Goal: Task Accomplishment & Management: Manage account settings

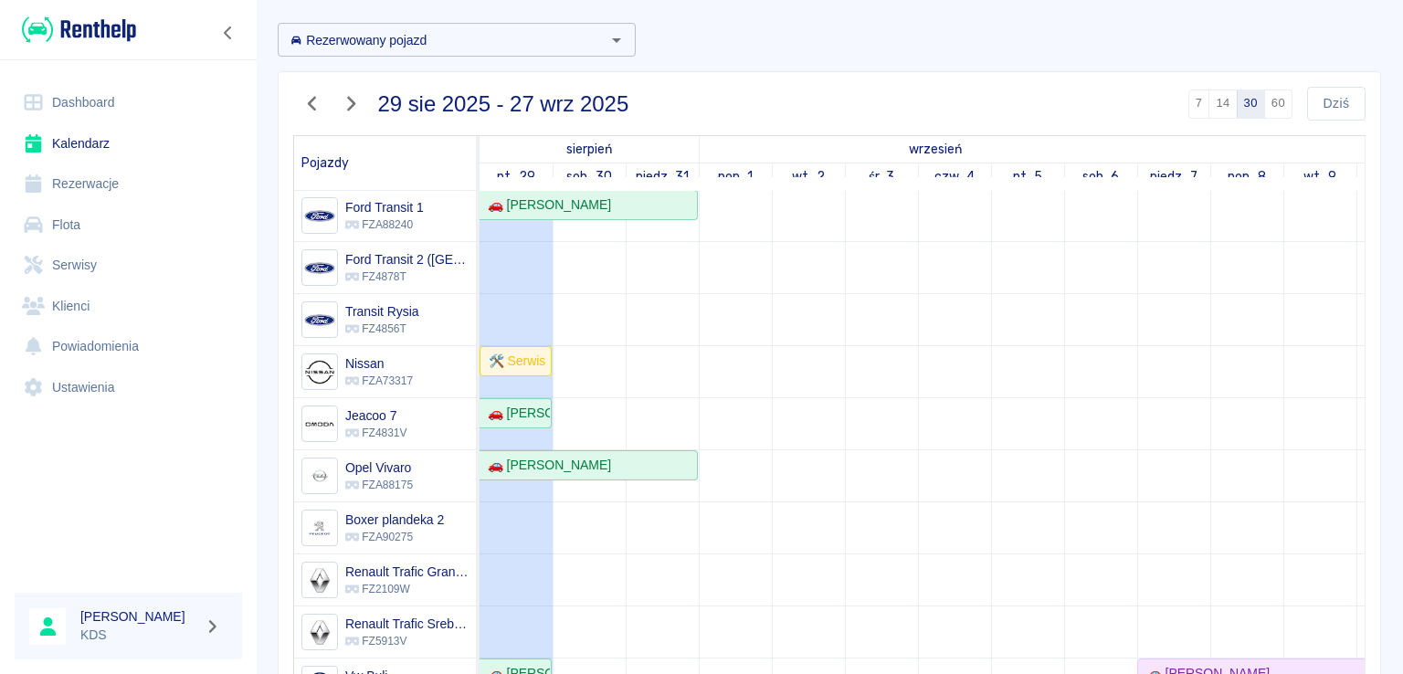
scroll to position [183, 0]
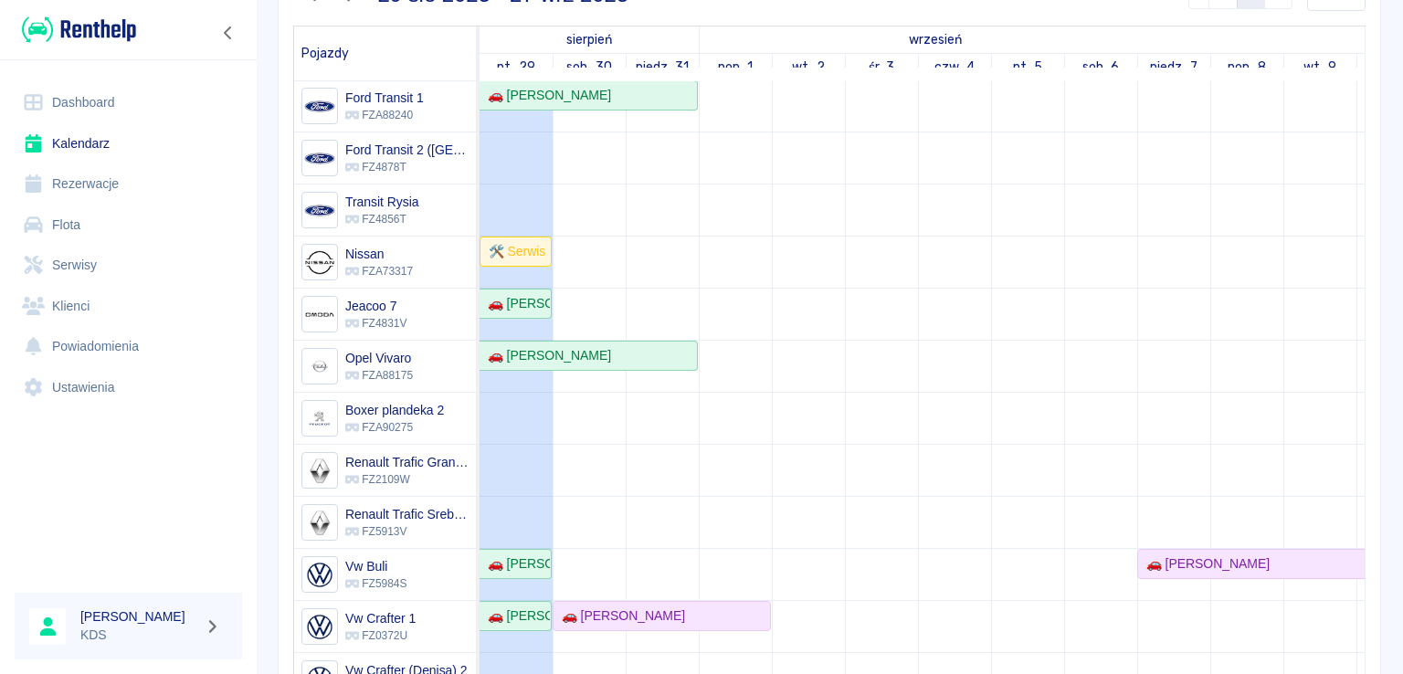
click at [90, 232] on link "Flota" at bounding box center [128, 225] width 227 height 41
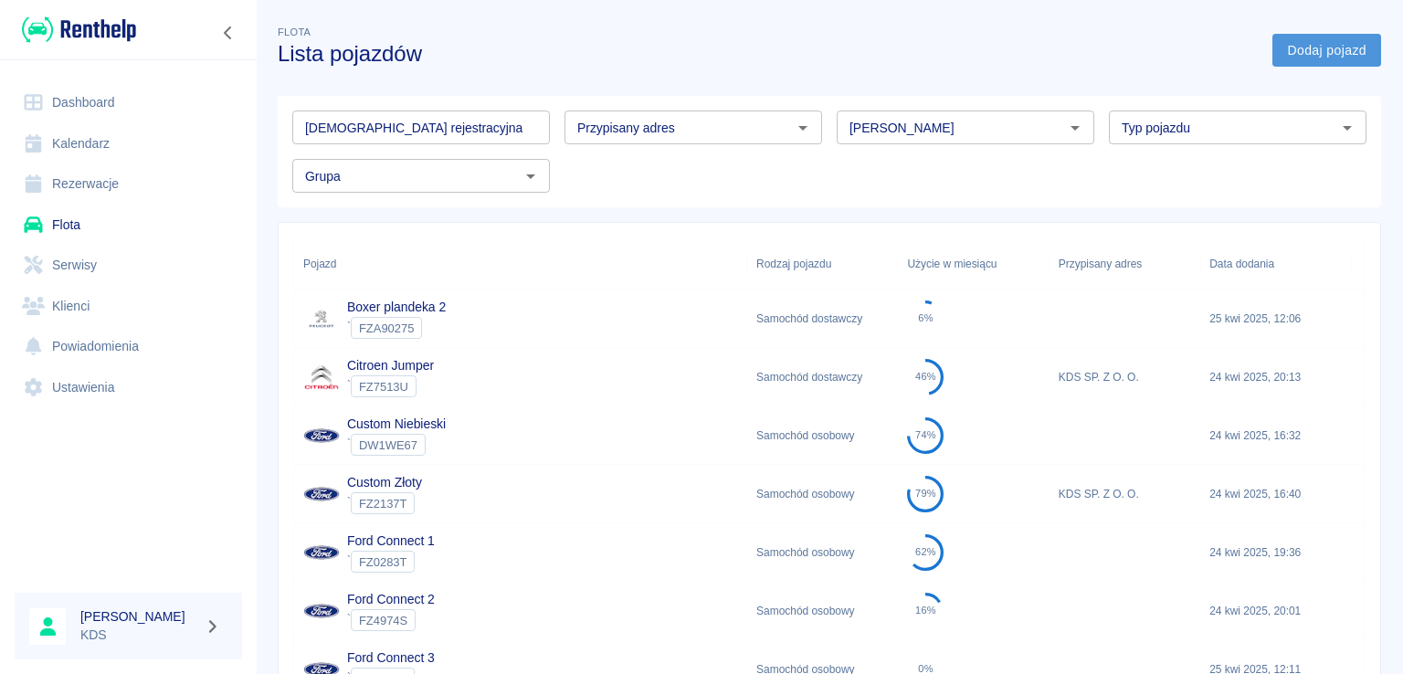
click at [1304, 53] on link "Dodaj pojazd" at bounding box center [1326, 51] width 109 height 34
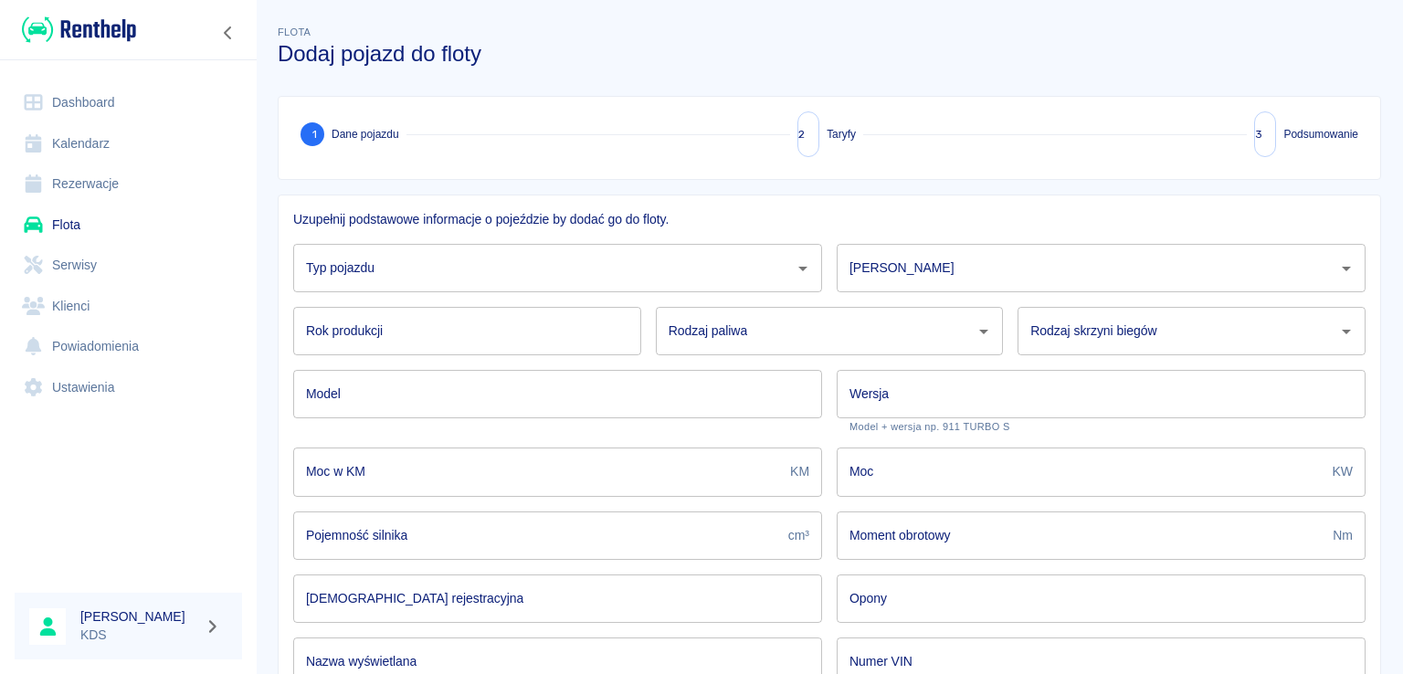
click at [490, 271] on input "Typ pojazdu" at bounding box center [543, 268] width 485 height 32
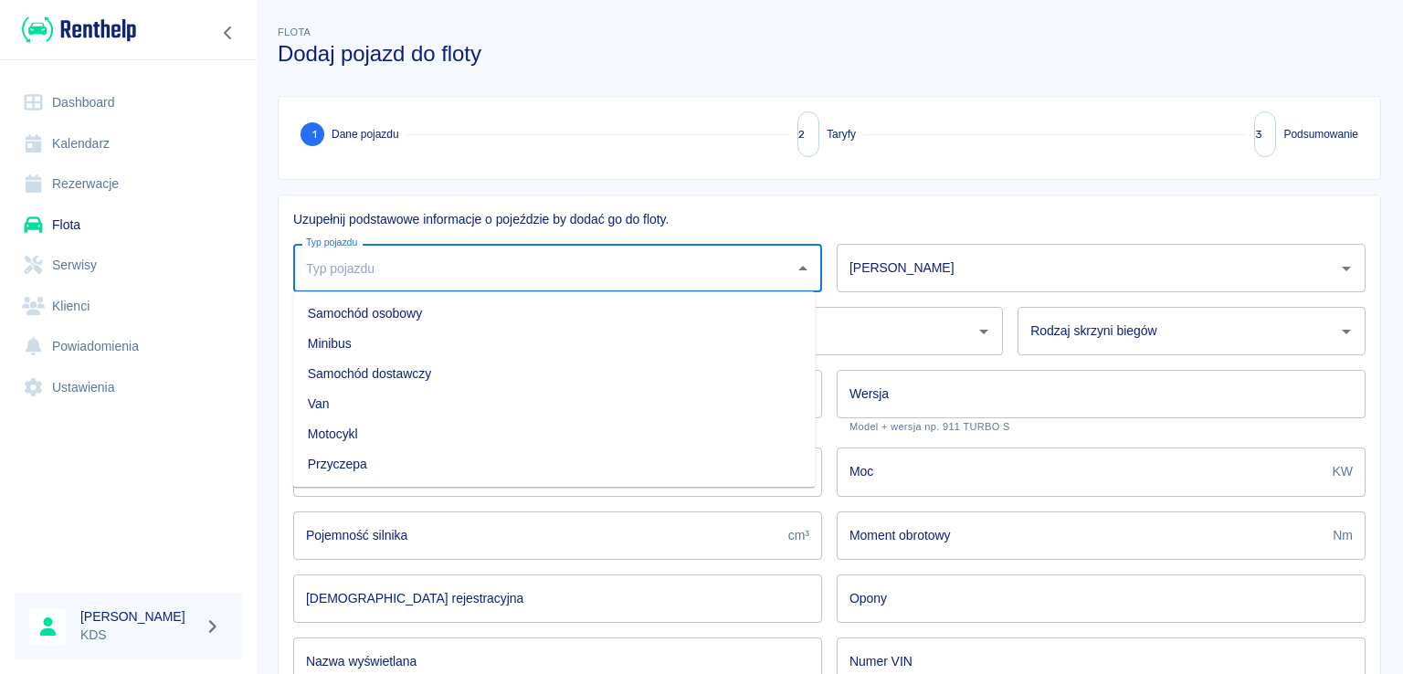
click at [360, 463] on li "Przyczepa" at bounding box center [554, 464] width 523 height 30
type input "Przyczepa"
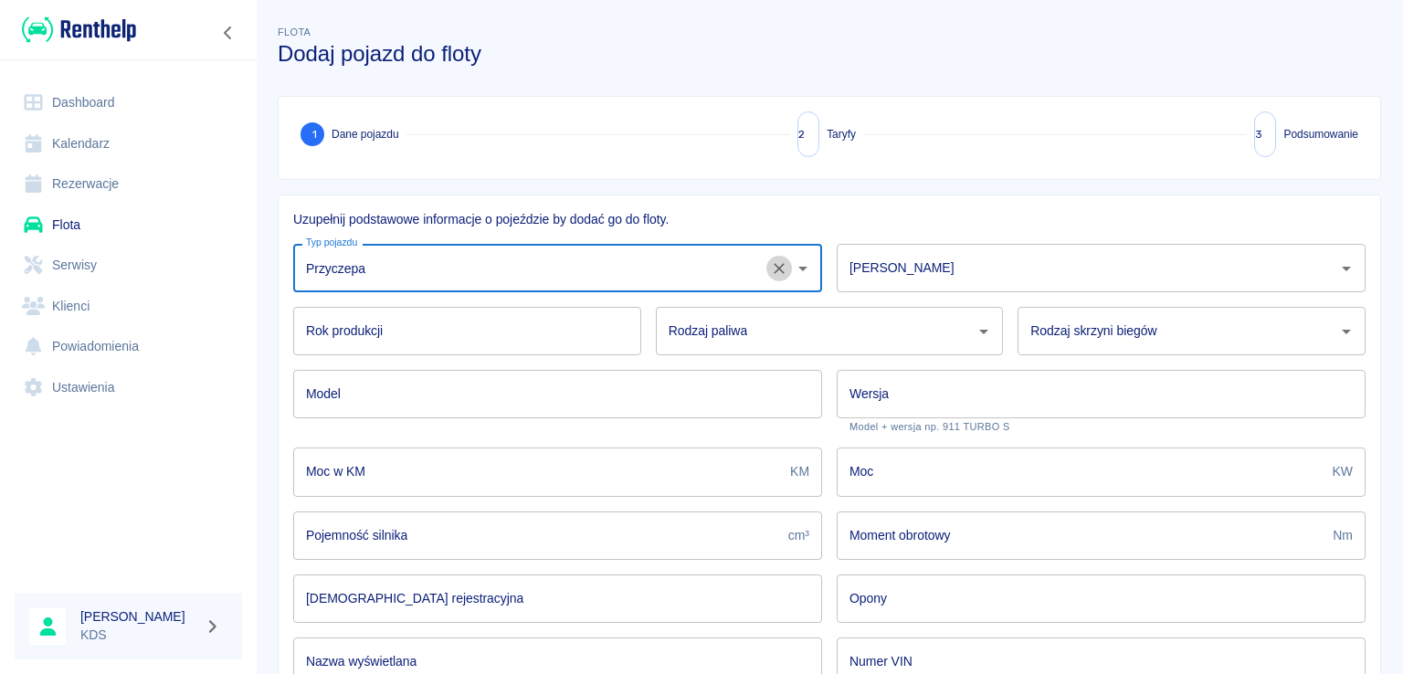
click at [772, 272] on icon "Wyczyść" at bounding box center [779, 268] width 18 height 18
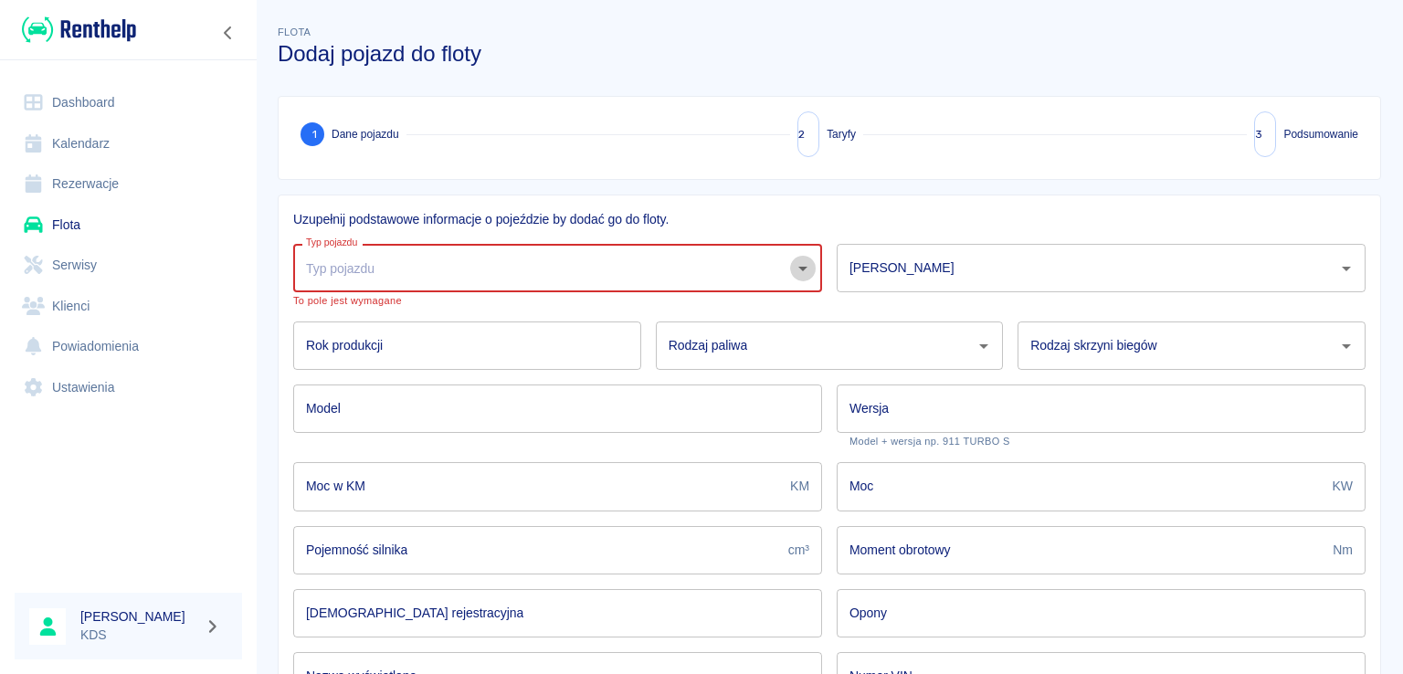
click at [792, 269] on icon "Otwórz" at bounding box center [803, 269] width 22 height 22
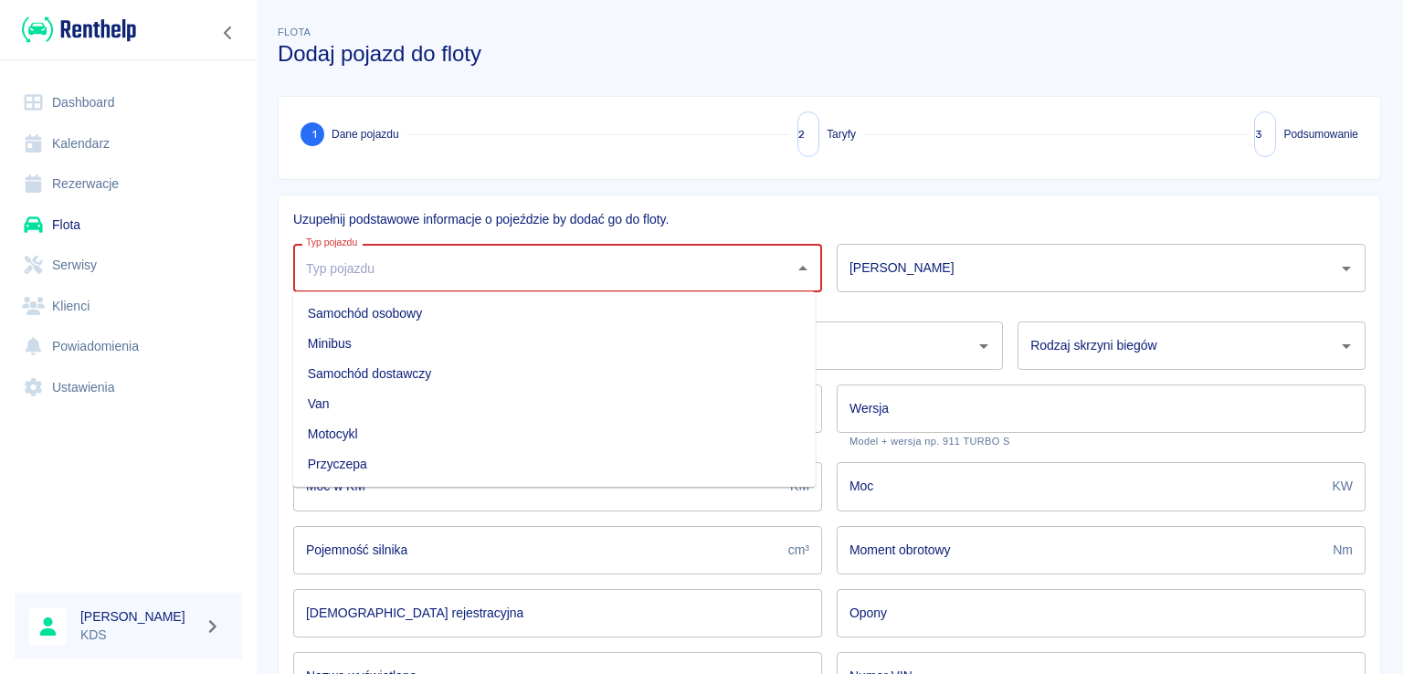
click at [387, 371] on li "Samochód dostawczy" at bounding box center [554, 374] width 523 height 30
type input "Samochód dostawczy"
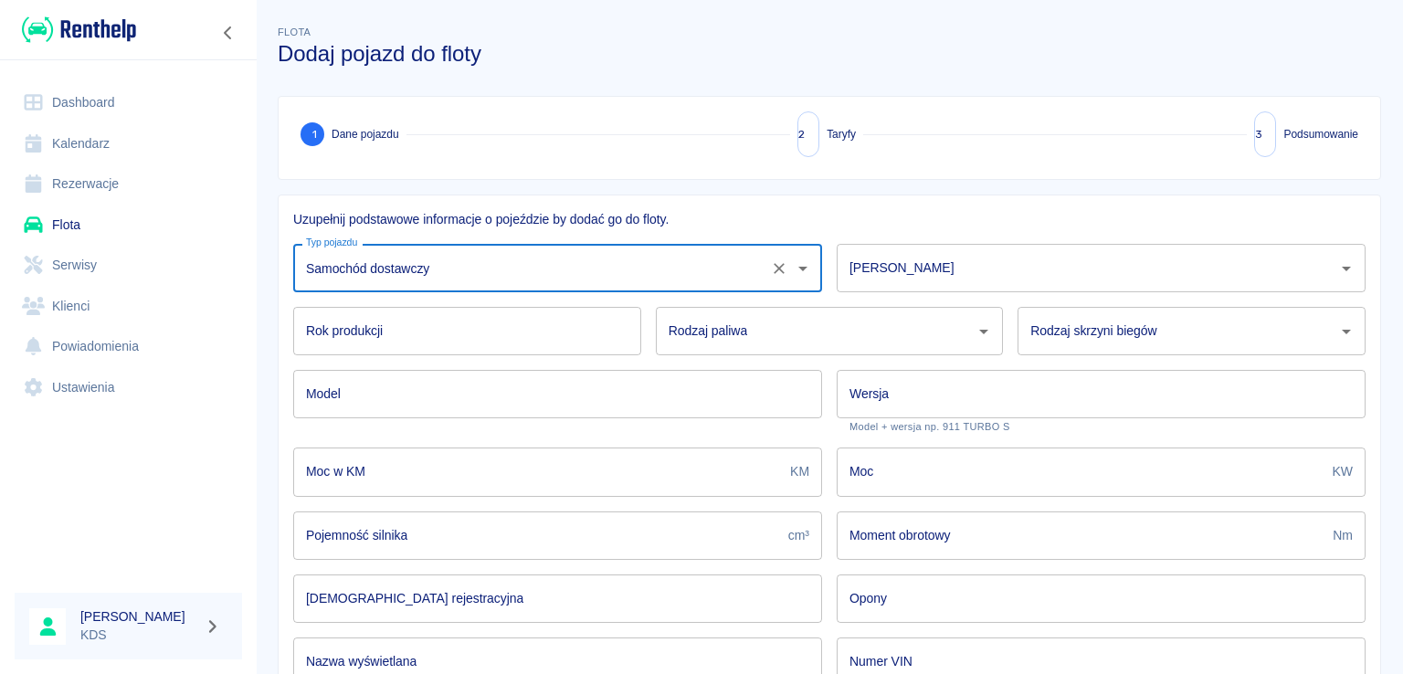
click at [797, 264] on icon "Otwórz" at bounding box center [803, 269] width 22 height 22
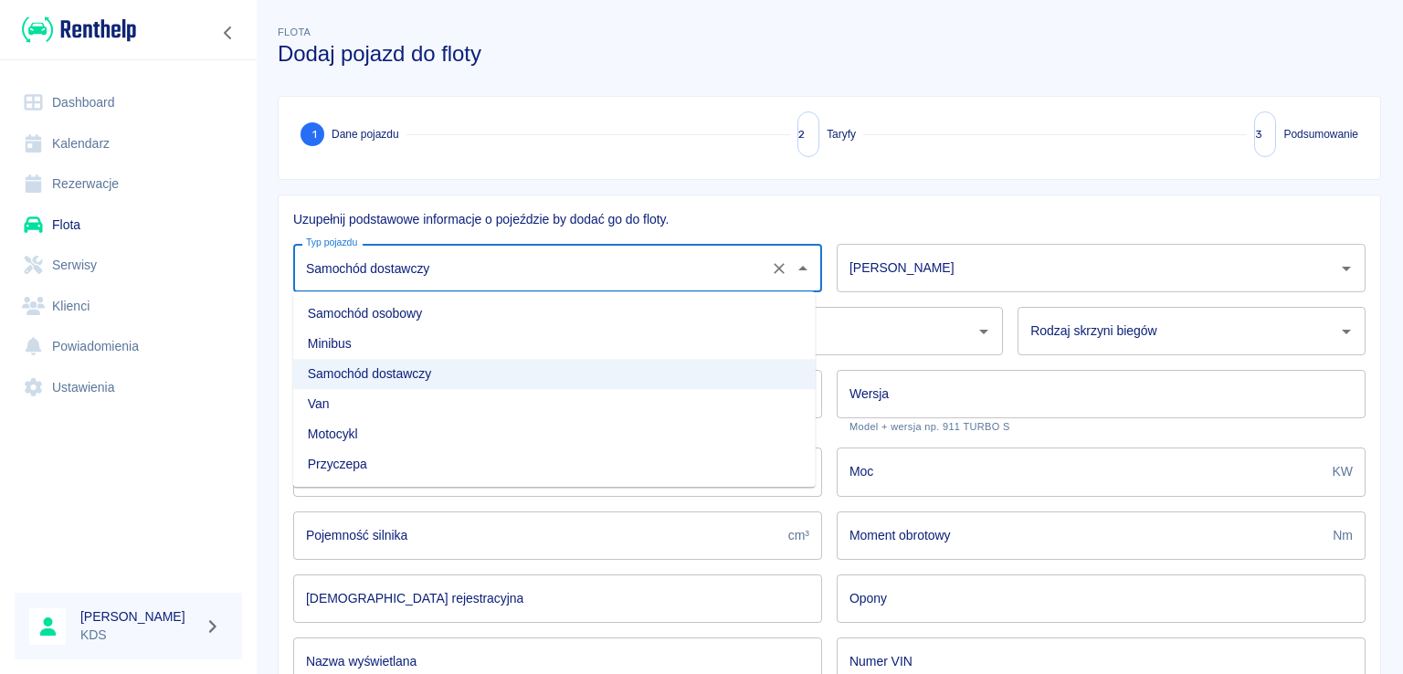
click at [892, 263] on input "[PERSON_NAME]" at bounding box center [1087, 268] width 485 height 32
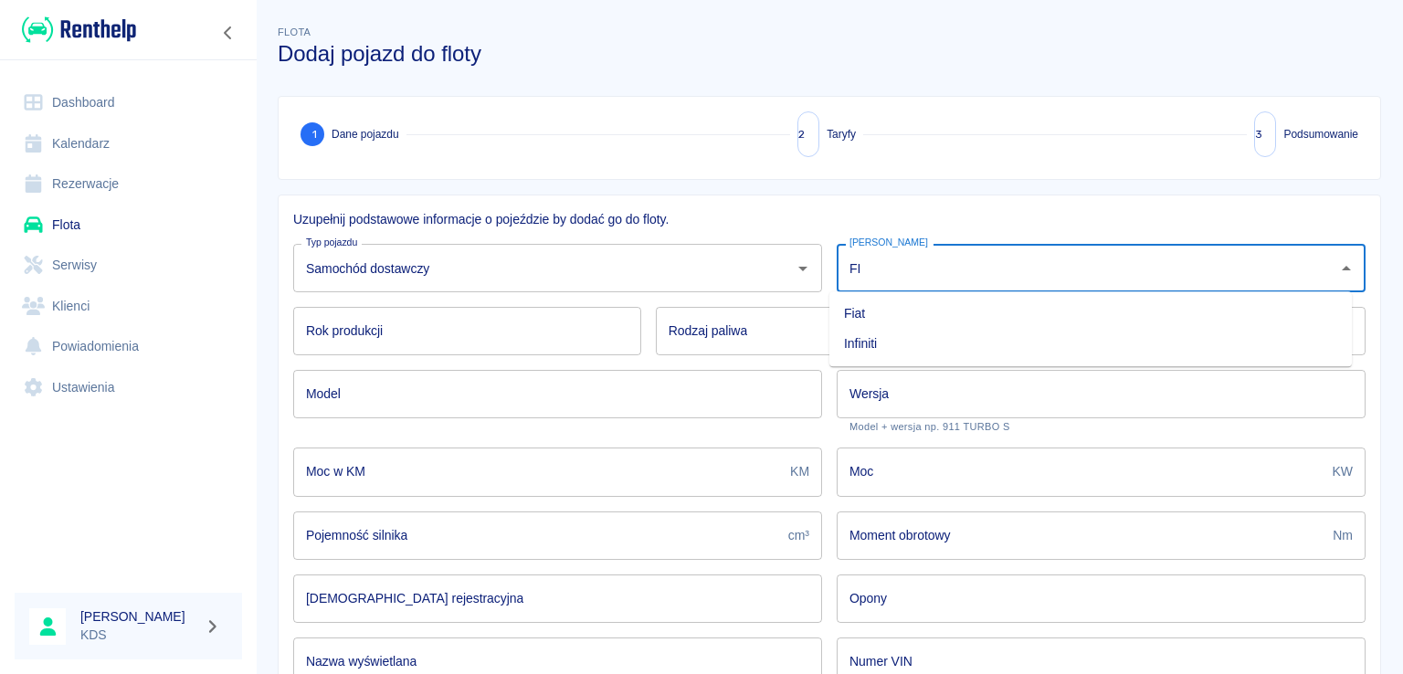
click at [885, 322] on li "Fiat" at bounding box center [1090, 314] width 523 height 30
type input "Fiat"
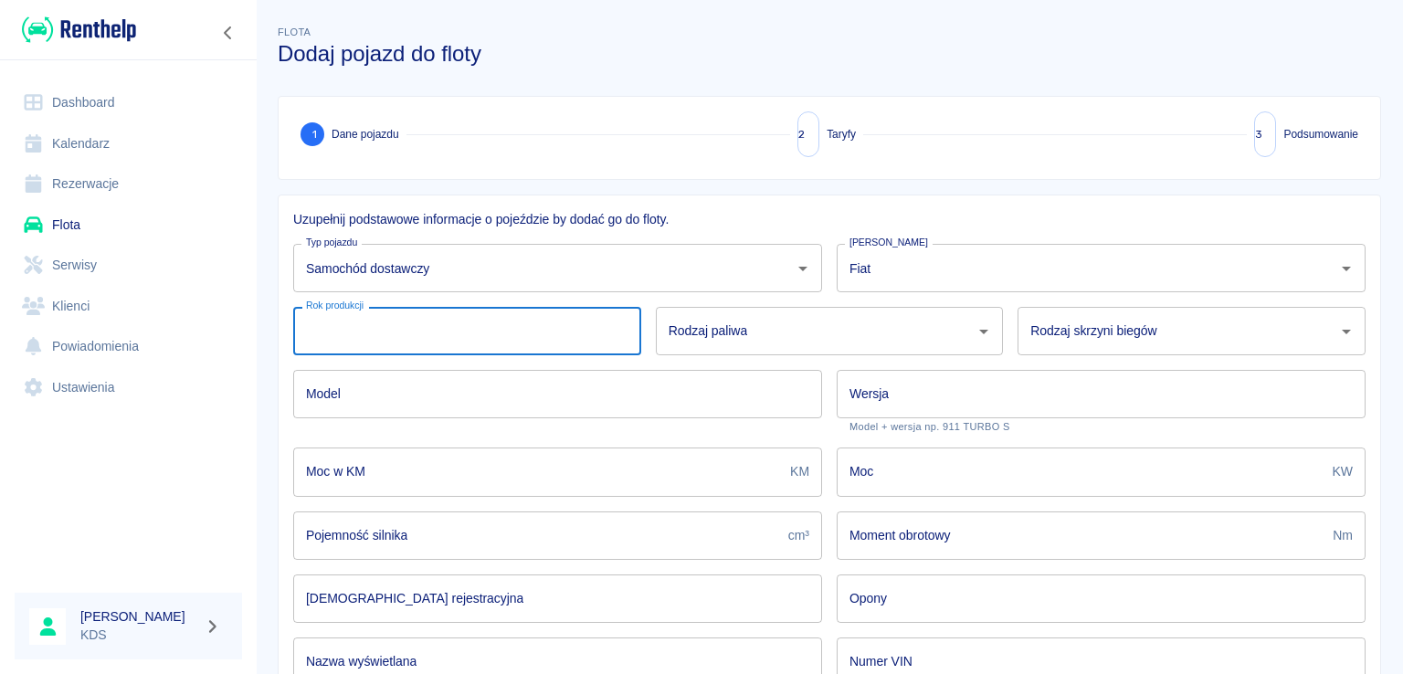
click at [530, 333] on input "Rok produkcji" at bounding box center [467, 331] width 348 height 48
type input "2025"
click at [775, 323] on input "Rodzaj paliwa" at bounding box center [816, 331] width 304 height 32
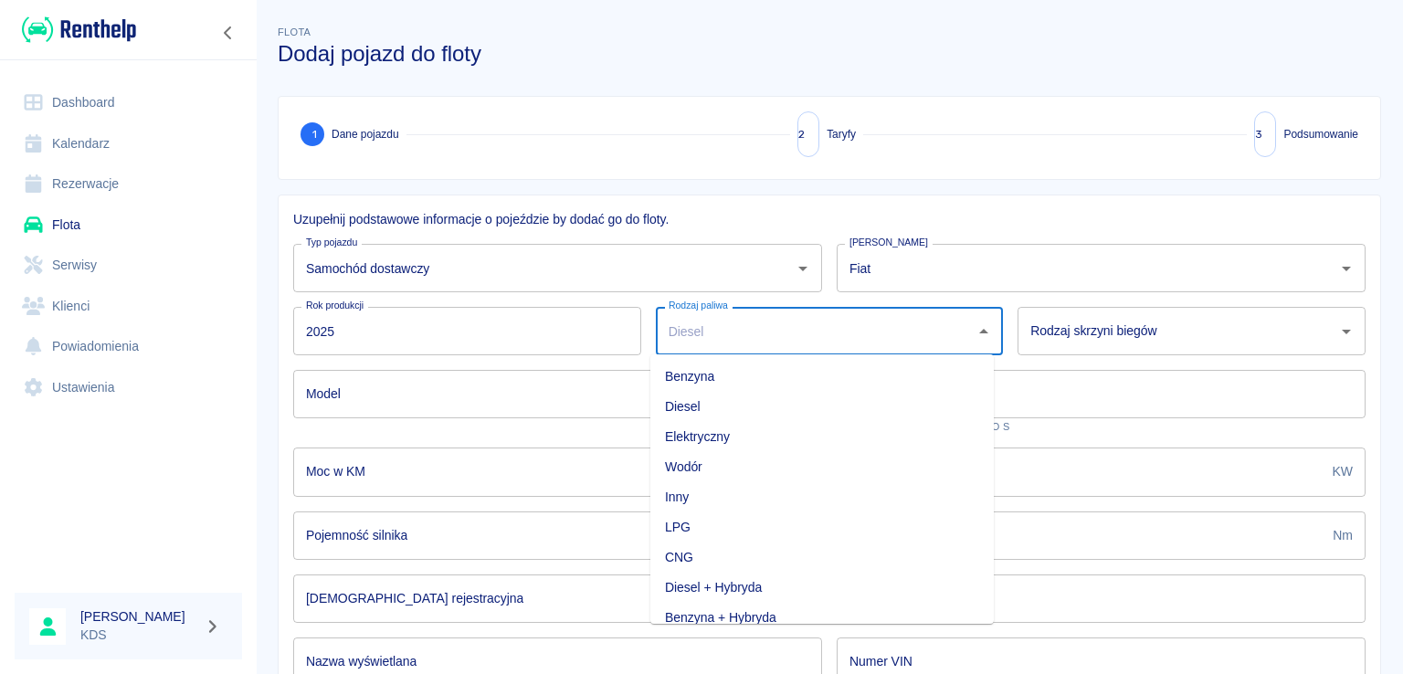
click at [702, 396] on li "Diesel" at bounding box center [821, 407] width 343 height 30
type input "Diesel"
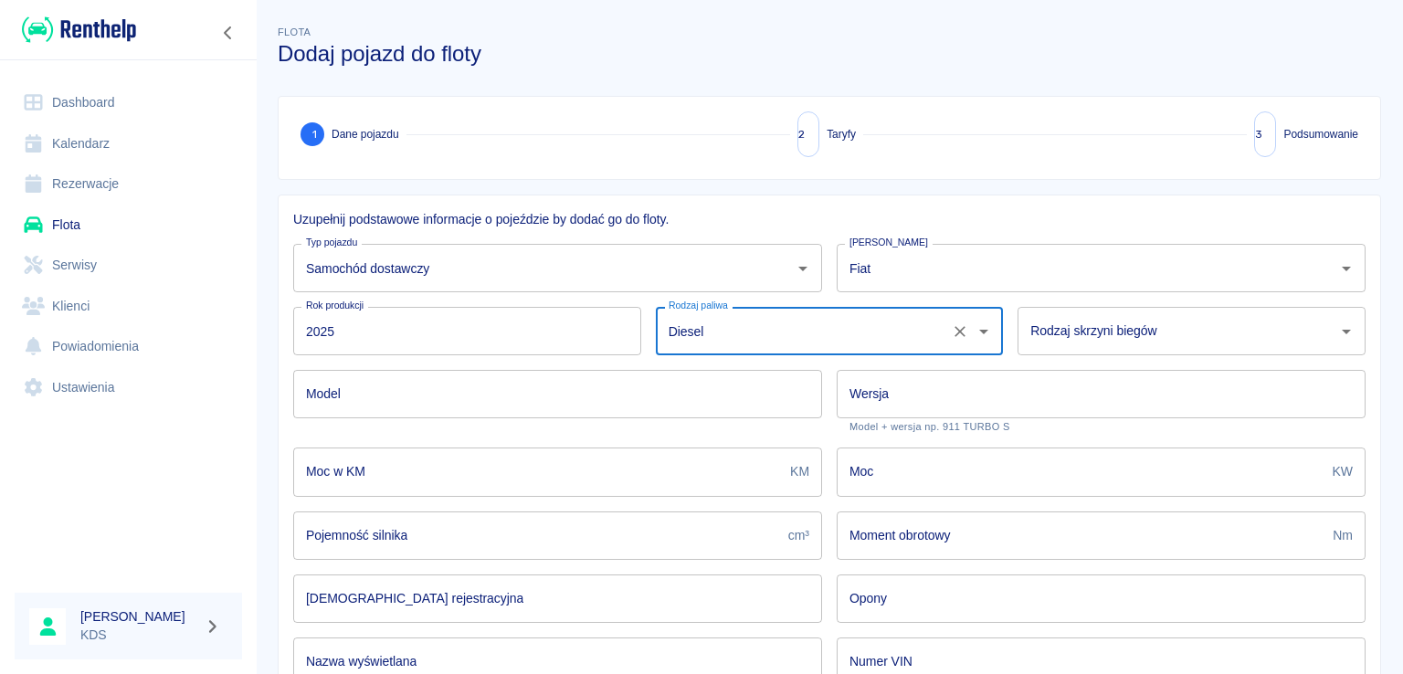
click at [1105, 326] on div "Rodzaj skrzyni biegów Rodzaj skrzyni biegów" at bounding box center [1192, 331] width 348 height 48
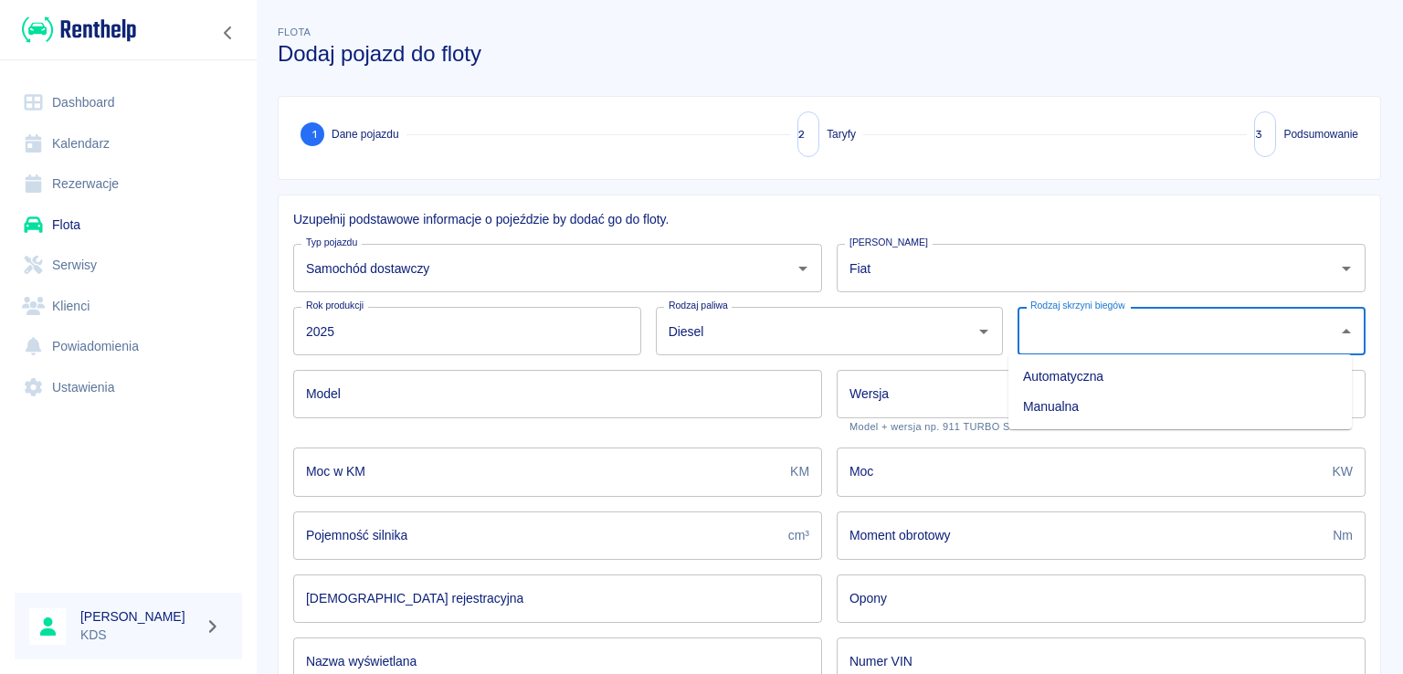
click at [1056, 406] on li "Manualna" at bounding box center [1179, 407] width 343 height 30
type input "Manualna"
click at [459, 399] on input "Model" at bounding box center [557, 394] width 529 height 48
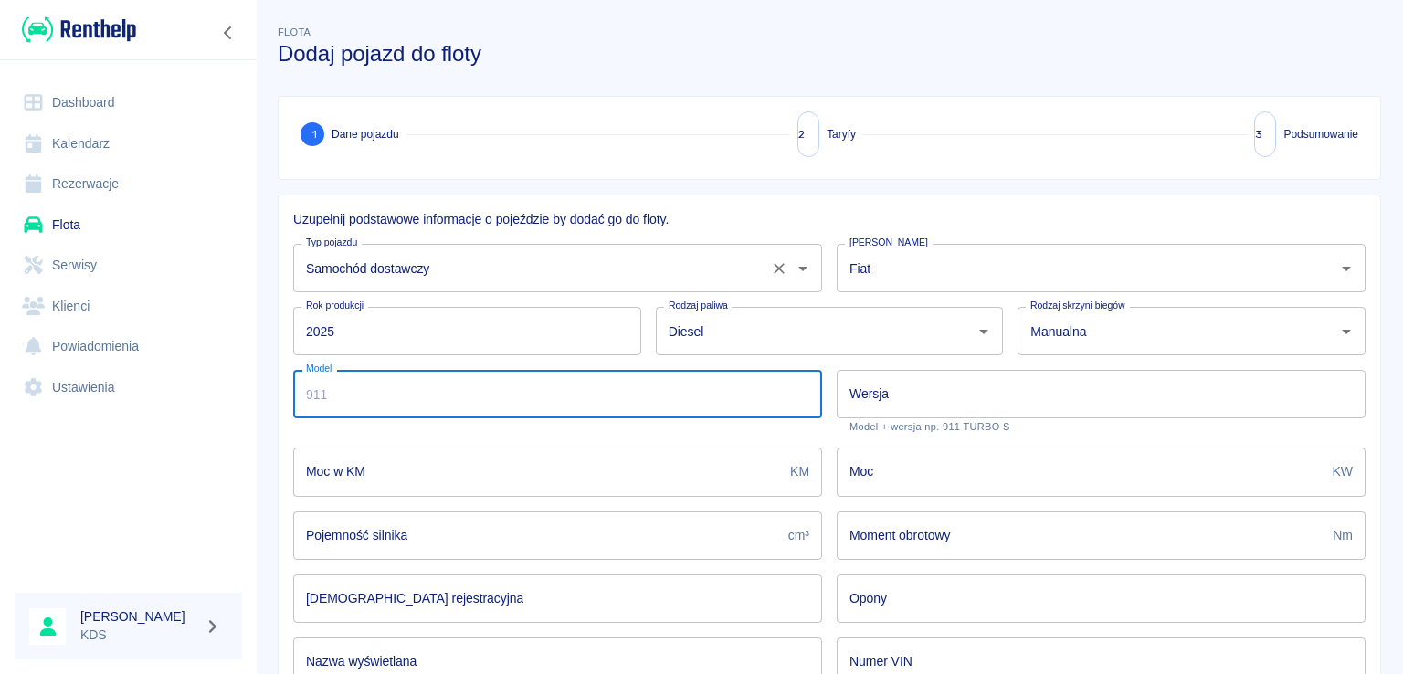
click at [549, 253] on input "Samochód dostawczy" at bounding box center [531, 268] width 461 height 32
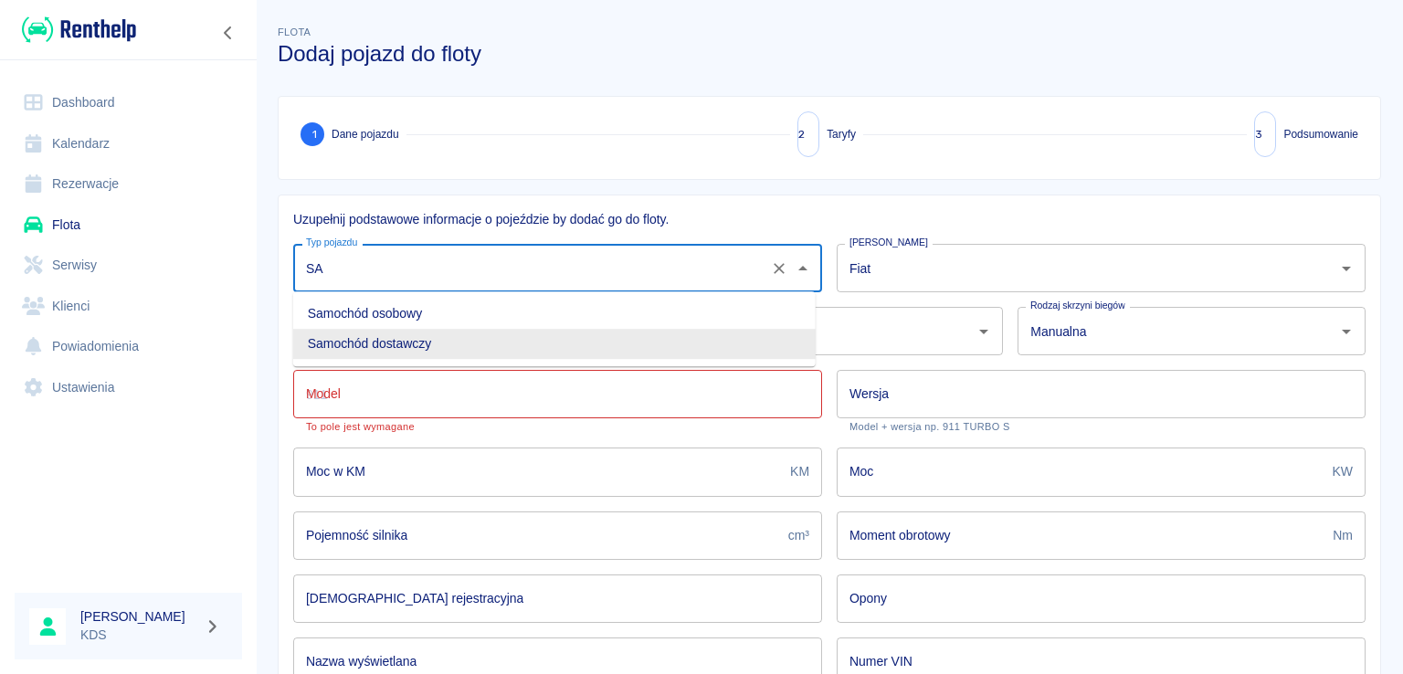
type input "S"
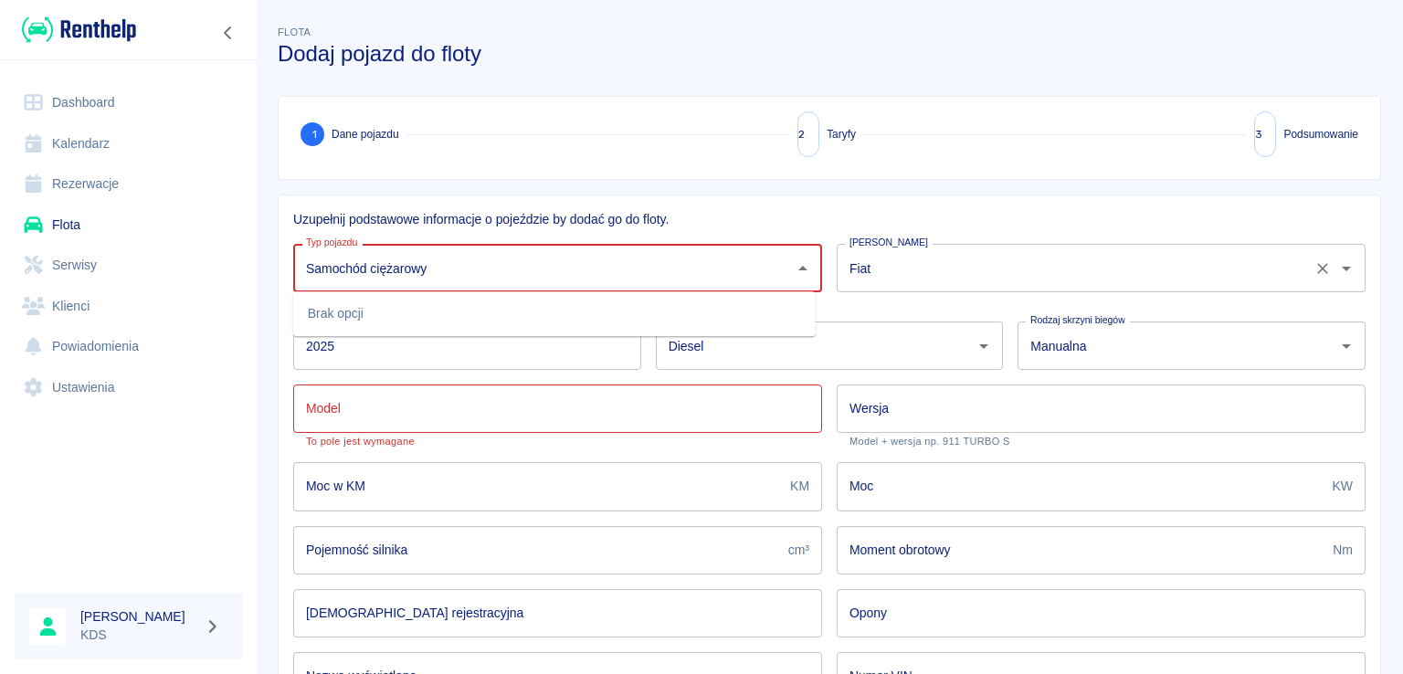
type input "Samochód ciężarowy"
click at [871, 266] on input "Fiat" at bounding box center [1075, 268] width 461 height 32
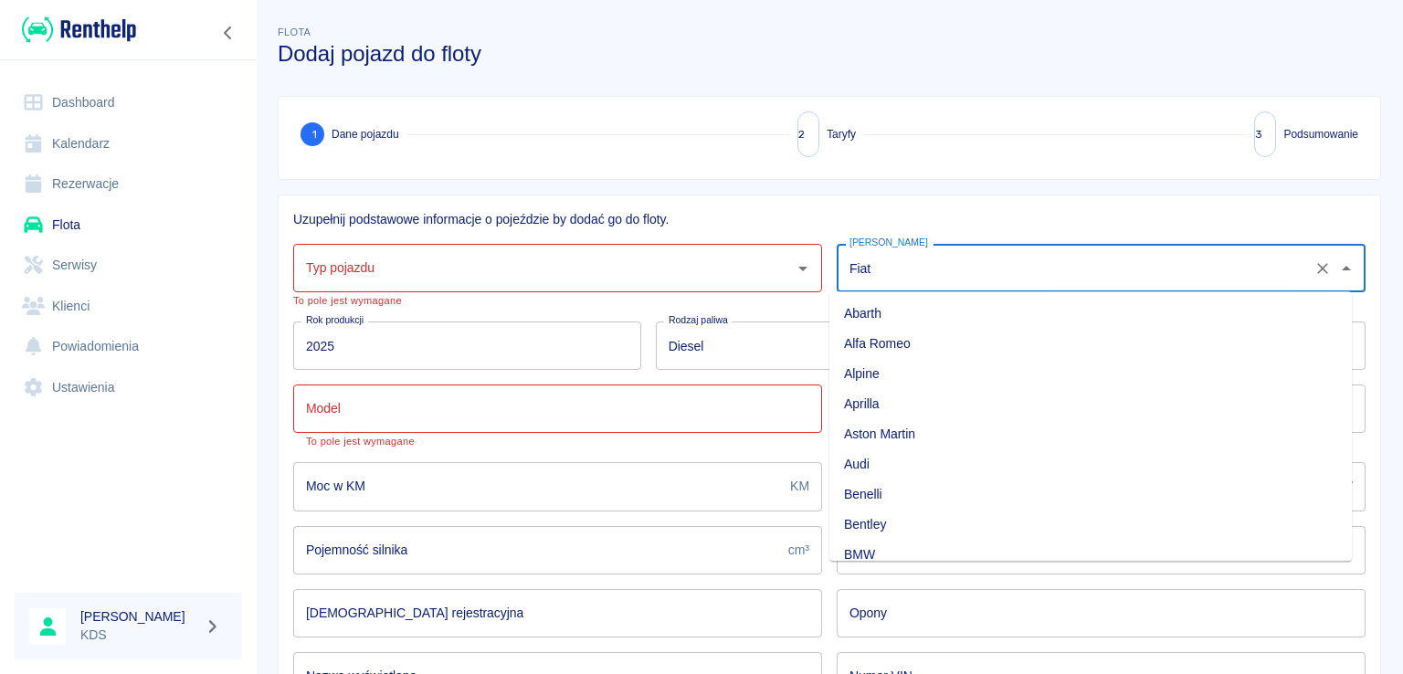
scroll to position [371, 0]
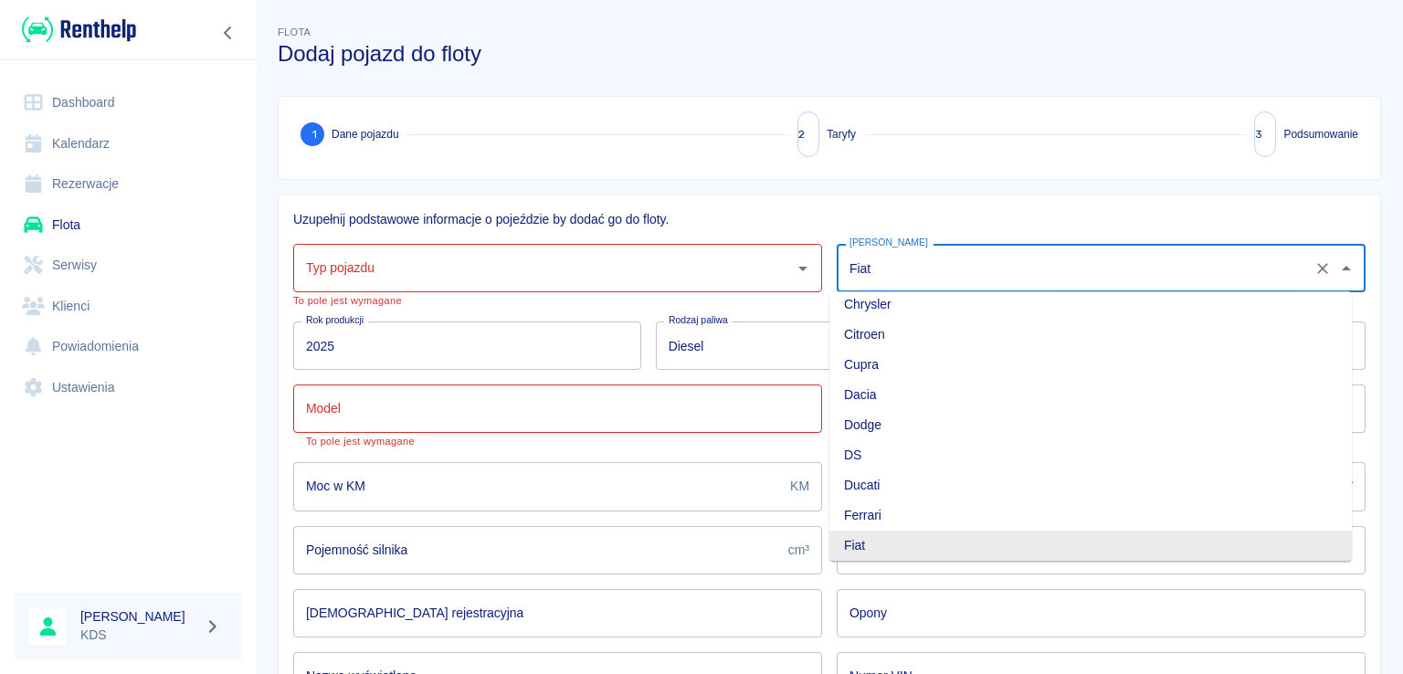
click at [637, 276] on input "Typ pojazdu" at bounding box center [543, 268] width 485 height 32
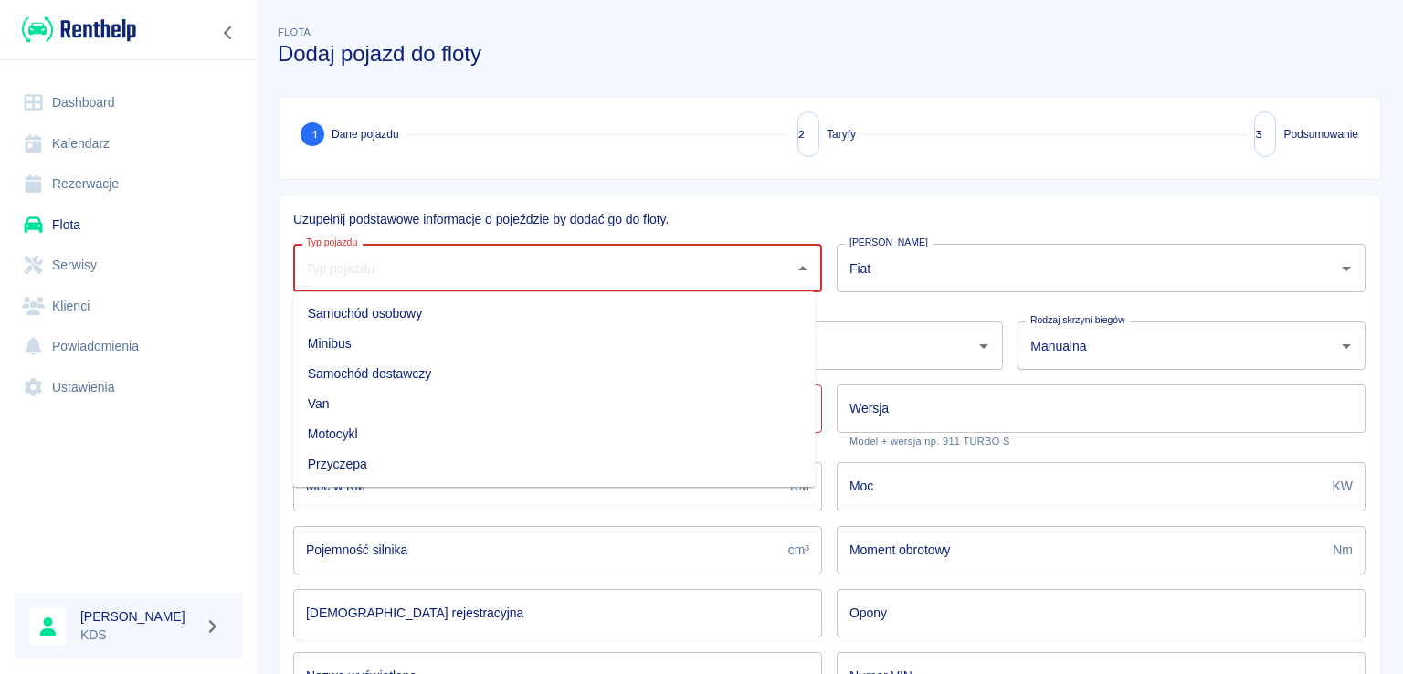
click at [401, 372] on li "Samochód dostawczy" at bounding box center [554, 374] width 523 height 30
type input "Samochód dostawczy"
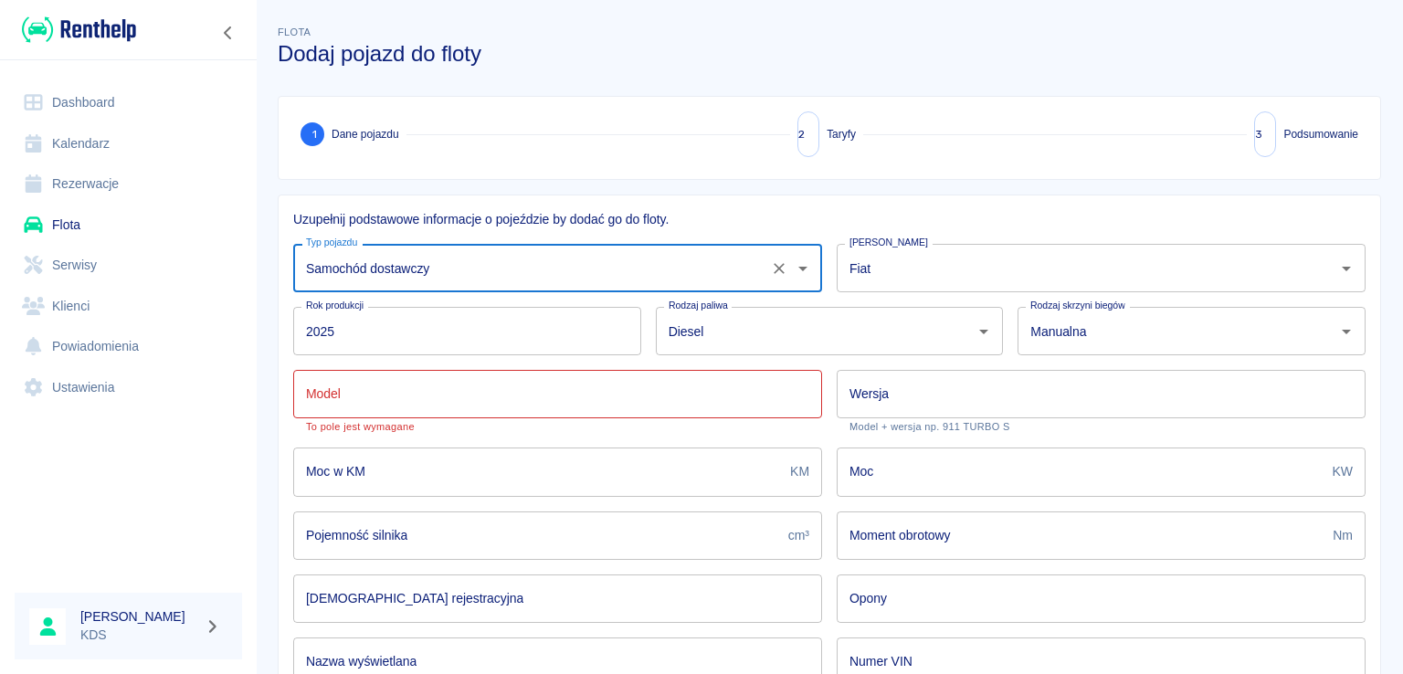
click at [417, 403] on input "Model" at bounding box center [557, 394] width 529 height 48
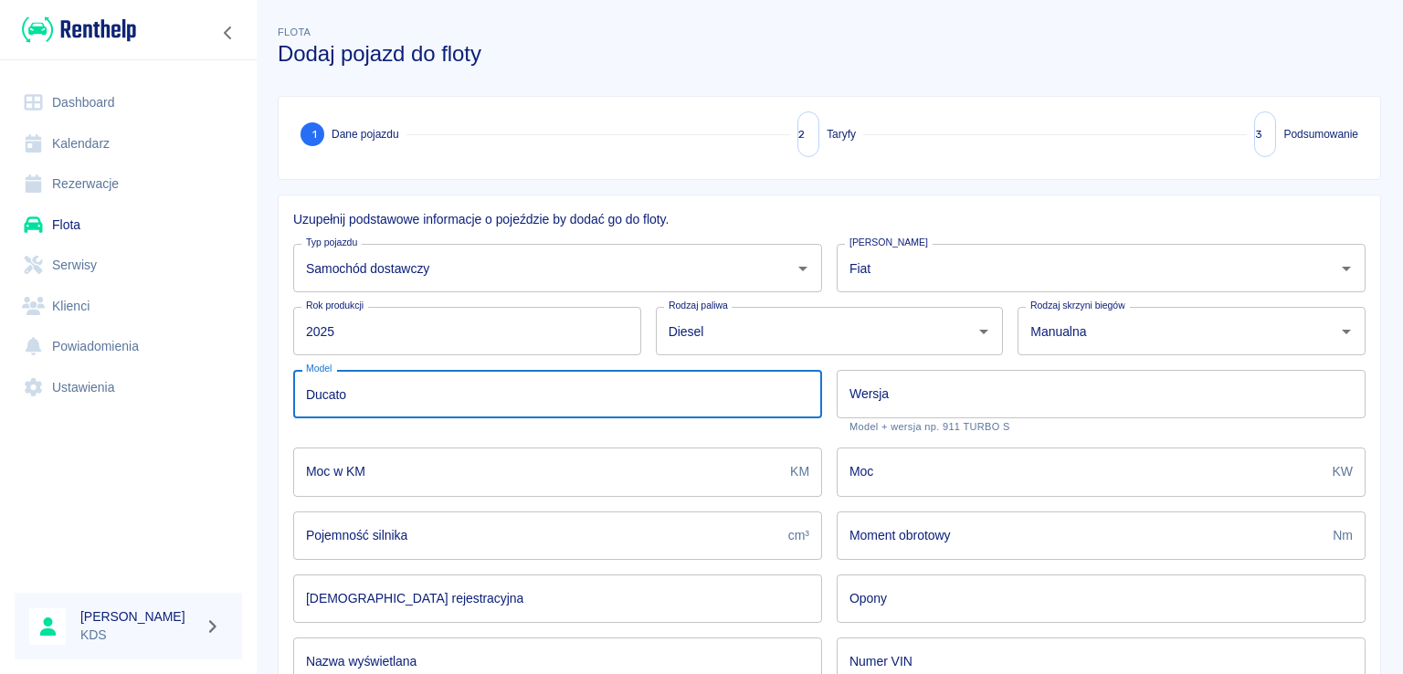
type input "Ducato"
click at [963, 388] on input "Wersja" at bounding box center [1101, 394] width 529 height 48
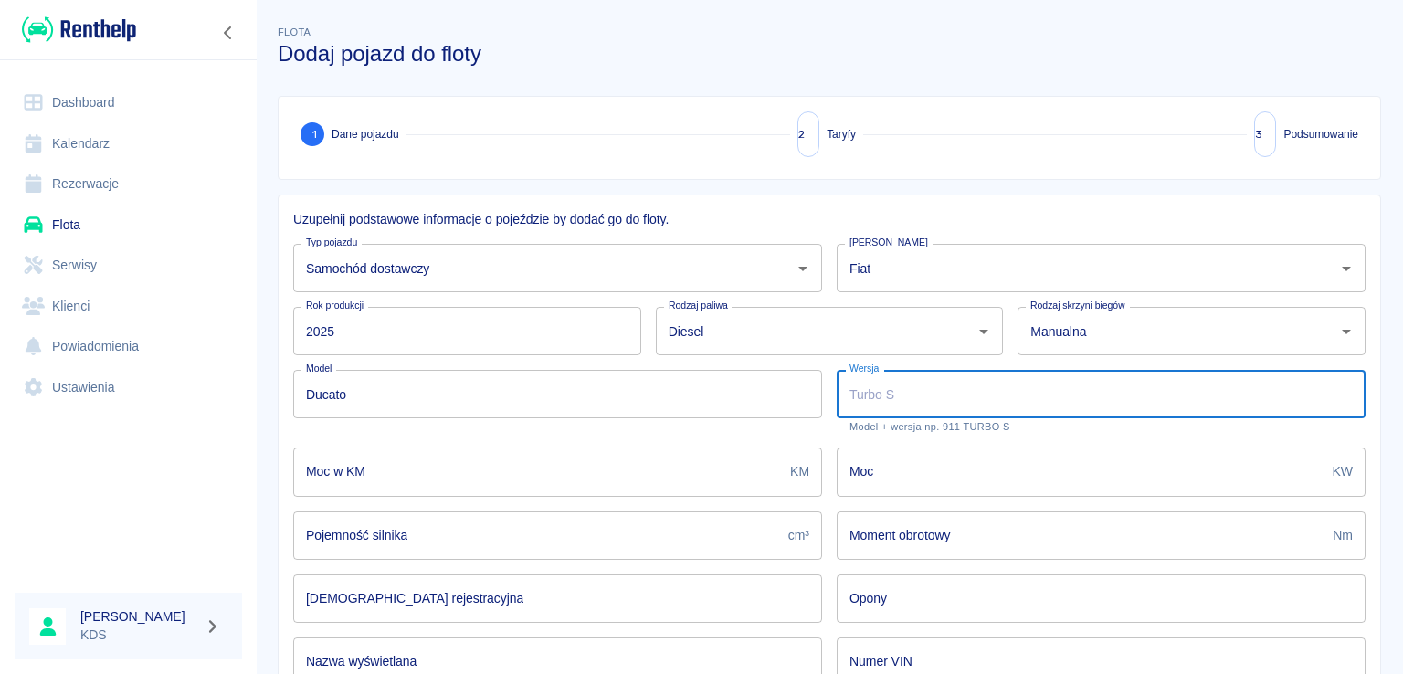
click at [661, 476] on input "Moc w KM" at bounding box center [538, 472] width 490 height 48
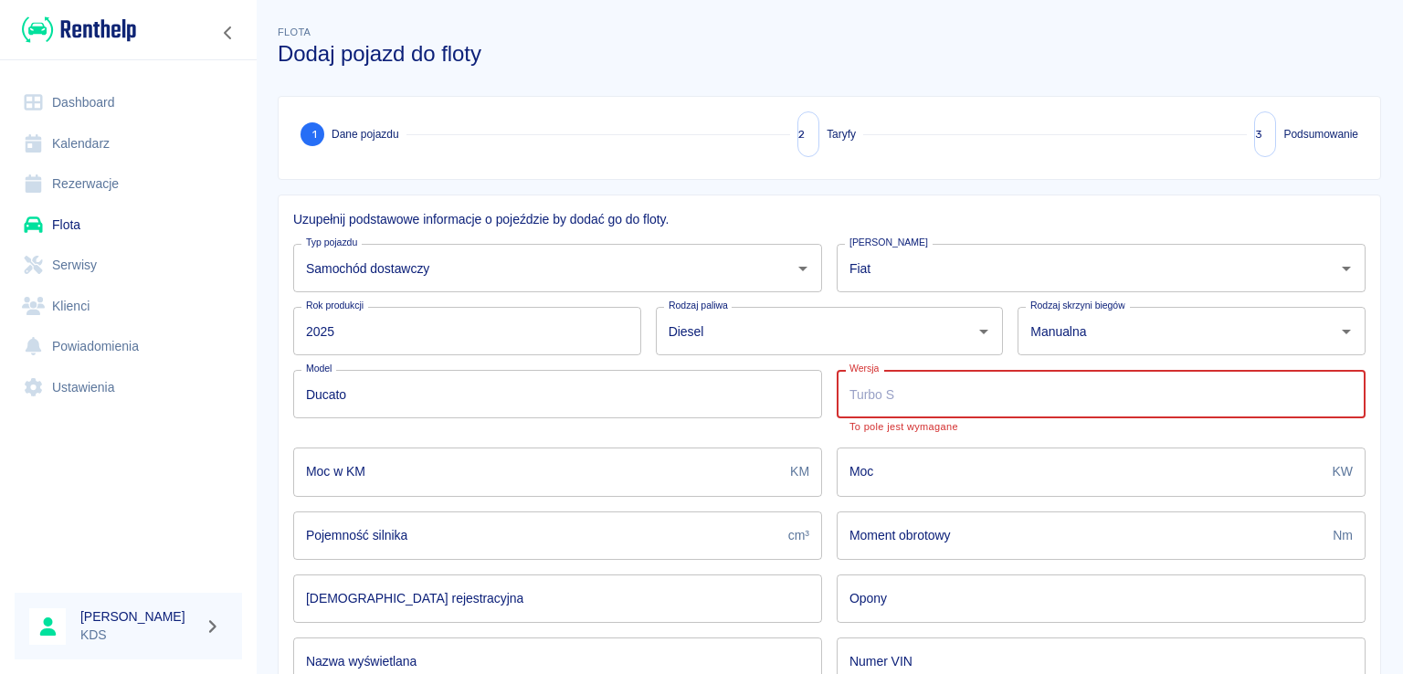
click at [976, 386] on input "Wersja" at bounding box center [1101, 394] width 529 height 48
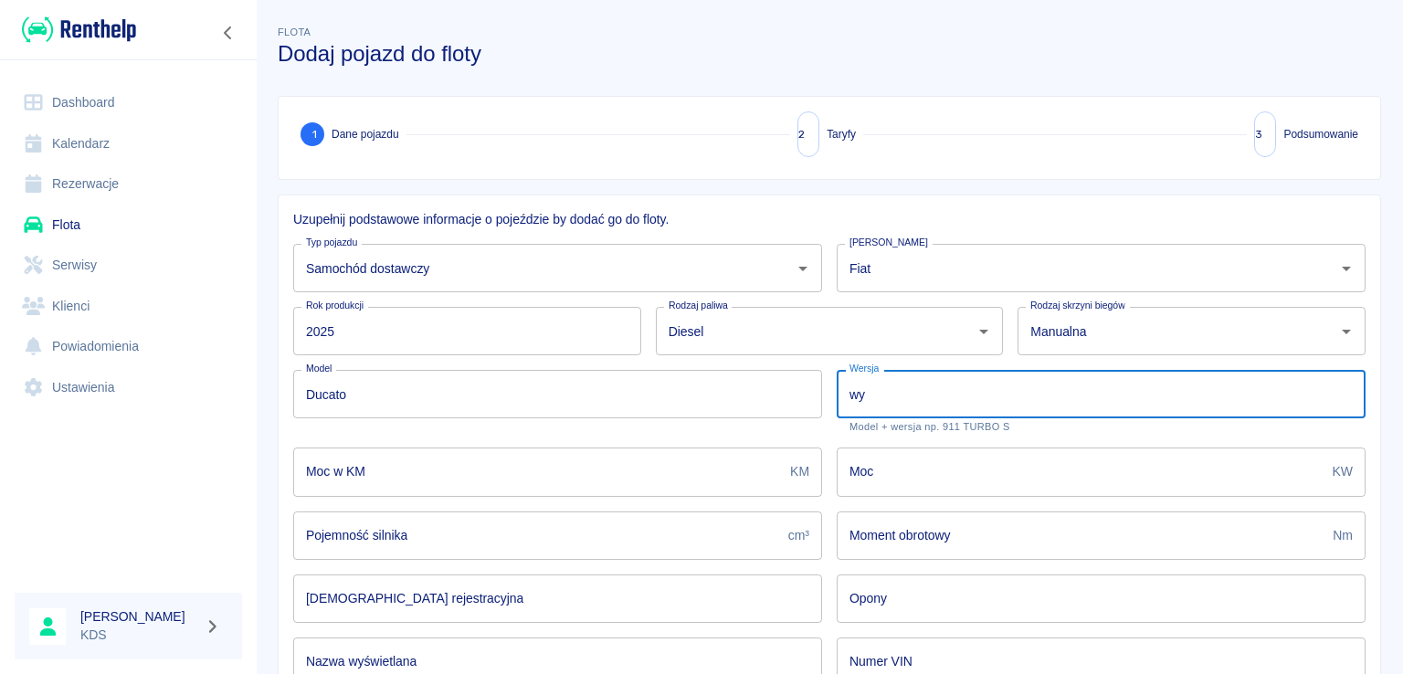
type input "w"
type input "Wywrotka"
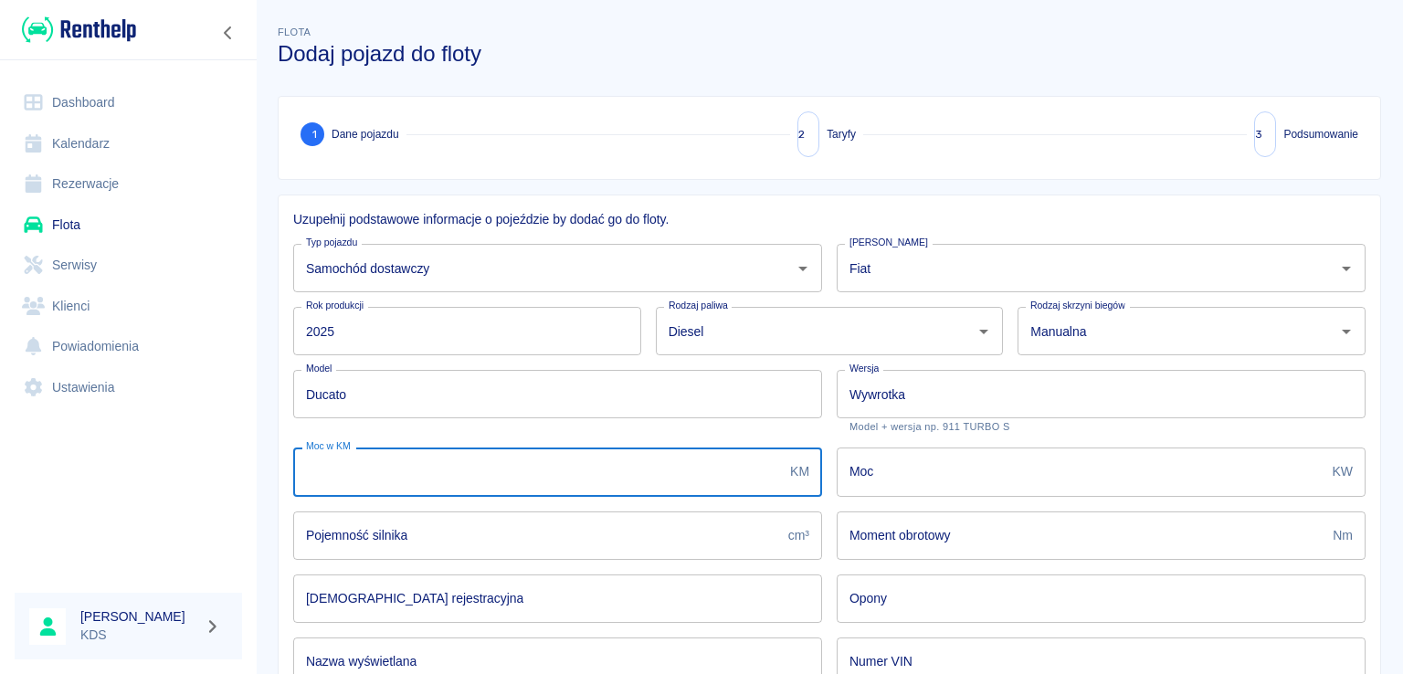
click at [607, 463] on input "Moc w KM" at bounding box center [538, 472] width 490 height 48
type input "2184"
click at [911, 480] on input "Moc" at bounding box center [1081, 472] width 489 height 48
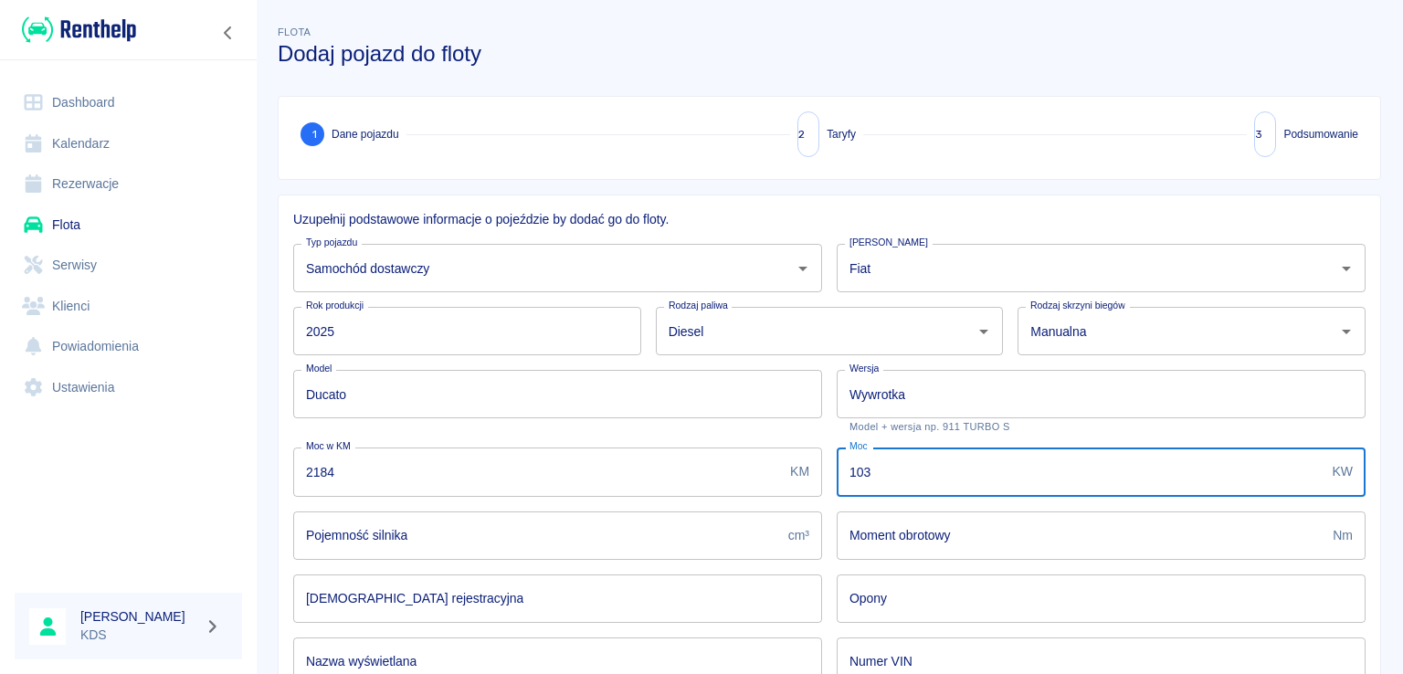
type input "103"
click at [445, 536] on input "Pojemność silnika" at bounding box center [537, 536] width 488 height 48
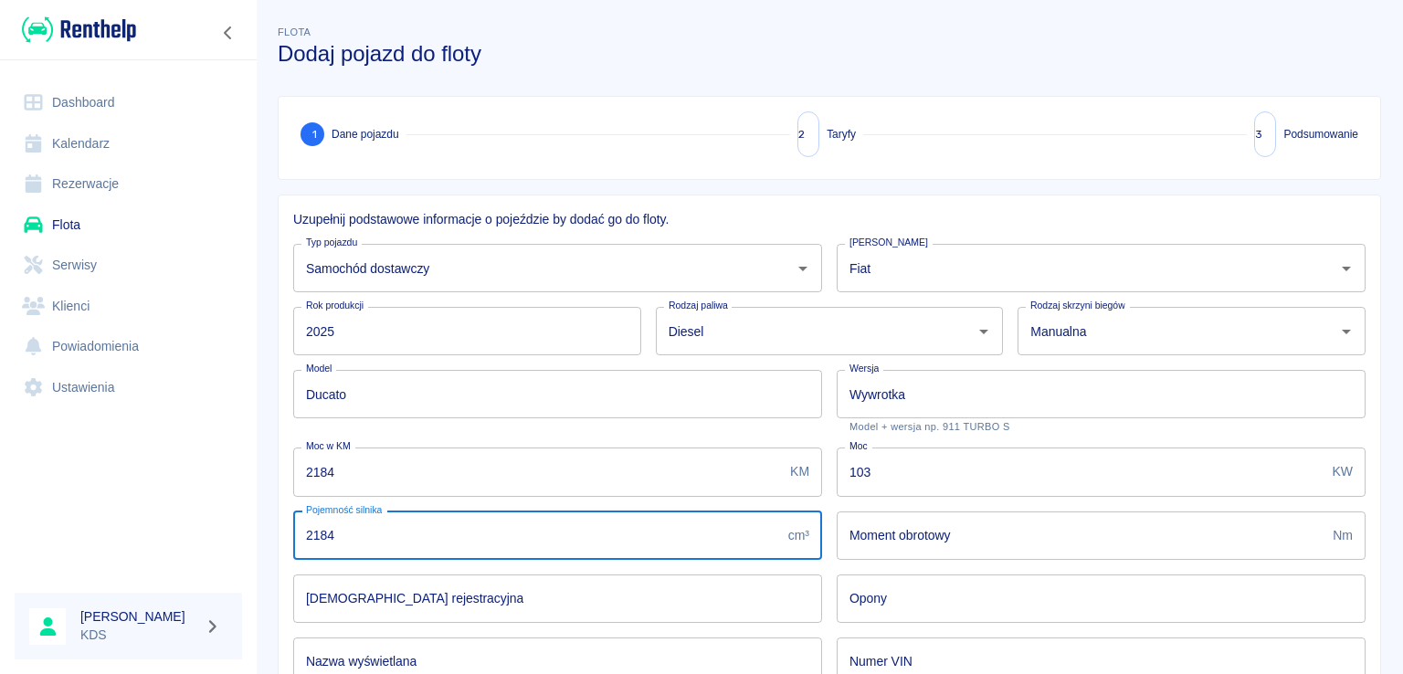
type input "2184"
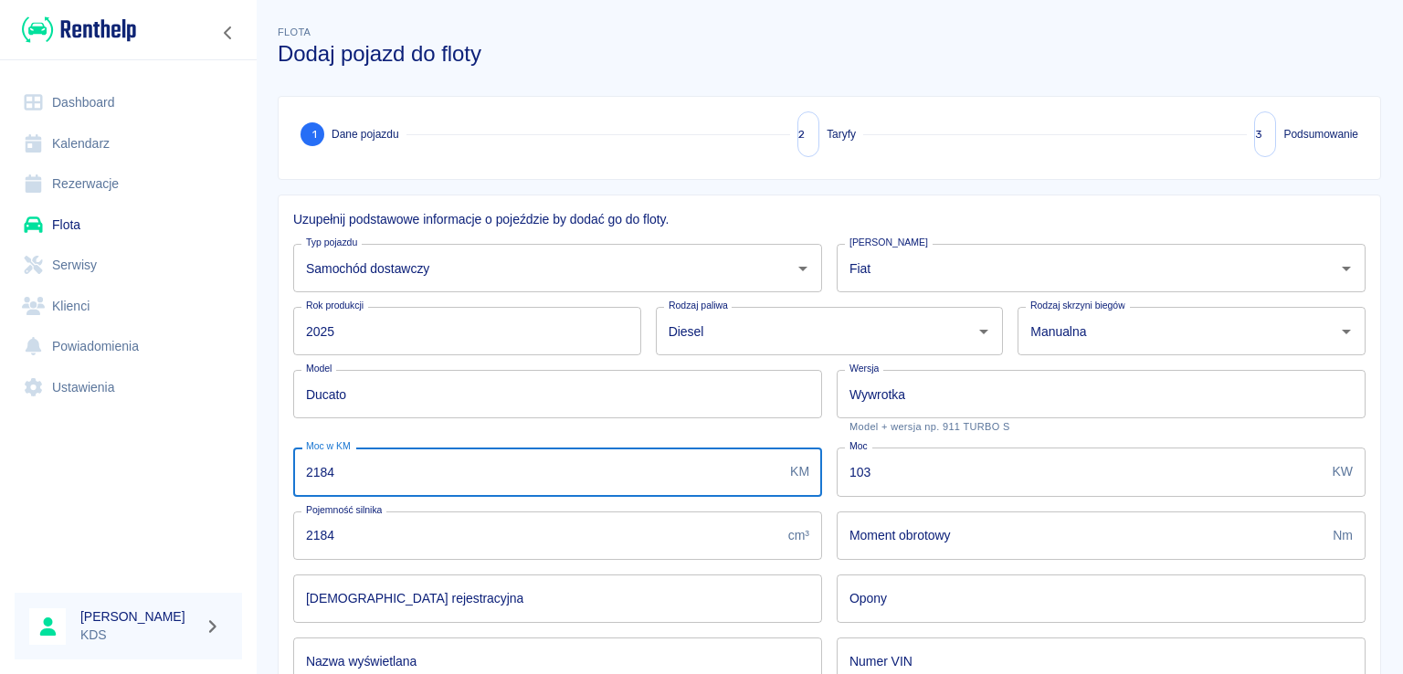
click at [385, 484] on input "2184" at bounding box center [538, 472] width 490 height 48
type input "2"
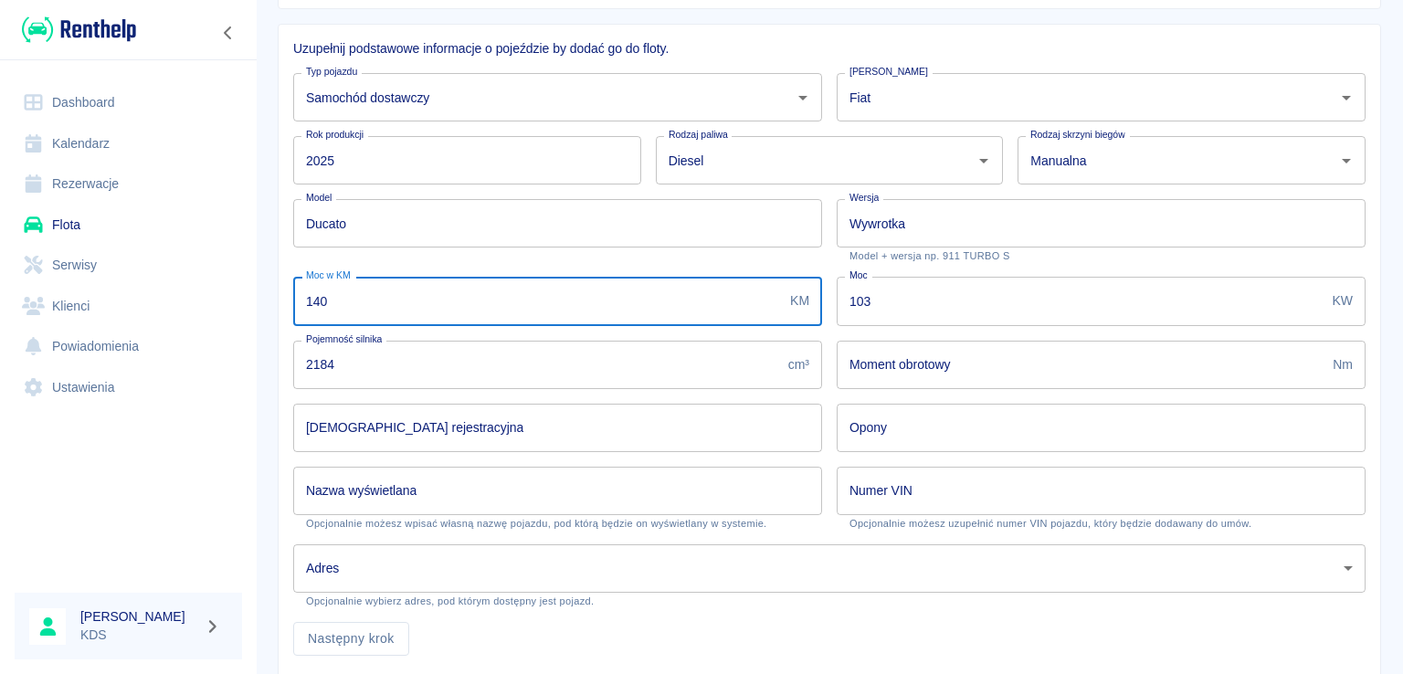
scroll to position [183, 0]
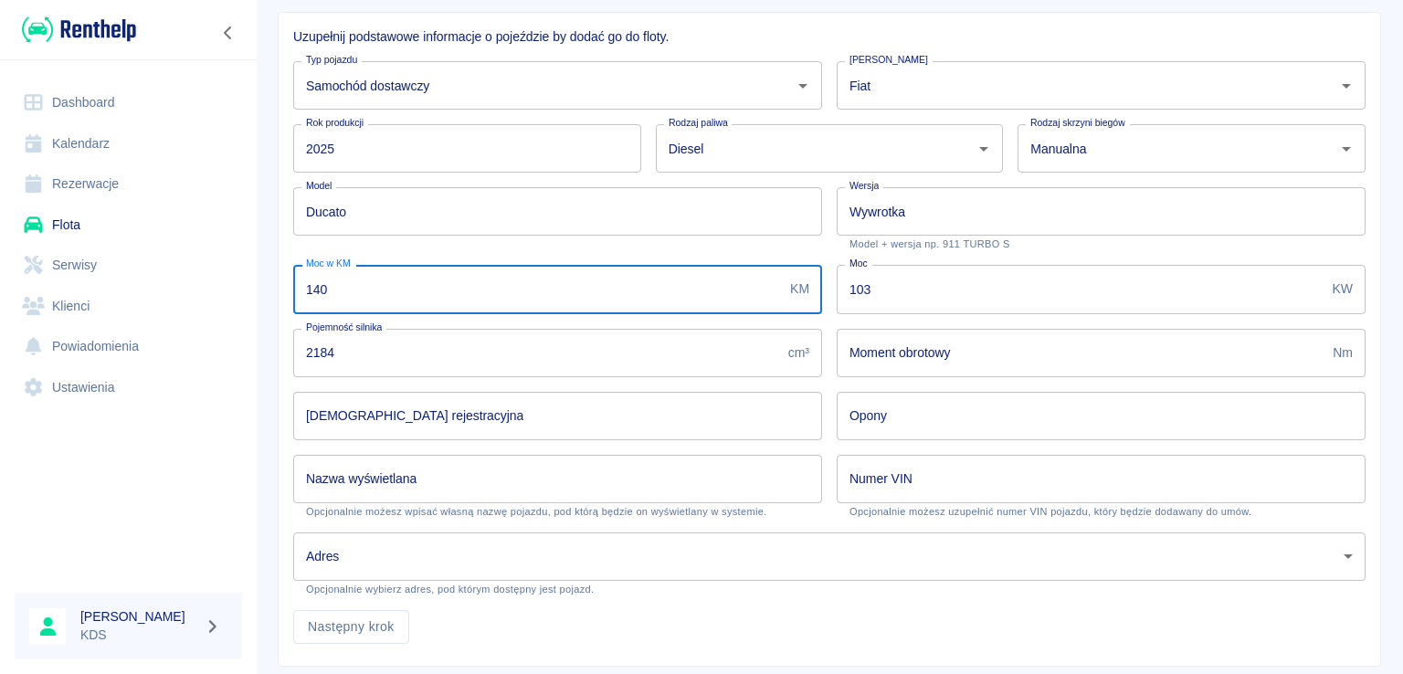
type input "140"
click at [579, 423] on input "[DEMOGRAPHIC_DATA] rejestracyjna" at bounding box center [557, 416] width 529 height 48
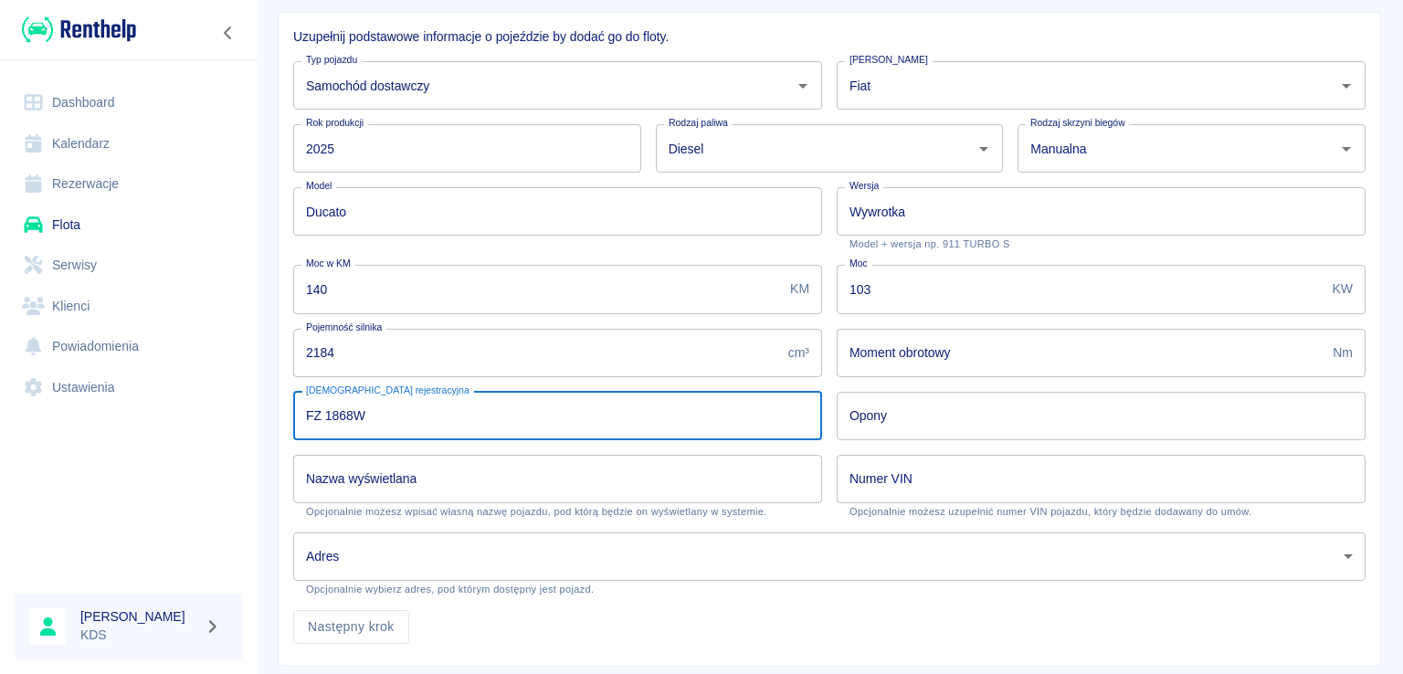
type input "FZ 1868W"
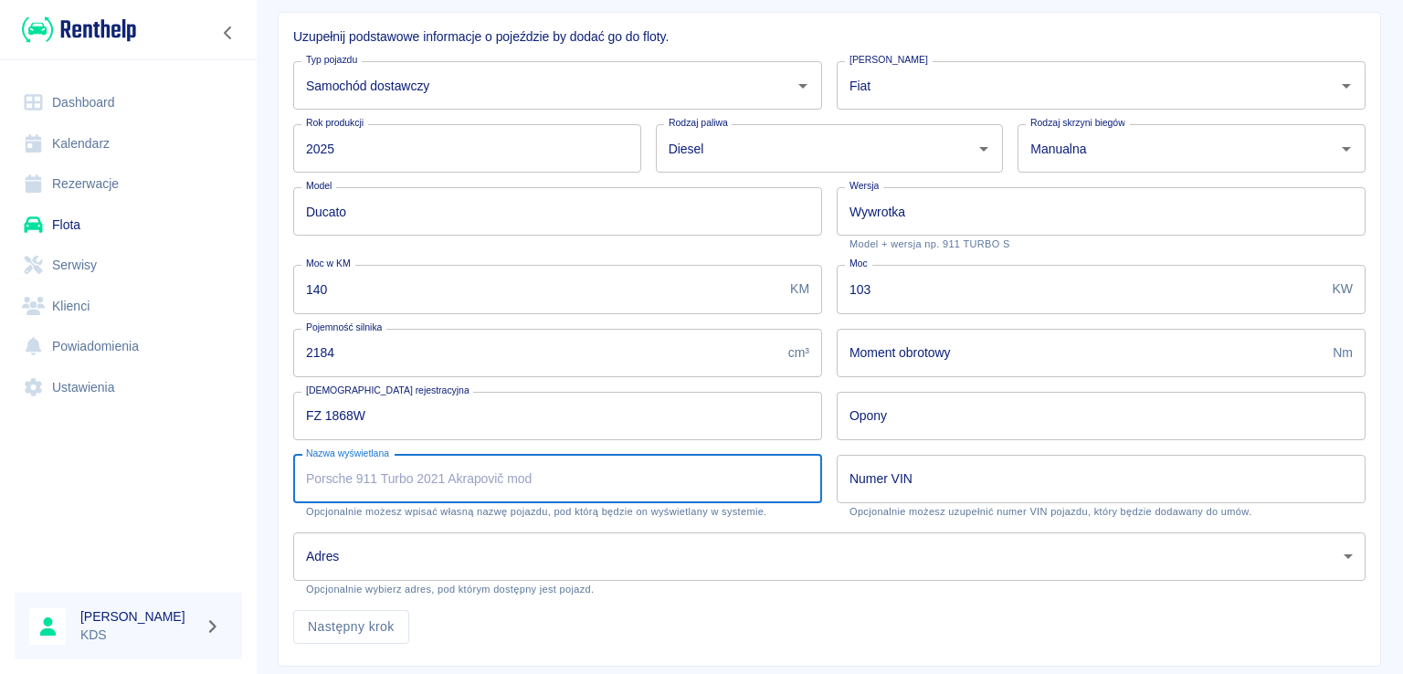
click at [575, 484] on input "Nazwa wyświetlana" at bounding box center [557, 479] width 529 height 48
type input "Fiat Ducato wywrotka"
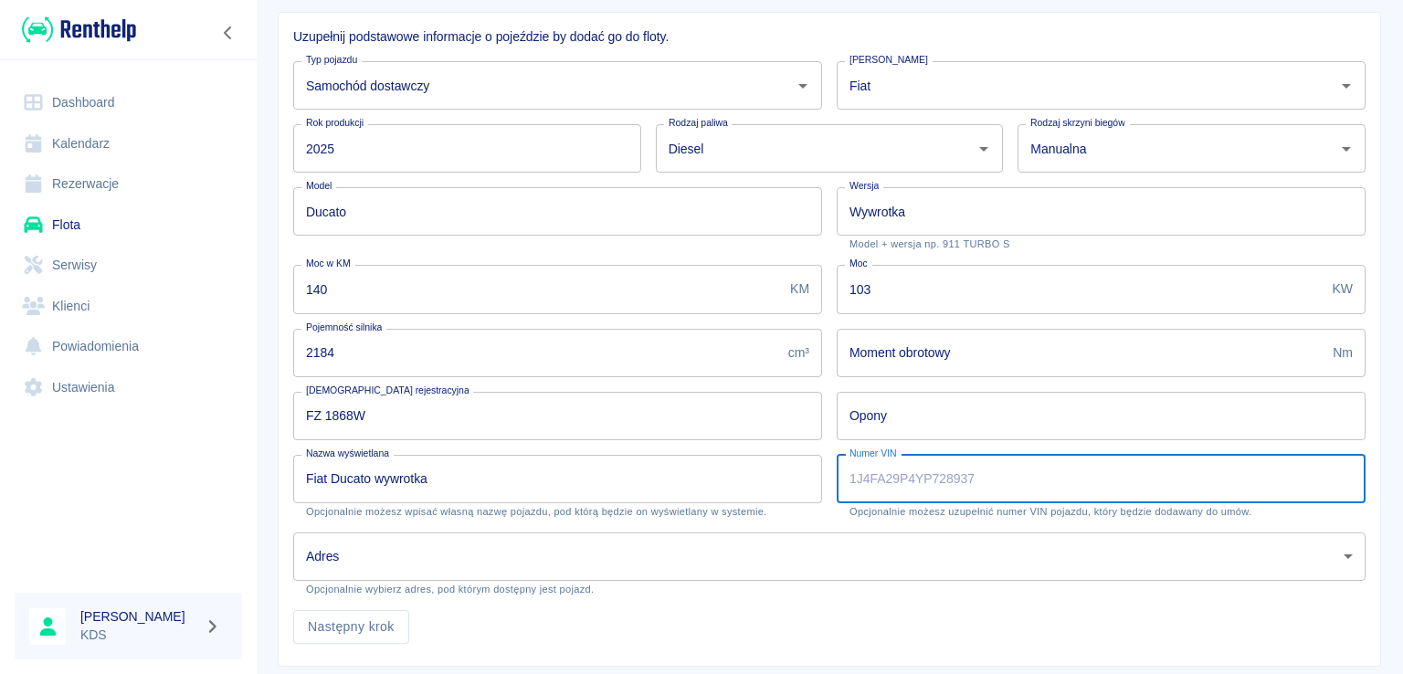
click at [971, 477] on input "Numer VIN" at bounding box center [1101, 479] width 529 height 48
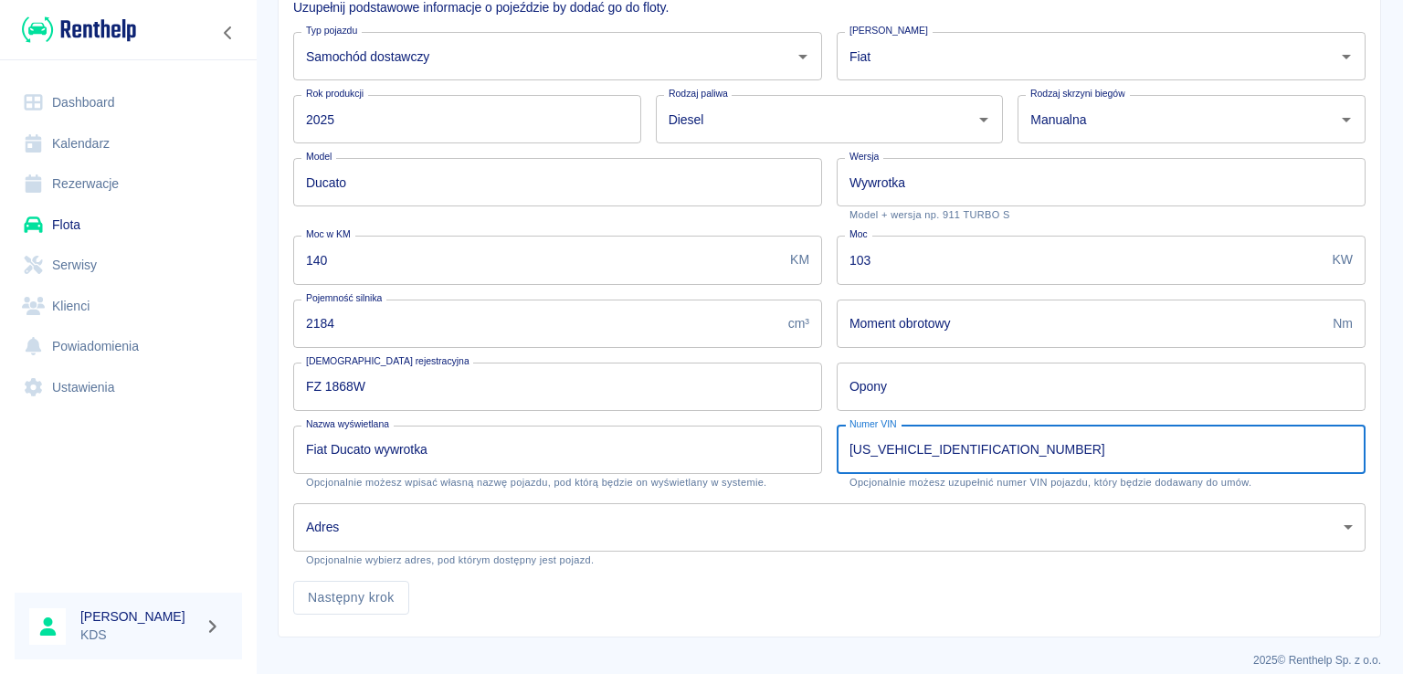
scroll to position [227, 0]
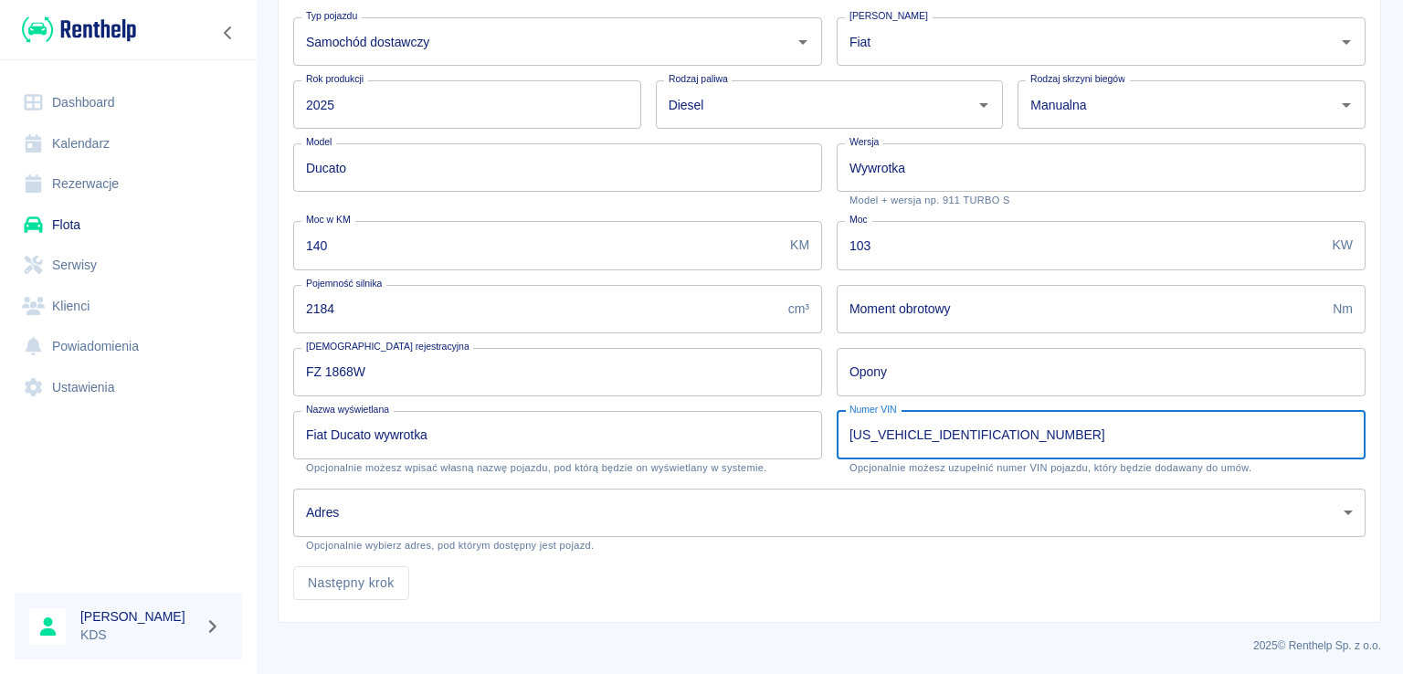
type input "[US_VEHICLE_IDENTIFICATION_NUMBER]"
click at [428, 489] on body "Używamy plików Cookies, by zapewnić Ci najlepsze możliwe doświadczenie. Aby dow…" at bounding box center [701, 337] width 1403 height 674
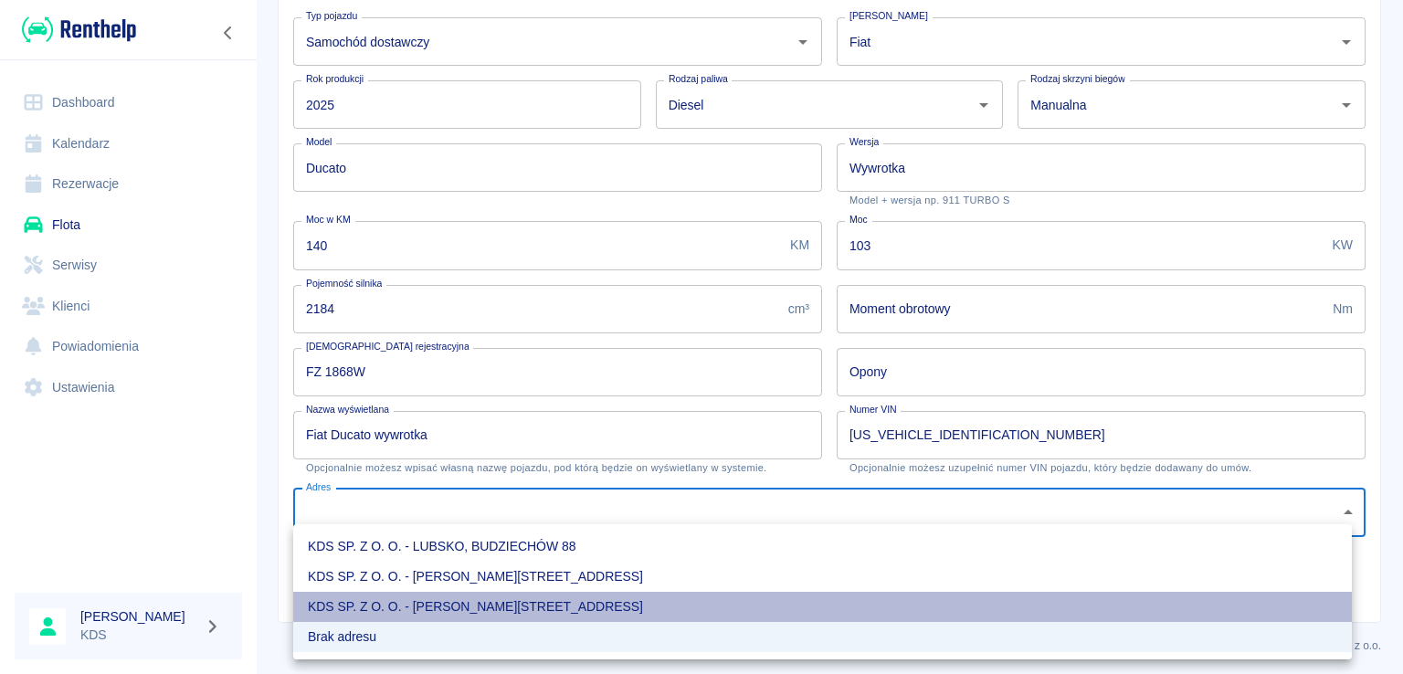
click at [472, 607] on li "KDS SP. Z O. O. - [PERSON_NAME][STREET_ADDRESS]" at bounding box center [822, 607] width 1059 height 30
type input "6a11dcdc-87e6-4ac9-900e-89bd05d723bb"
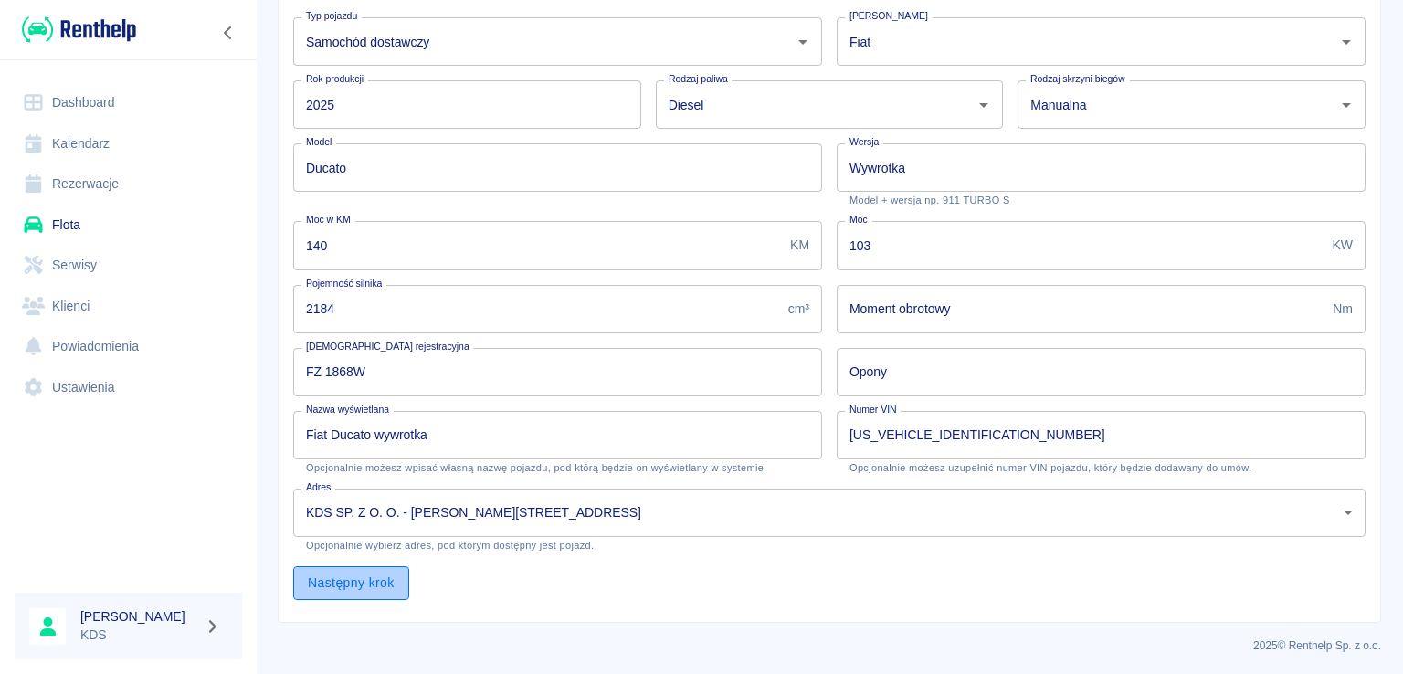
click at [361, 589] on button "Następny krok" at bounding box center [351, 583] width 116 height 34
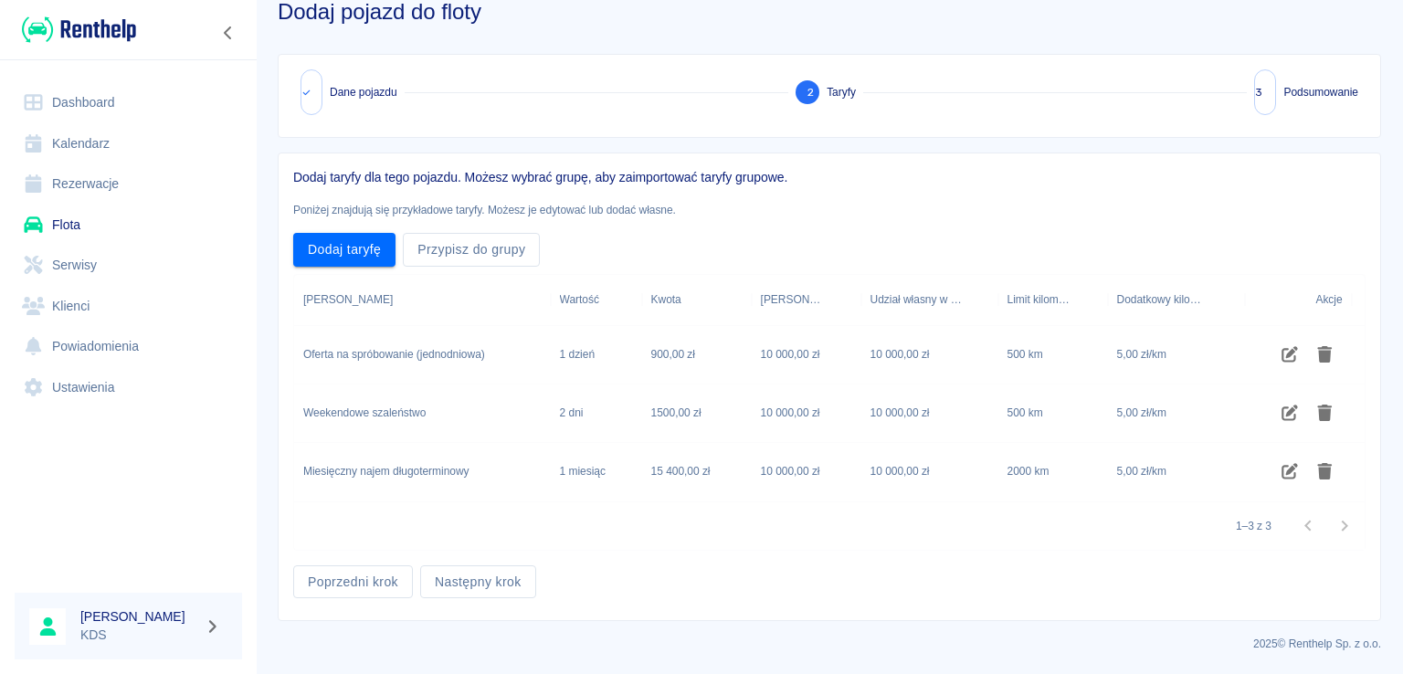
scroll to position [40, 0]
click at [1325, 353] on icon "Usuń taryfę" at bounding box center [1324, 356] width 15 height 16
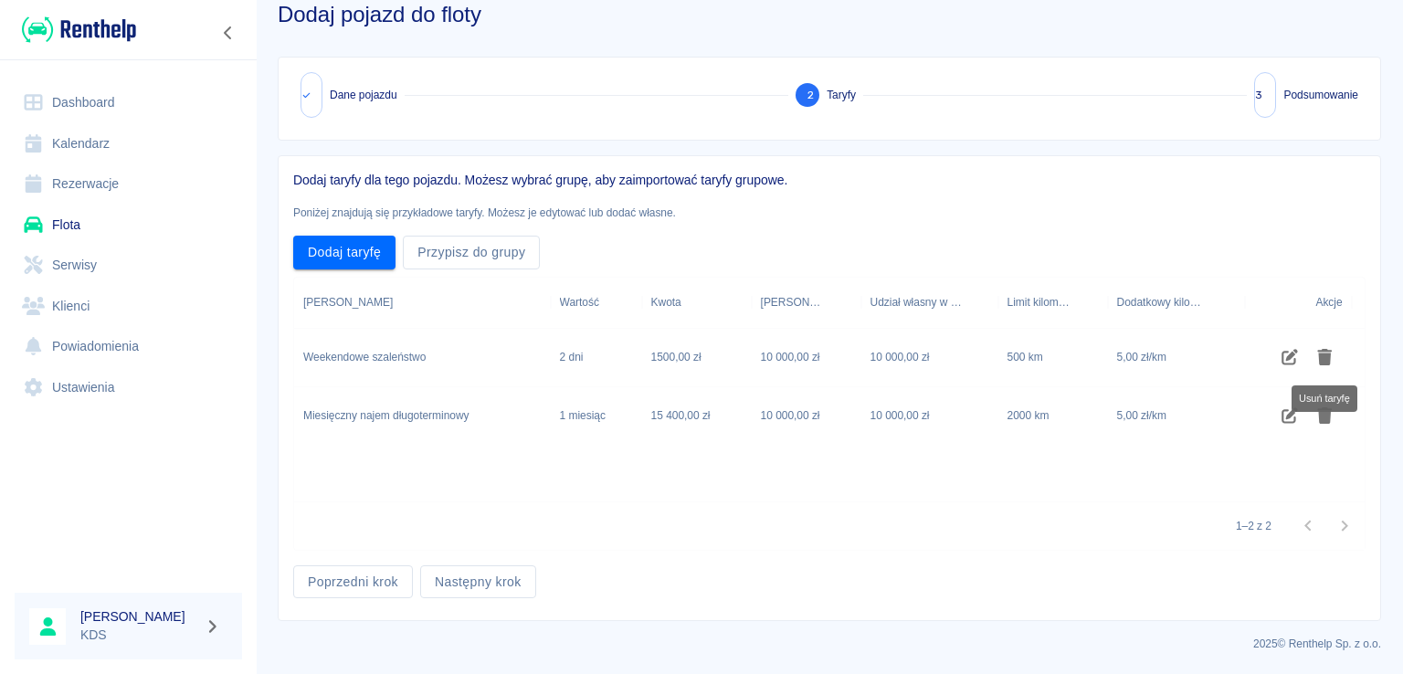
scroll to position [37, 0]
click at [1325, 353] on icon "Usuń taryfę" at bounding box center [1324, 359] width 21 height 16
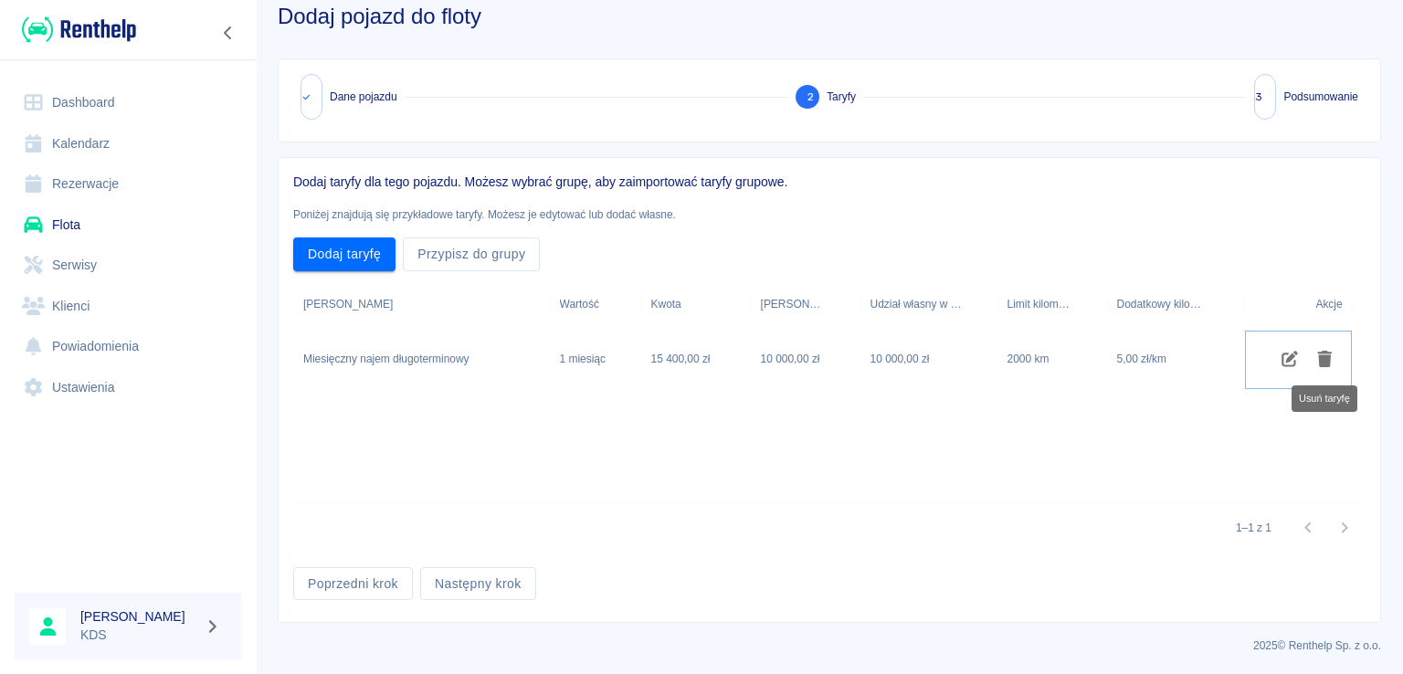
click at [1325, 353] on icon "Usuń taryfę" at bounding box center [1324, 359] width 21 height 16
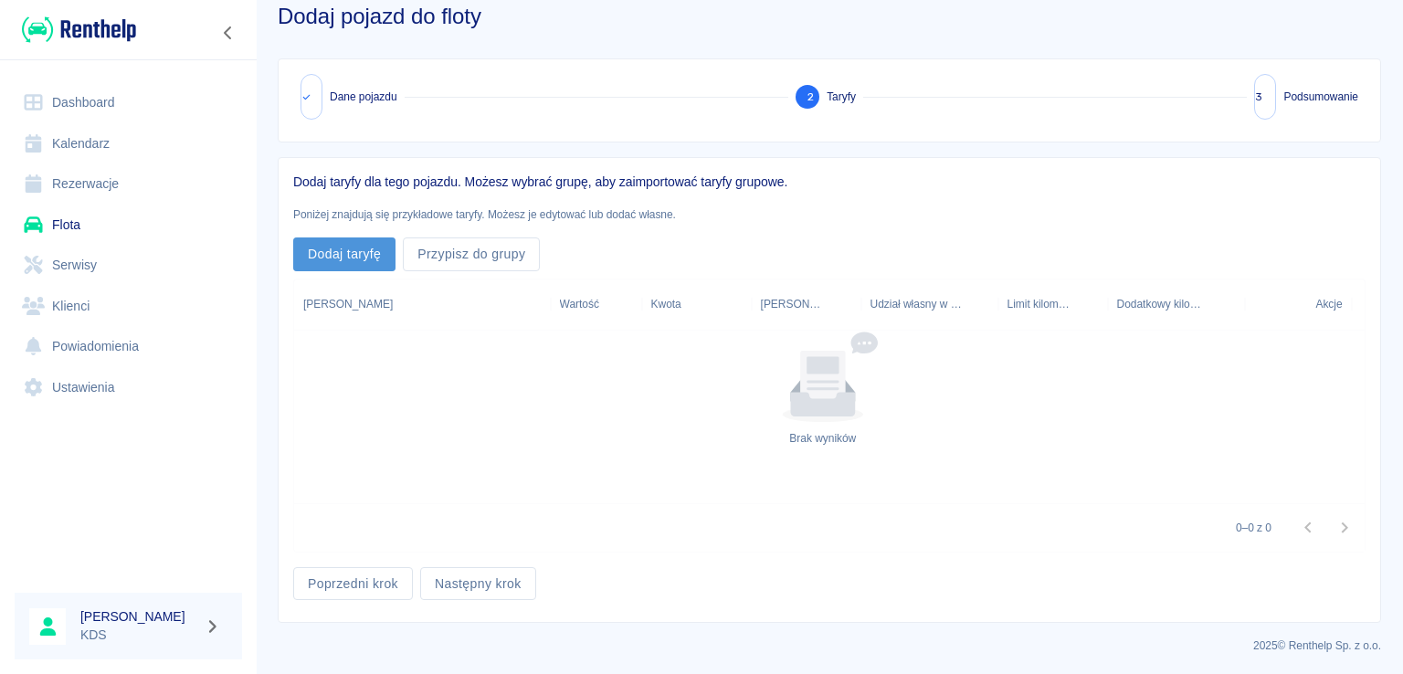
click at [385, 265] on button "Dodaj taryfę" at bounding box center [344, 255] width 102 height 34
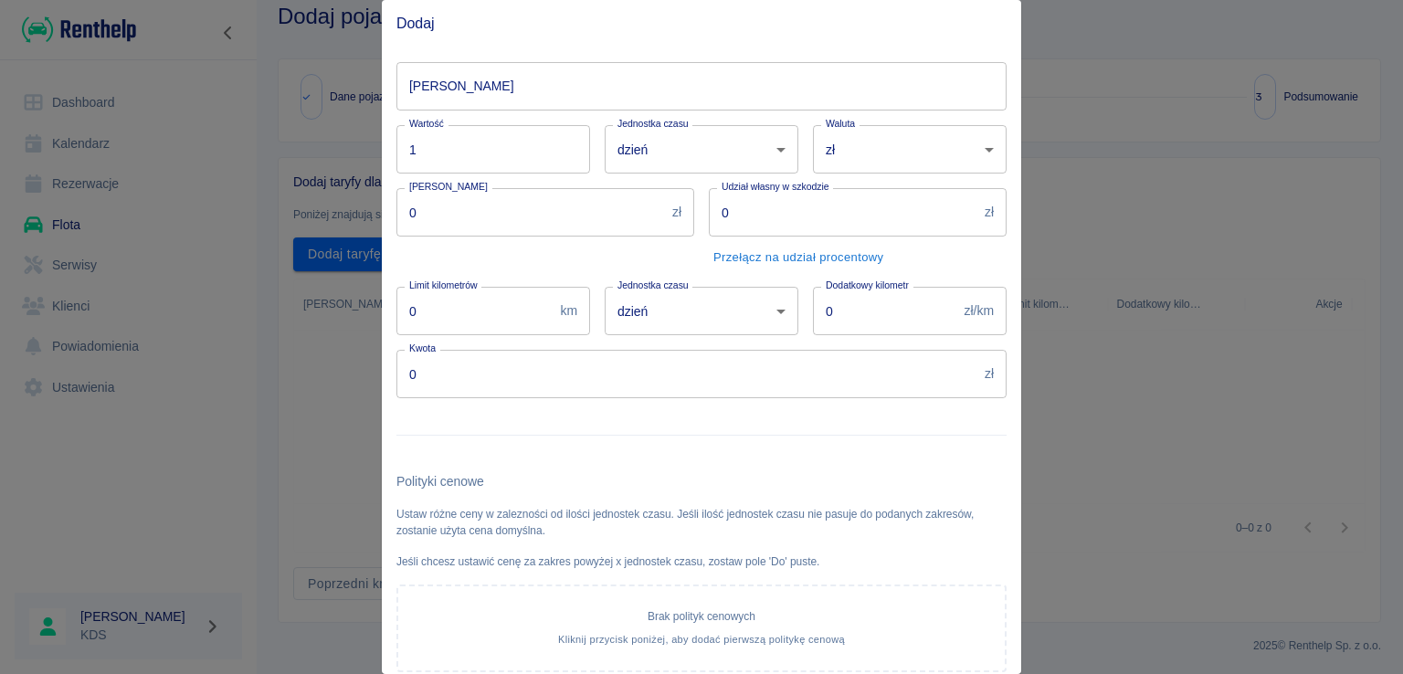
click at [577, 96] on input "[PERSON_NAME]" at bounding box center [701, 86] width 610 height 48
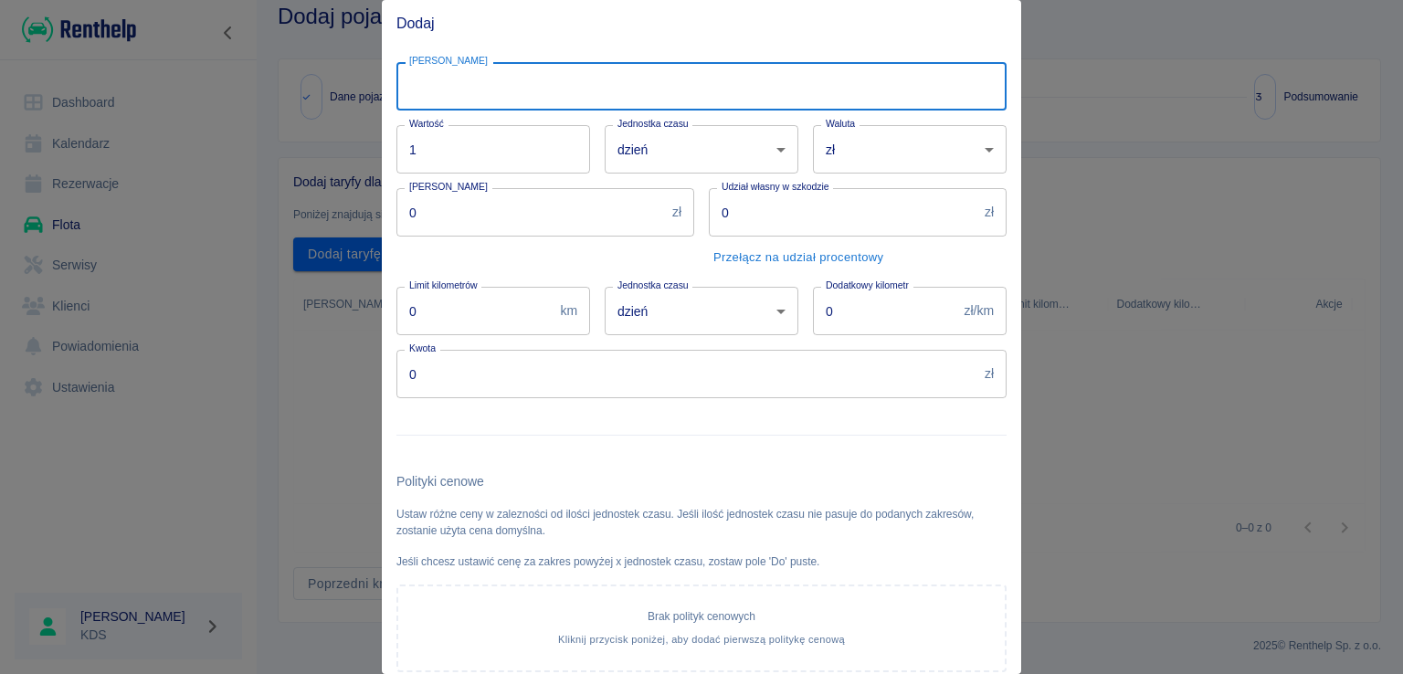
type input "Wynajem auta"
click at [820, 207] on input "0" at bounding box center [843, 212] width 269 height 48
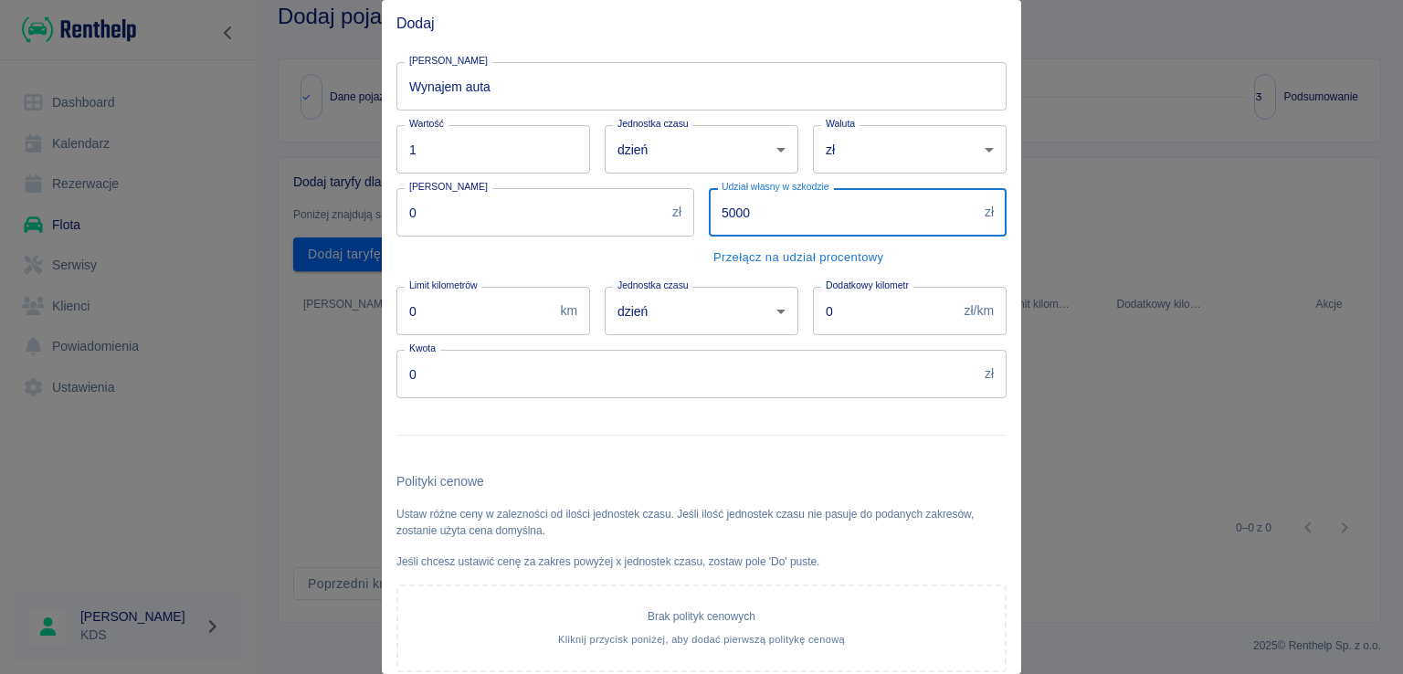
type input "5000"
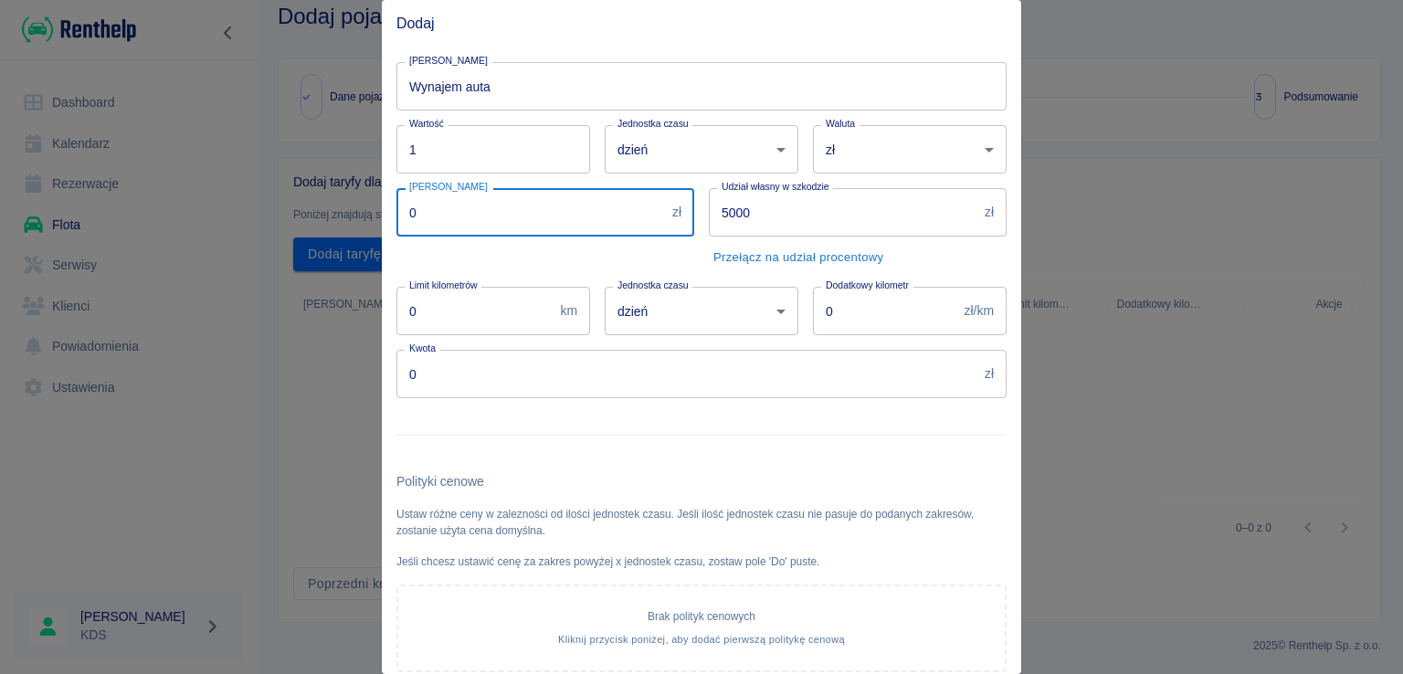
click at [581, 214] on input "0" at bounding box center [530, 212] width 269 height 48
type input "2000"
click at [653, 381] on input "0" at bounding box center [686, 374] width 581 height 48
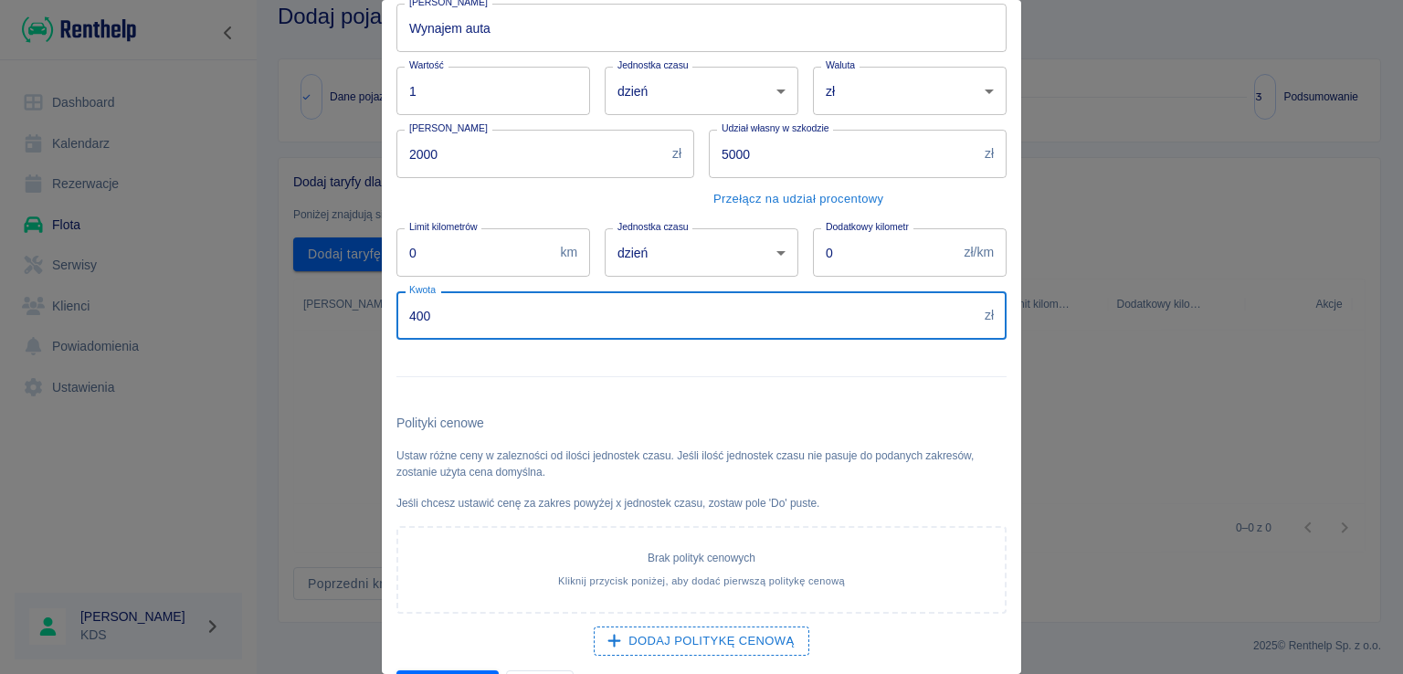
scroll to position [110, 0]
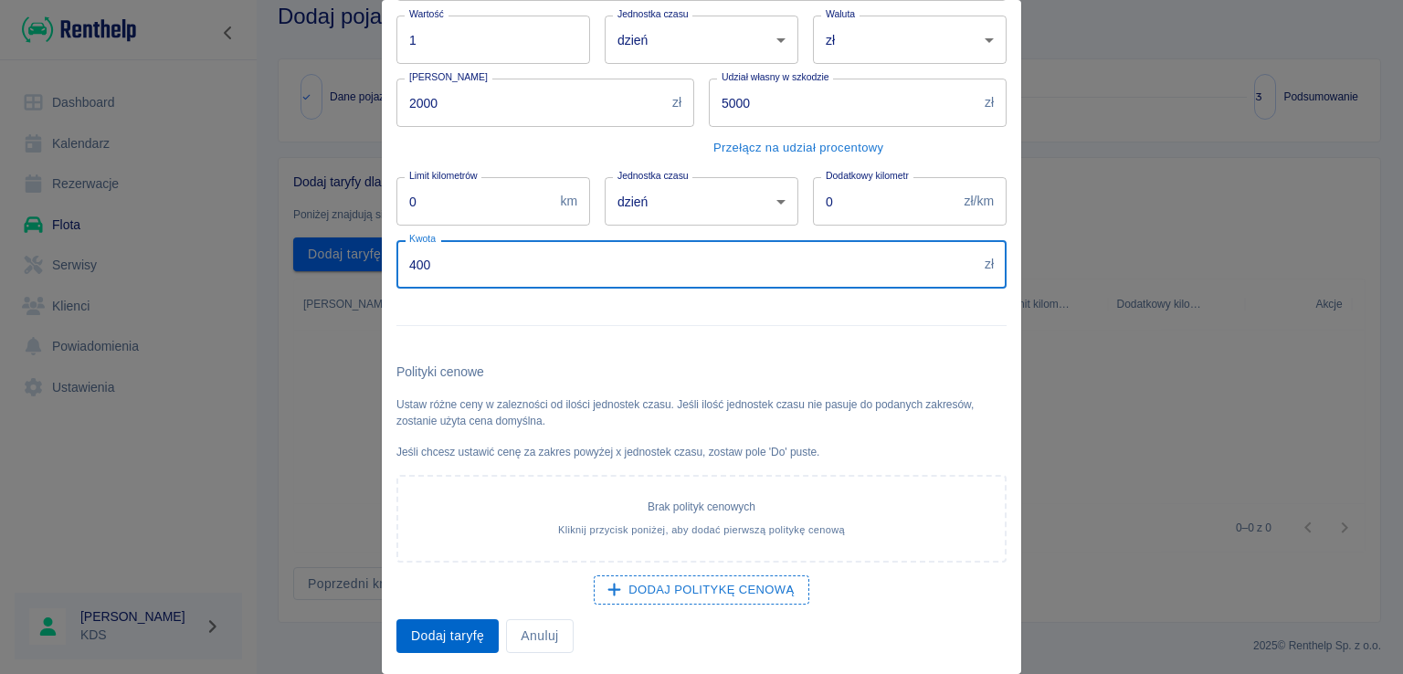
type input "400"
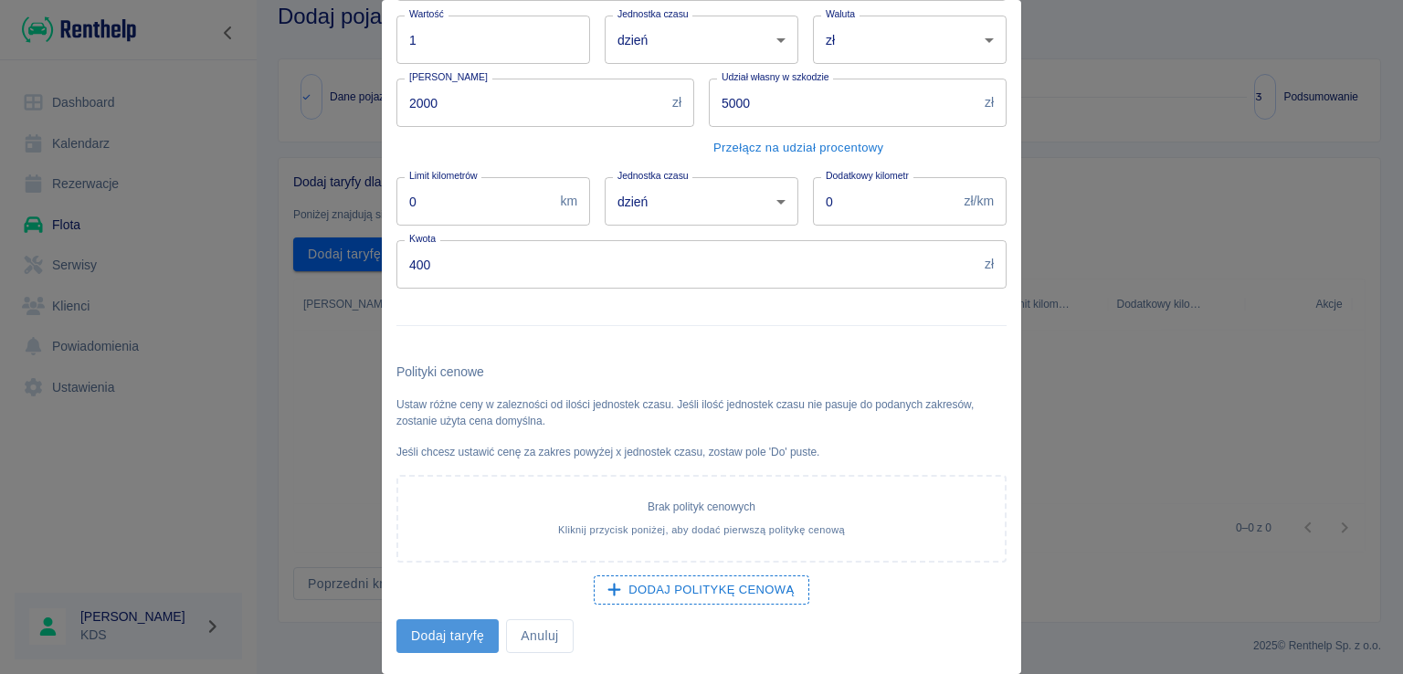
click at [429, 633] on button "Dodaj taryfę" at bounding box center [447, 636] width 102 height 34
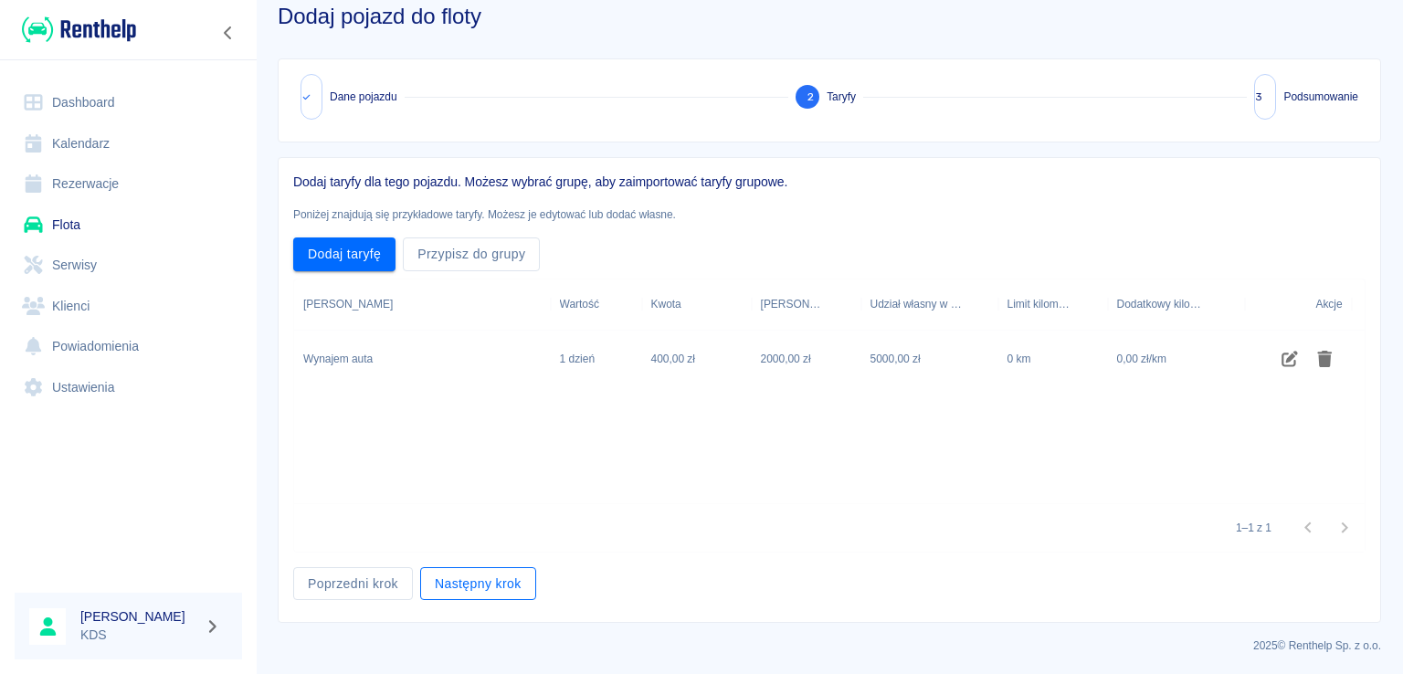
click at [456, 586] on button "Następny krok" at bounding box center [478, 584] width 116 height 34
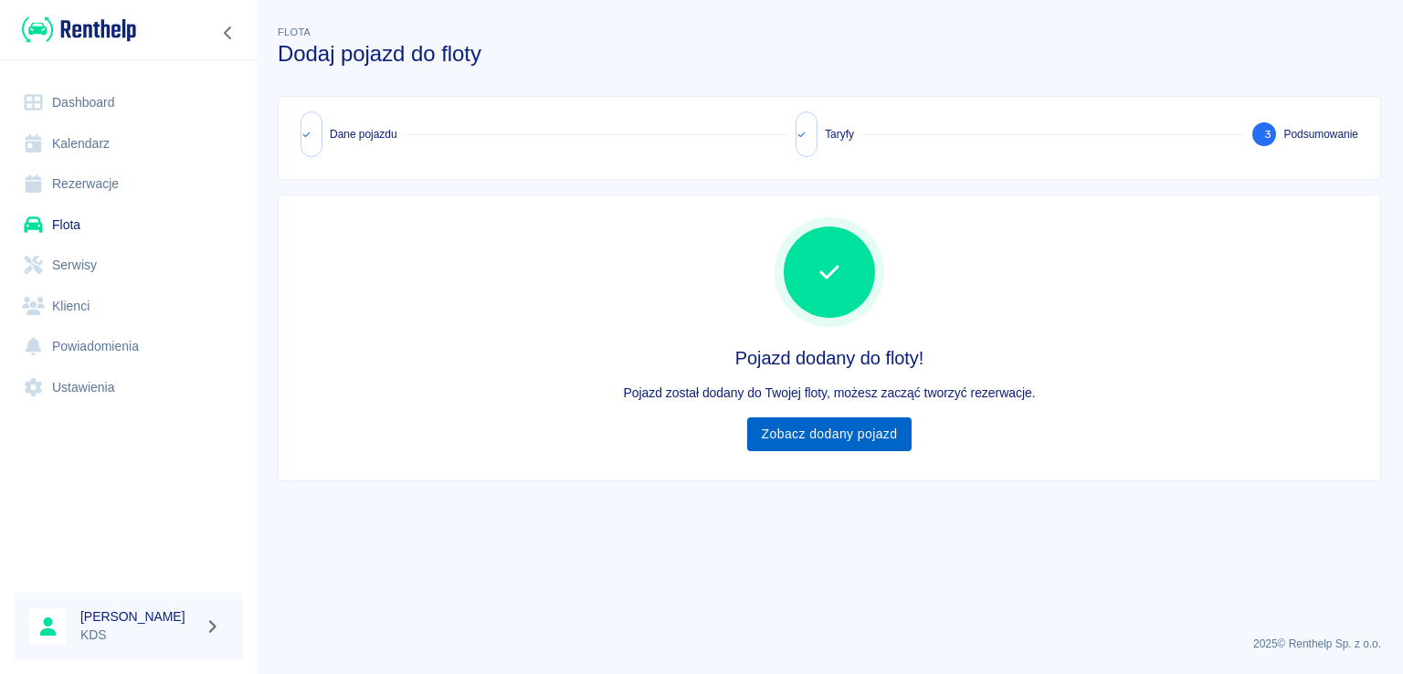
click at [796, 430] on link "Zobacz dodany pojazd" at bounding box center [829, 434] width 165 height 34
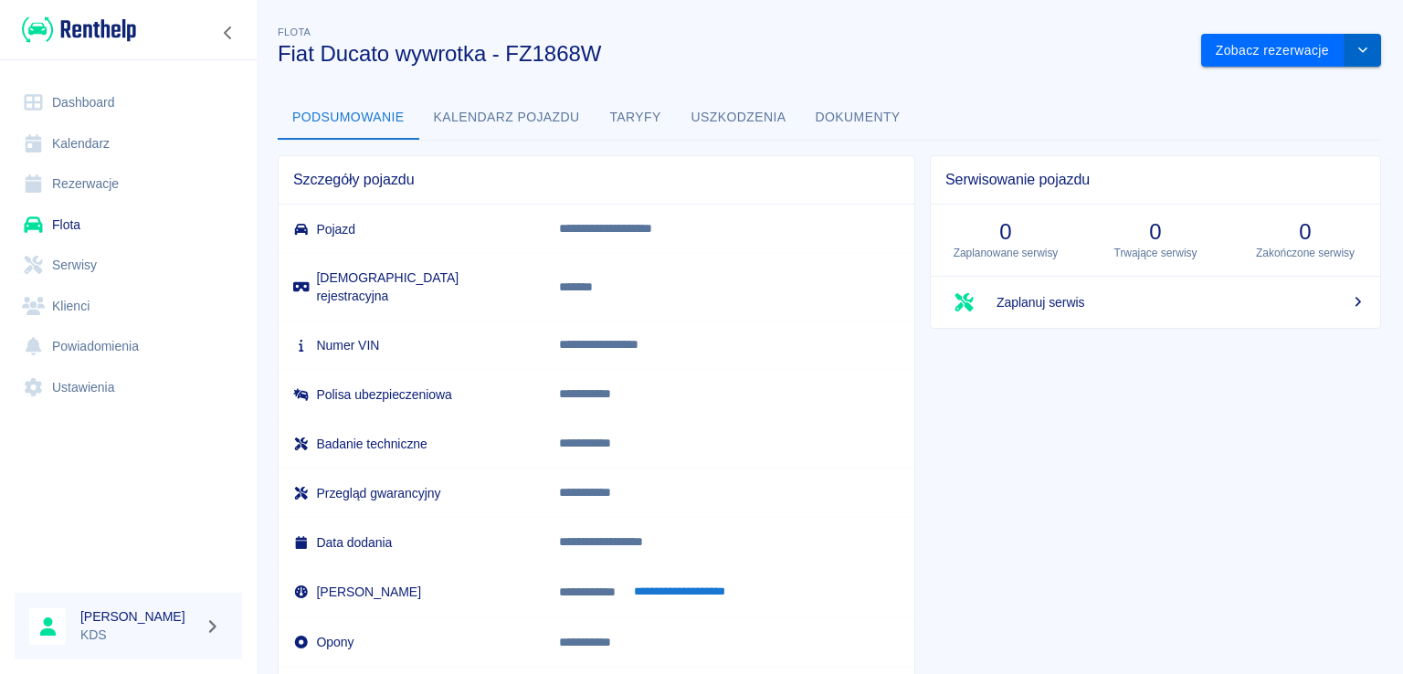
click at [1356, 55] on icon "drop-down" at bounding box center [1363, 50] width 15 height 12
click at [1289, 95] on li "Zaktualizuj dane pojazdu" at bounding box center [1278, 89] width 170 height 30
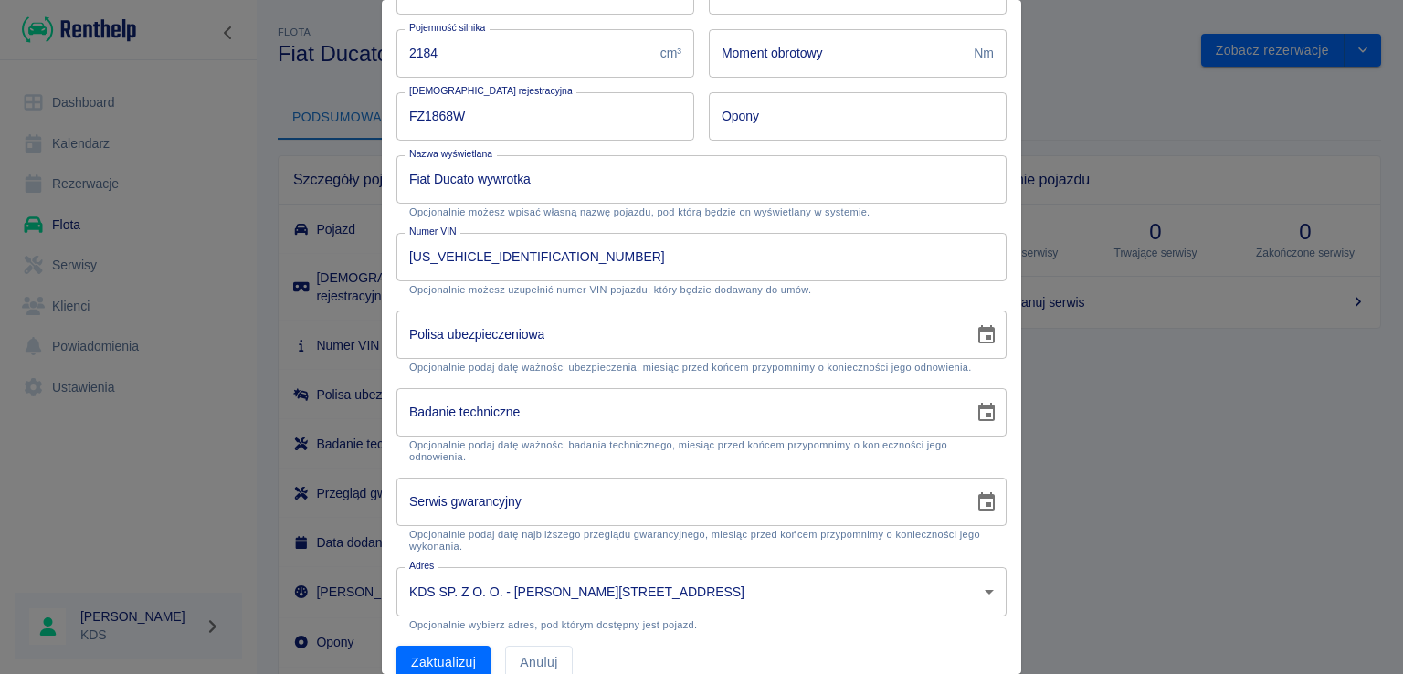
scroll to position [327, 0]
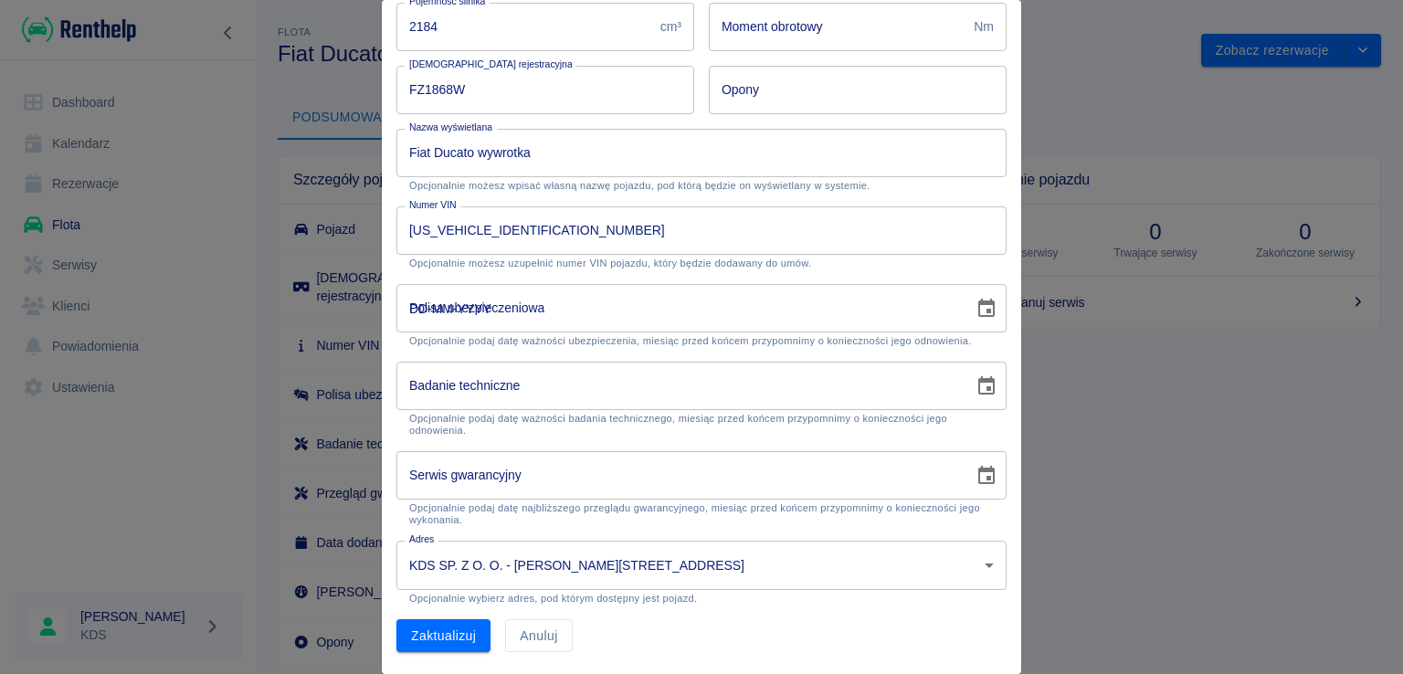
click at [588, 319] on input "DD-MM-YYYY" at bounding box center [678, 308] width 565 height 48
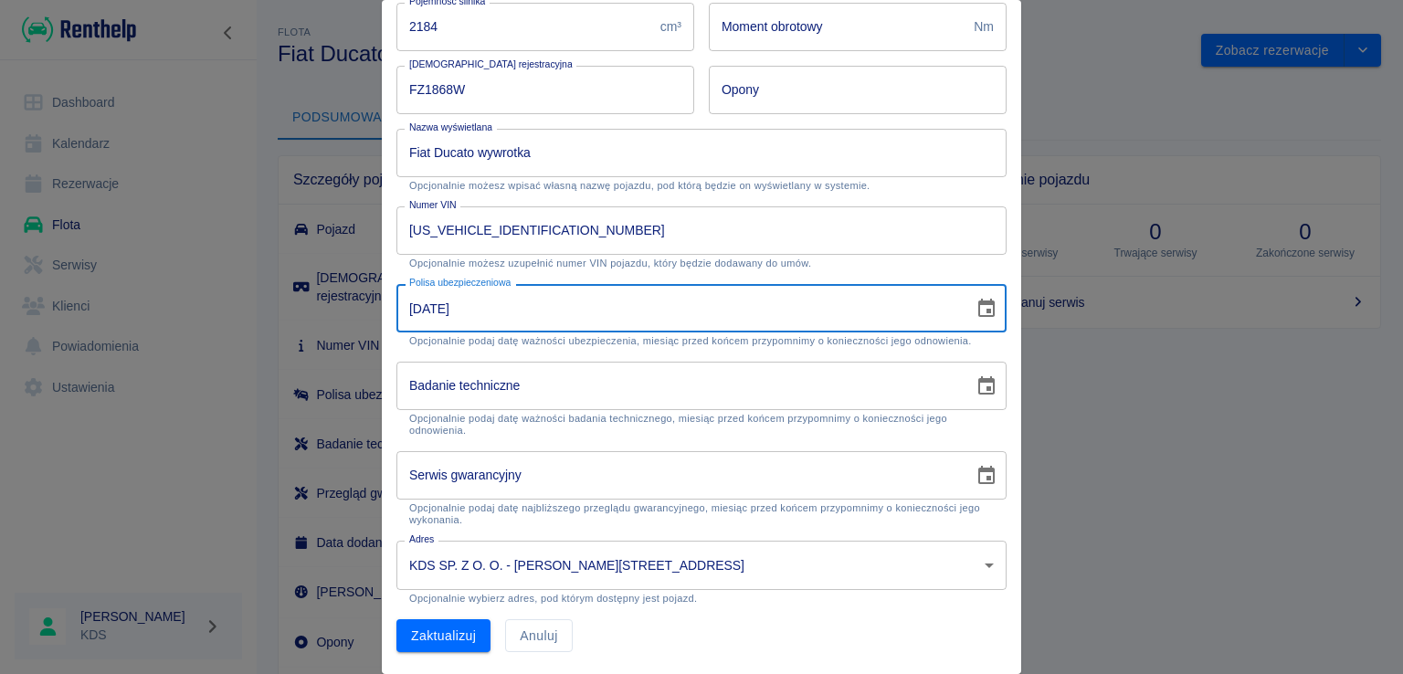
type input "[DATE]"
click button "Zaktualizuj" at bounding box center [443, 636] width 94 height 34
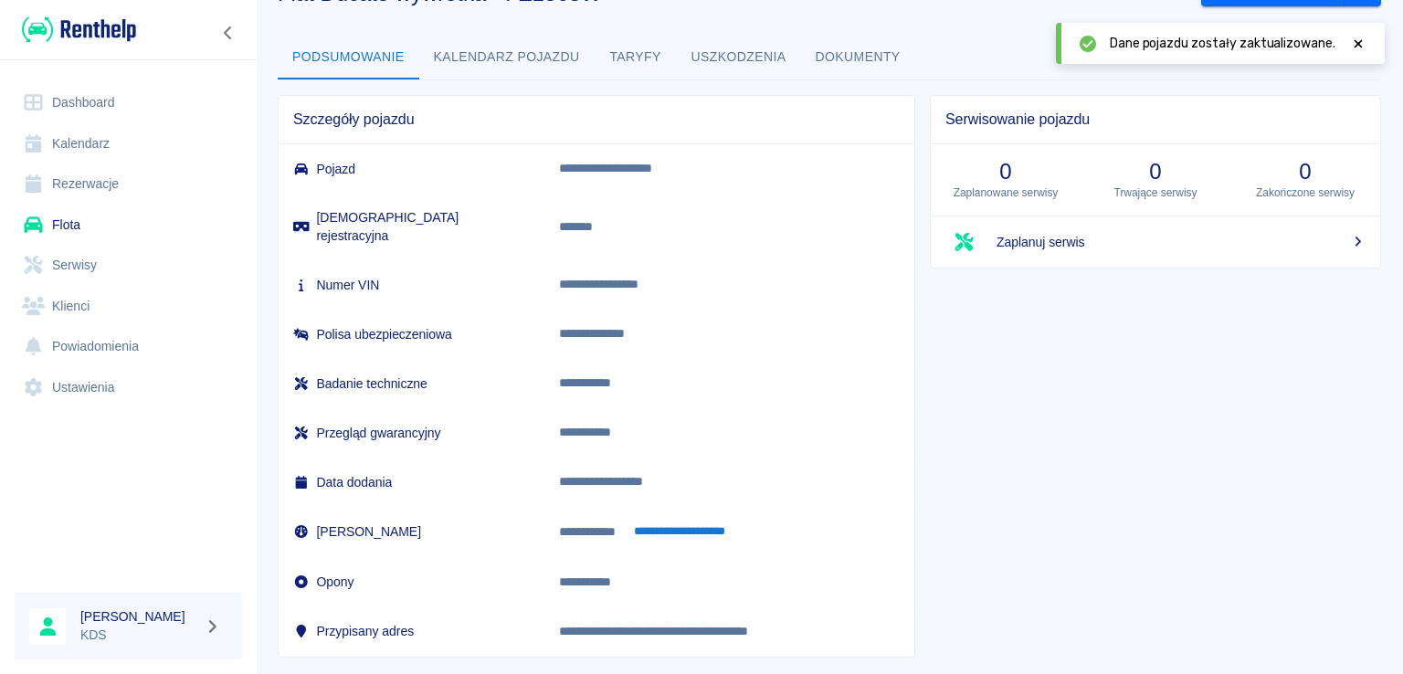
scroll to position [77, 0]
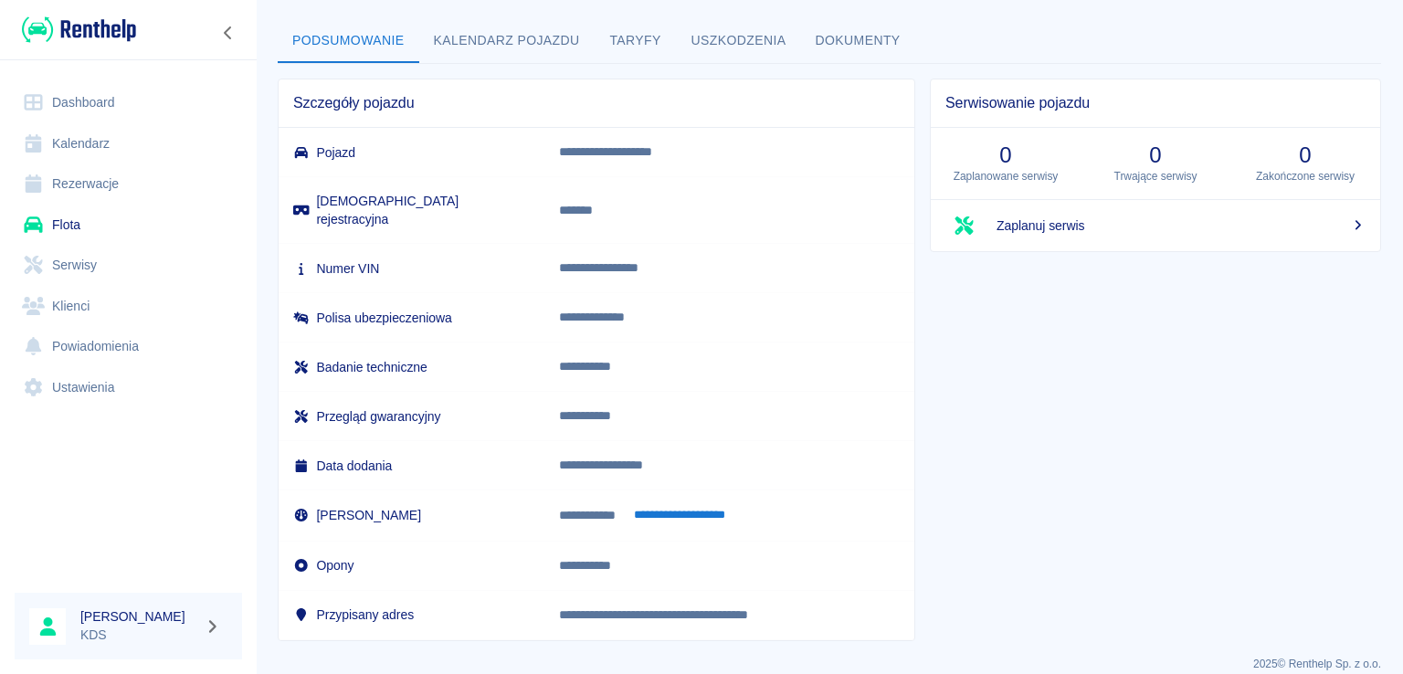
click at [92, 233] on link "Flota" at bounding box center [128, 225] width 227 height 41
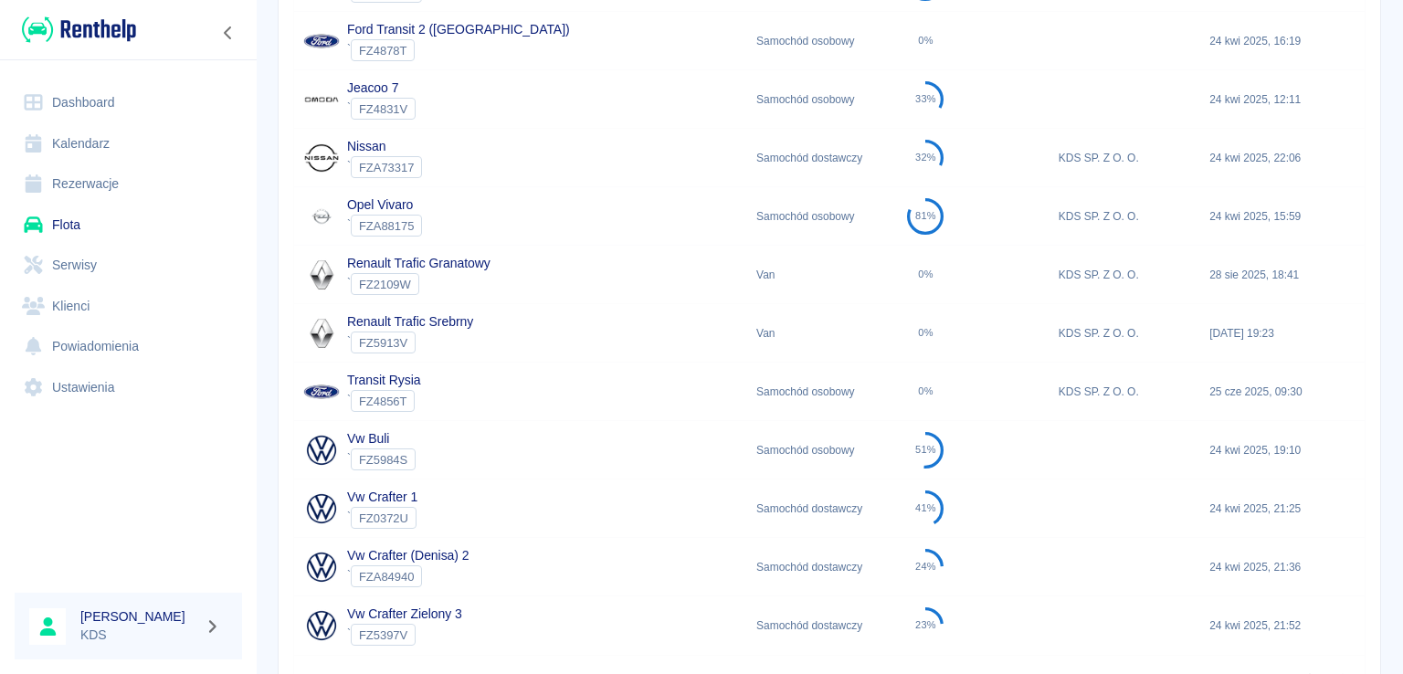
scroll to position [727, 0]
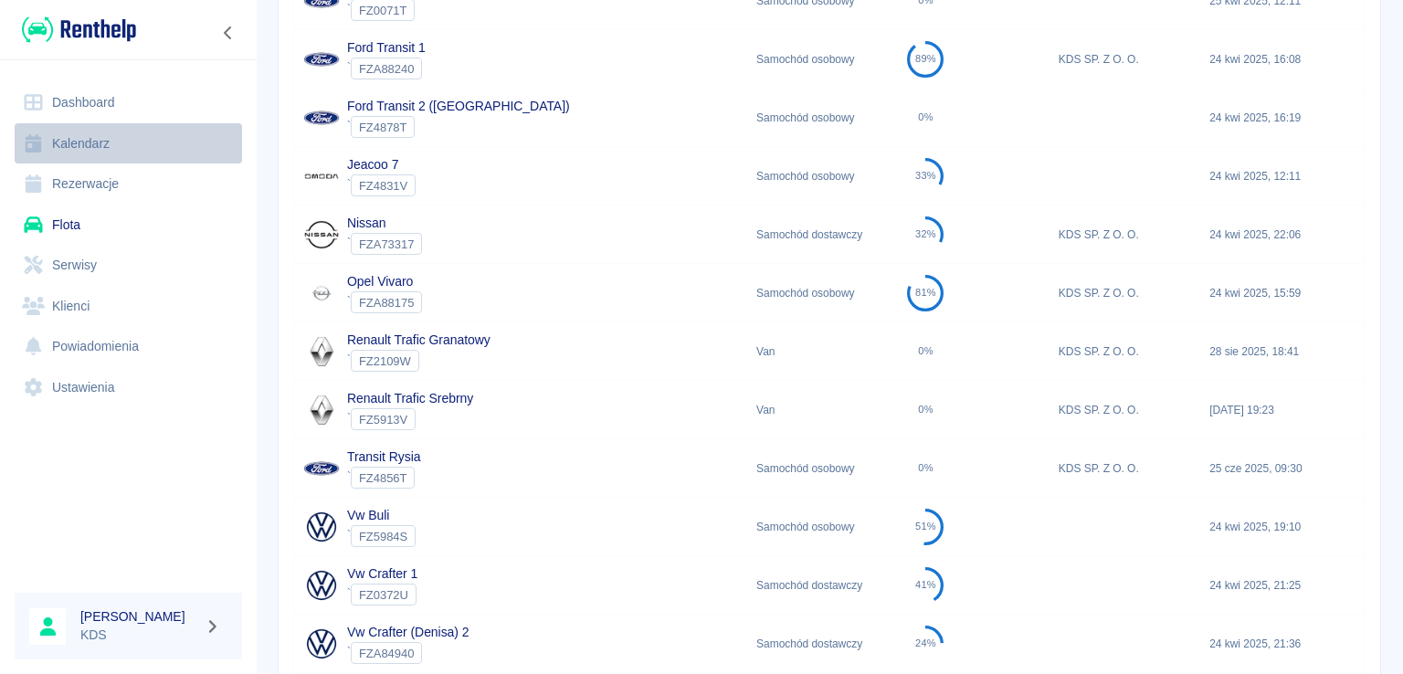
click at [88, 143] on link "Kalendarz" at bounding box center [128, 143] width 227 height 41
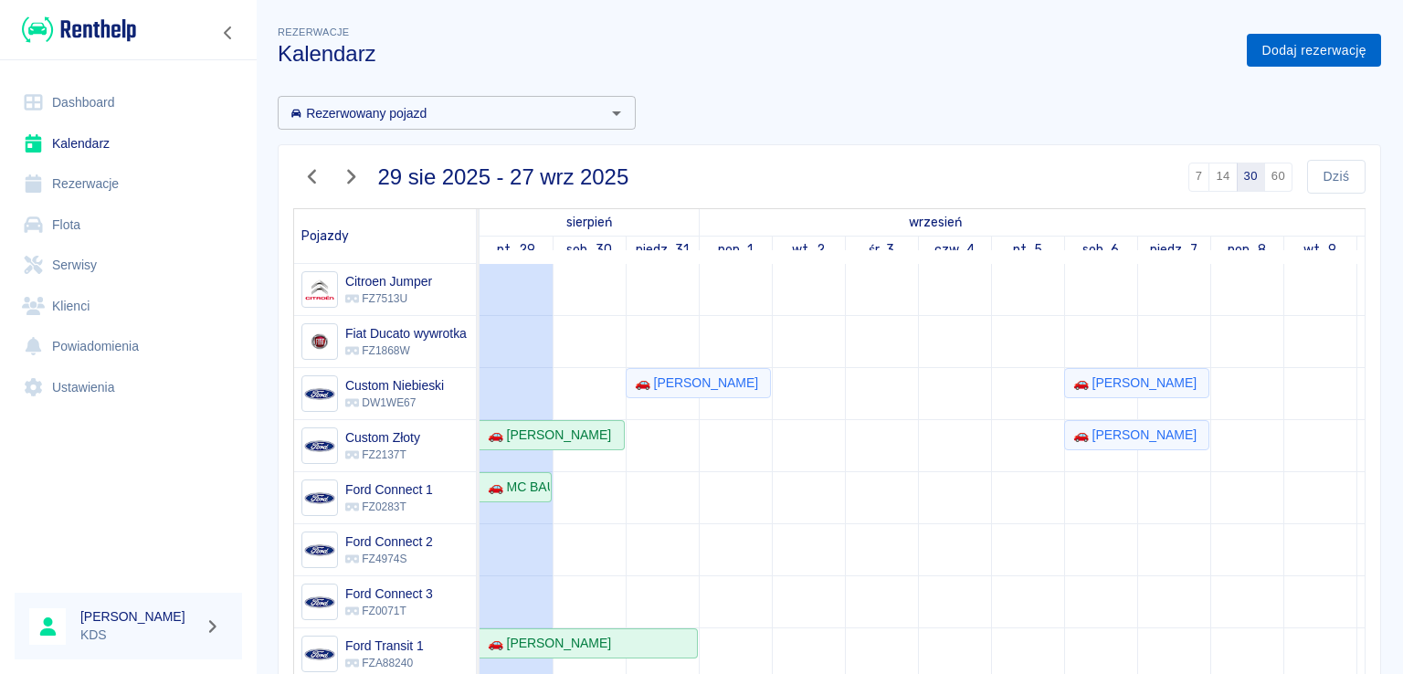
click at [1262, 51] on link "Dodaj rezerwację" at bounding box center [1314, 51] width 134 height 34
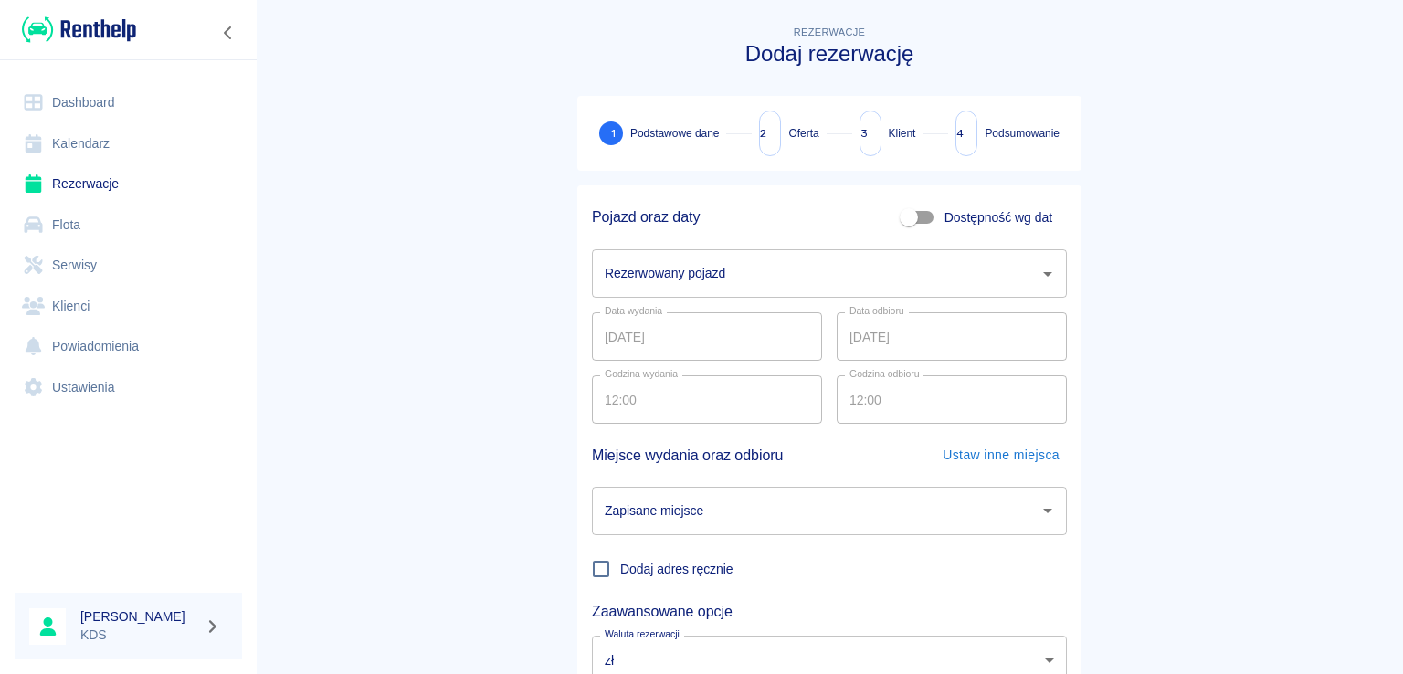
click at [797, 252] on div "Rezerwowany pojazd" at bounding box center [829, 273] width 475 height 48
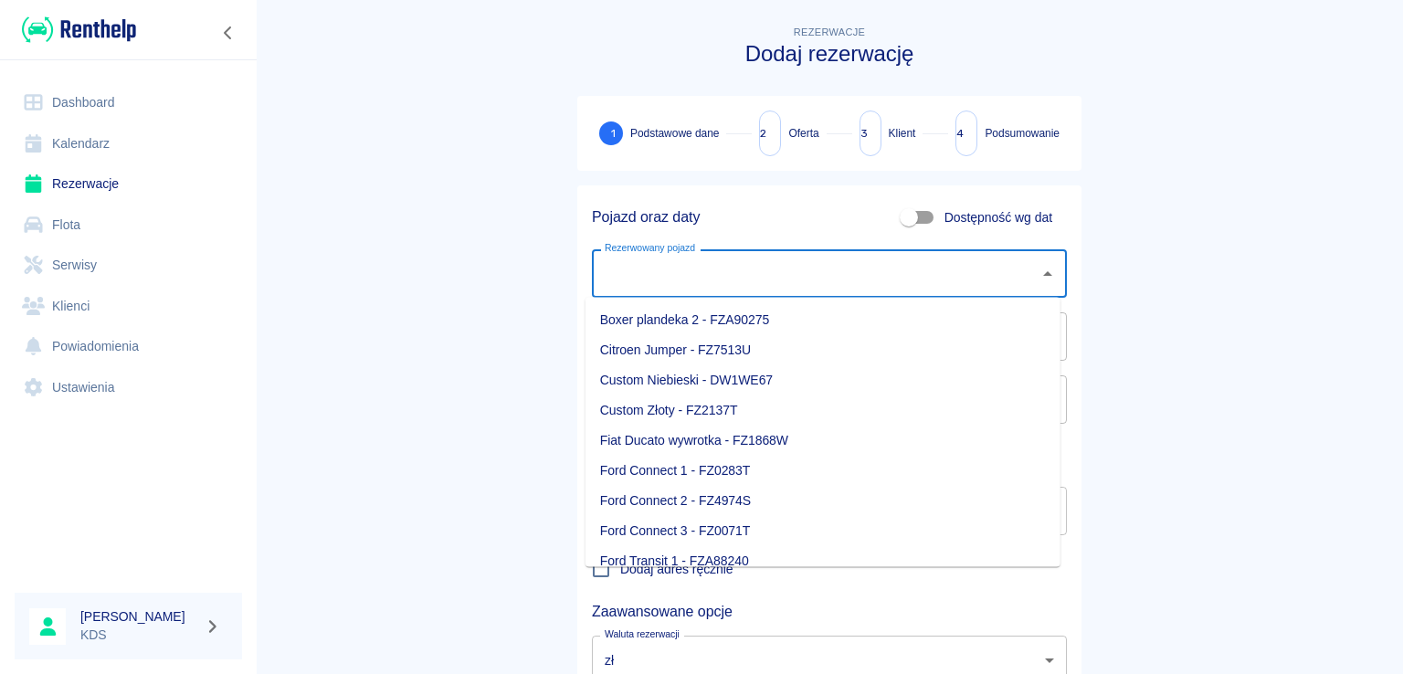
click at [80, 229] on link "Flota" at bounding box center [128, 225] width 227 height 41
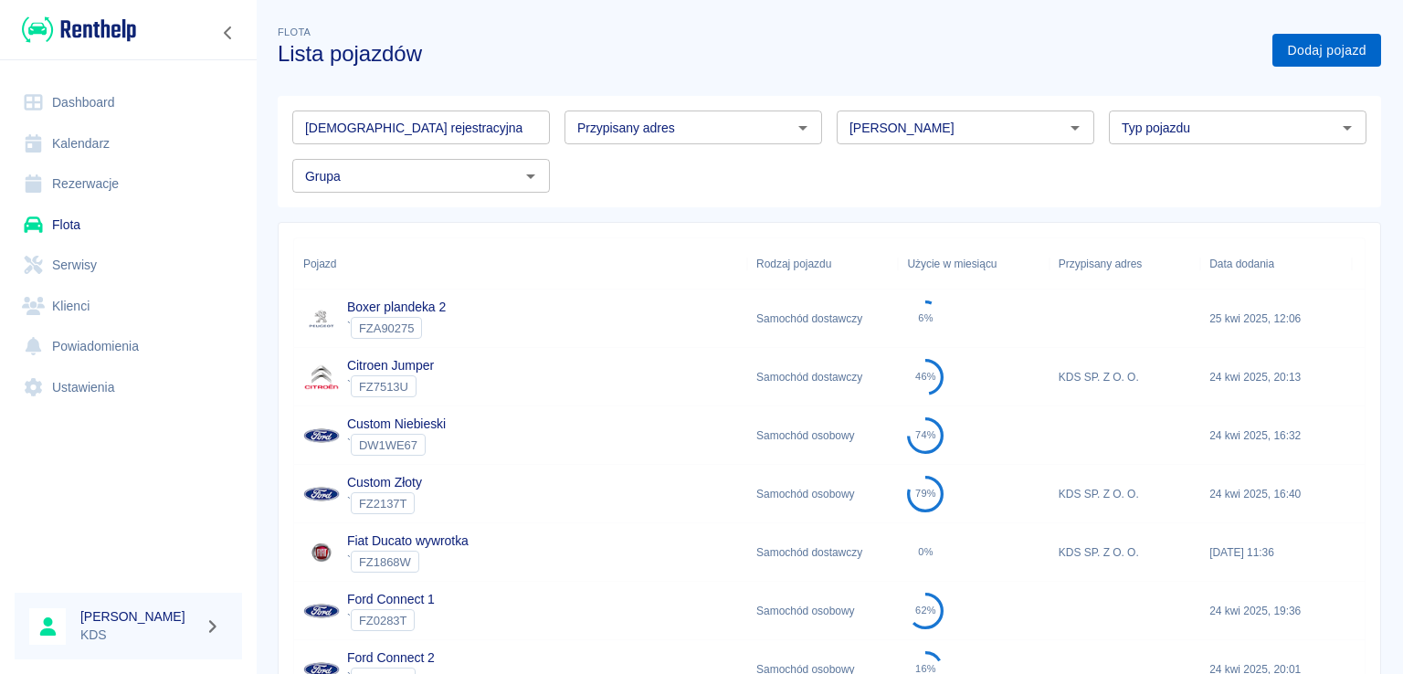
click at [1293, 48] on link "Dodaj pojazd" at bounding box center [1326, 51] width 109 height 34
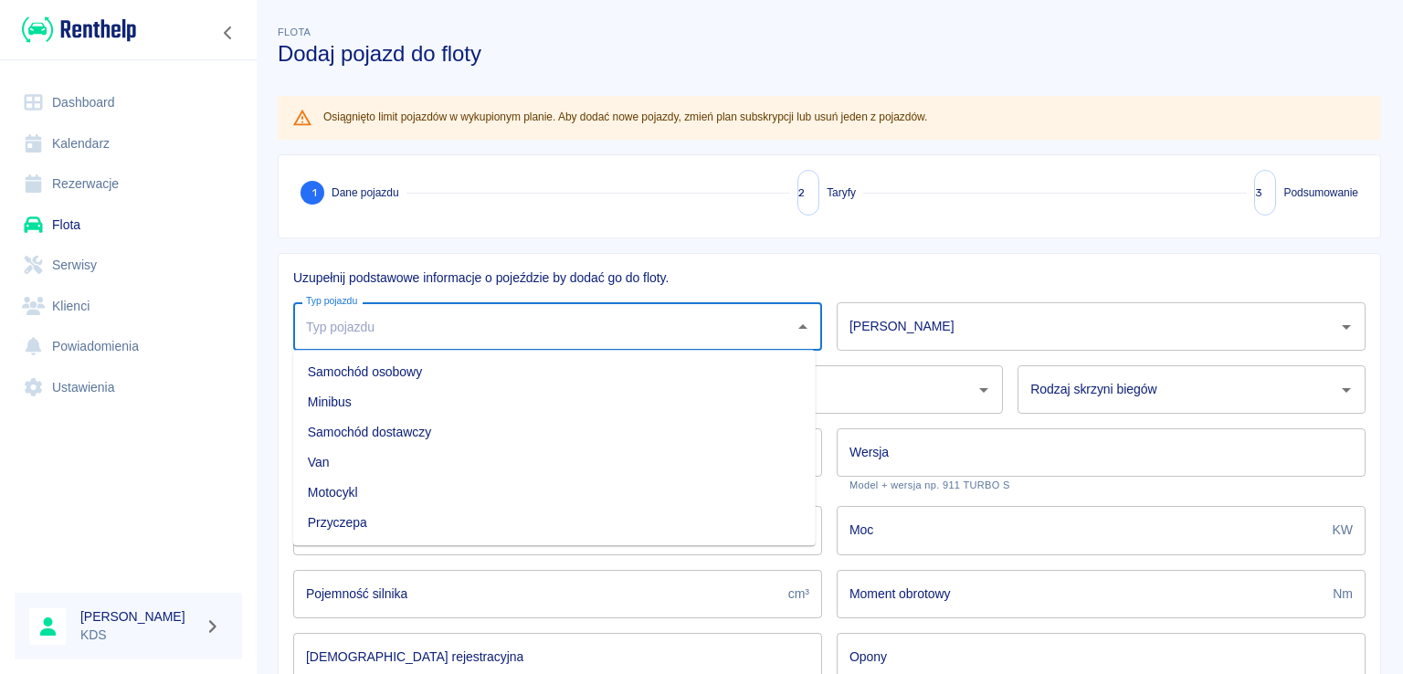
click at [607, 329] on input "Typ pojazdu" at bounding box center [543, 327] width 485 height 32
click at [81, 147] on link "Kalendarz" at bounding box center [128, 143] width 227 height 41
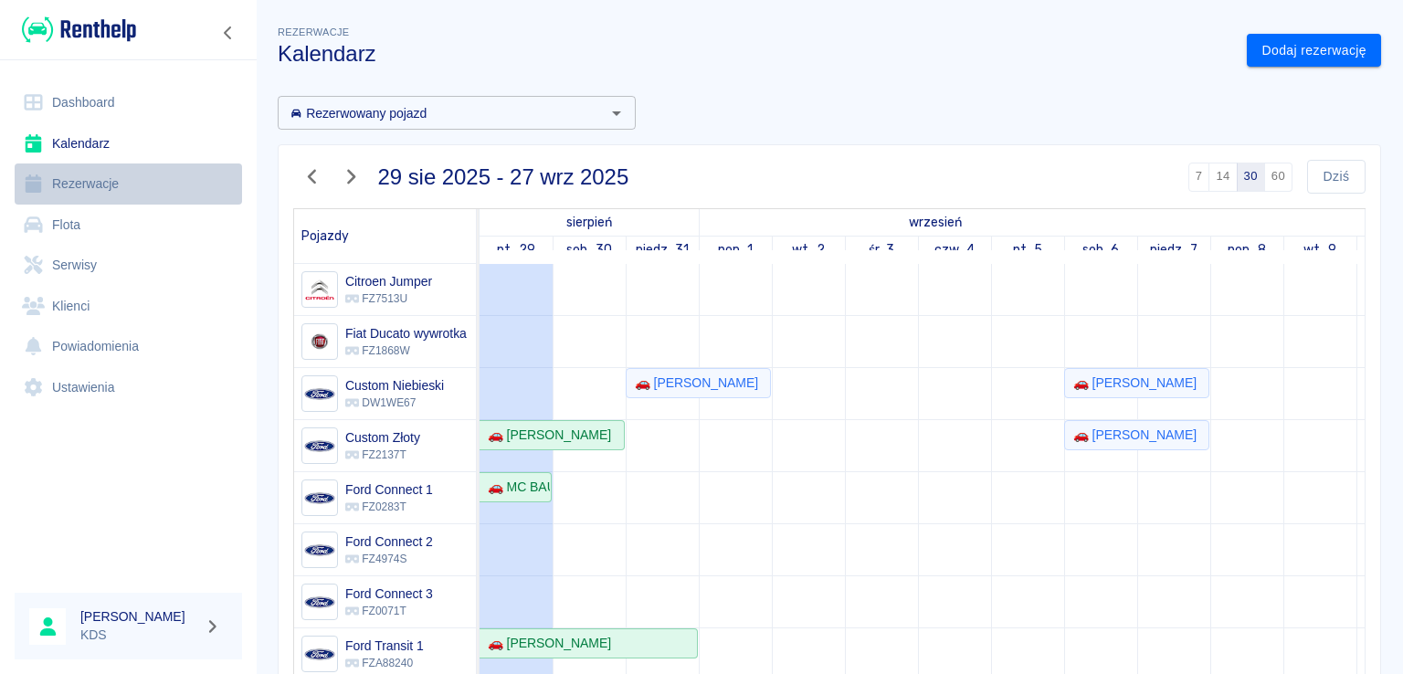
click at [86, 192] on link "Rezerwacje" at bounding box center [128, 184] width 227 height 41
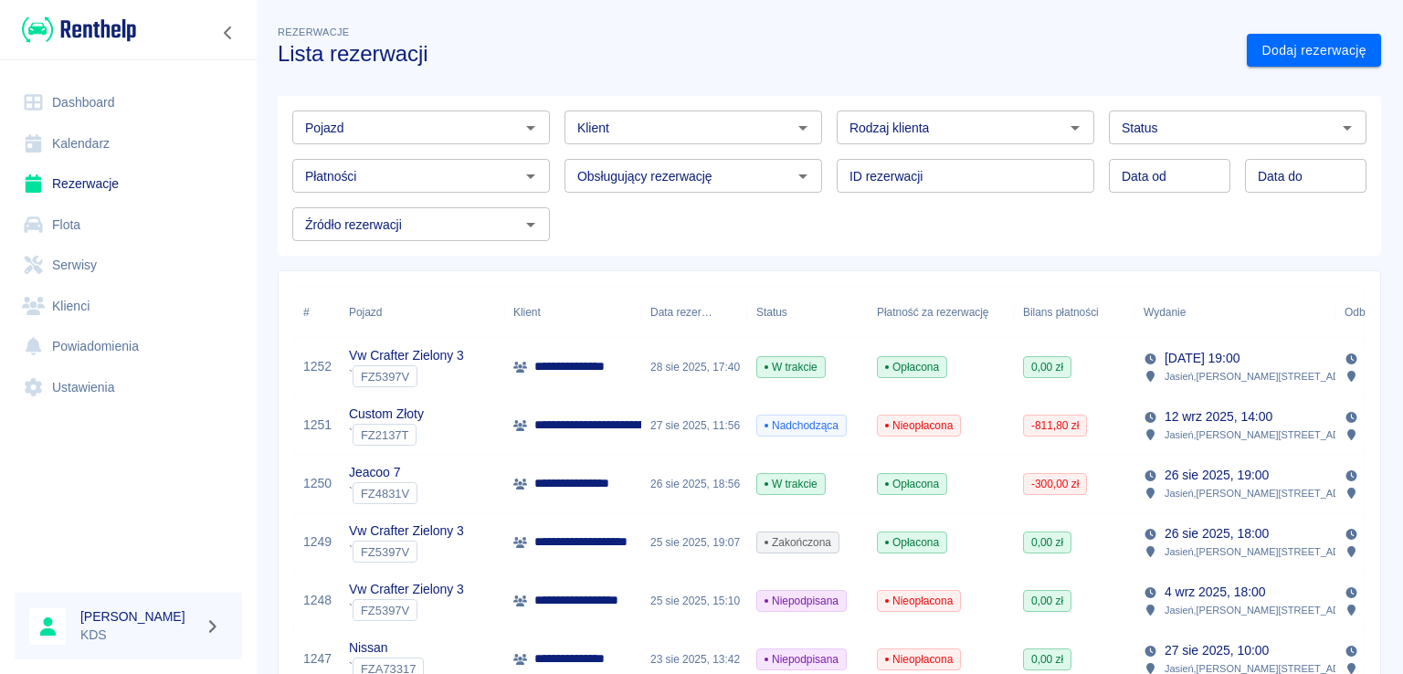
click at [145, 147] on link "Kalendarz" at bounding box center [128, 143] width 227 height 41
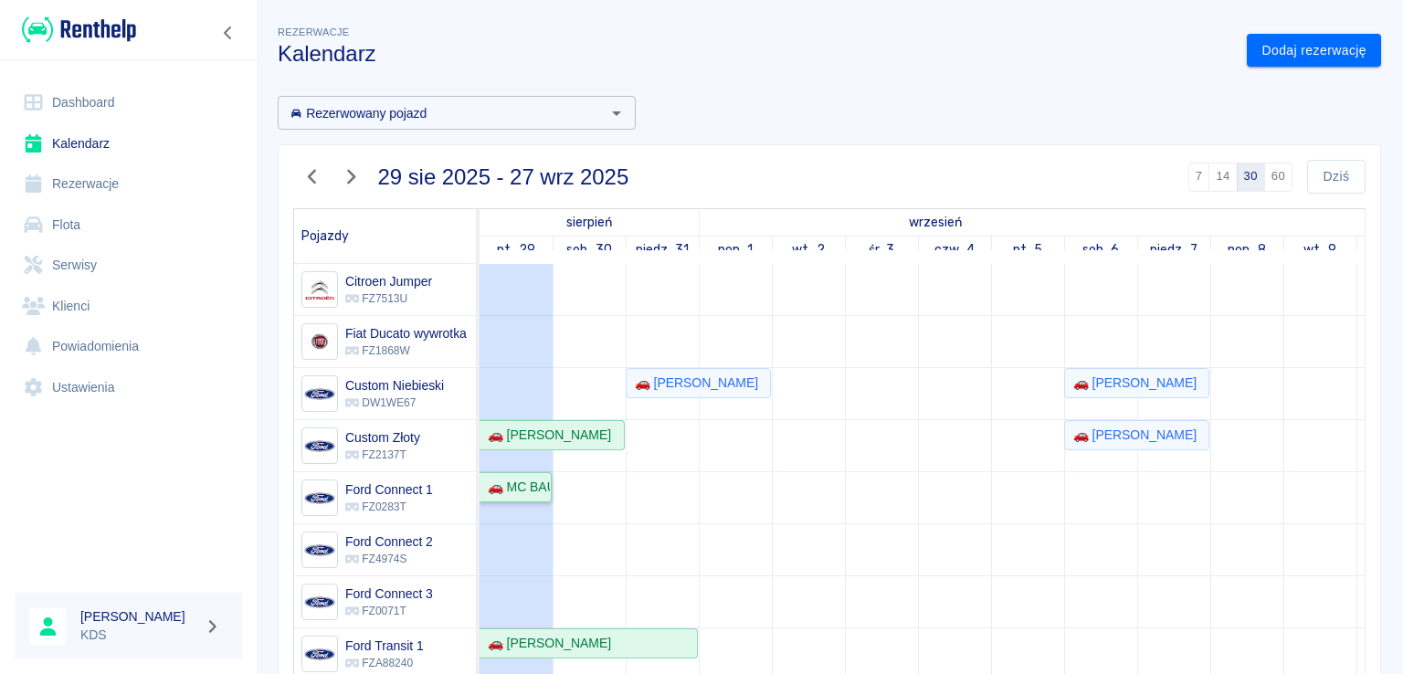
click at [538, 485] on div "🚗 MC BAU Service [PERSON_NAME] - [PERSON_NAME]" at bounding box center [514, 487] width 69 height 19
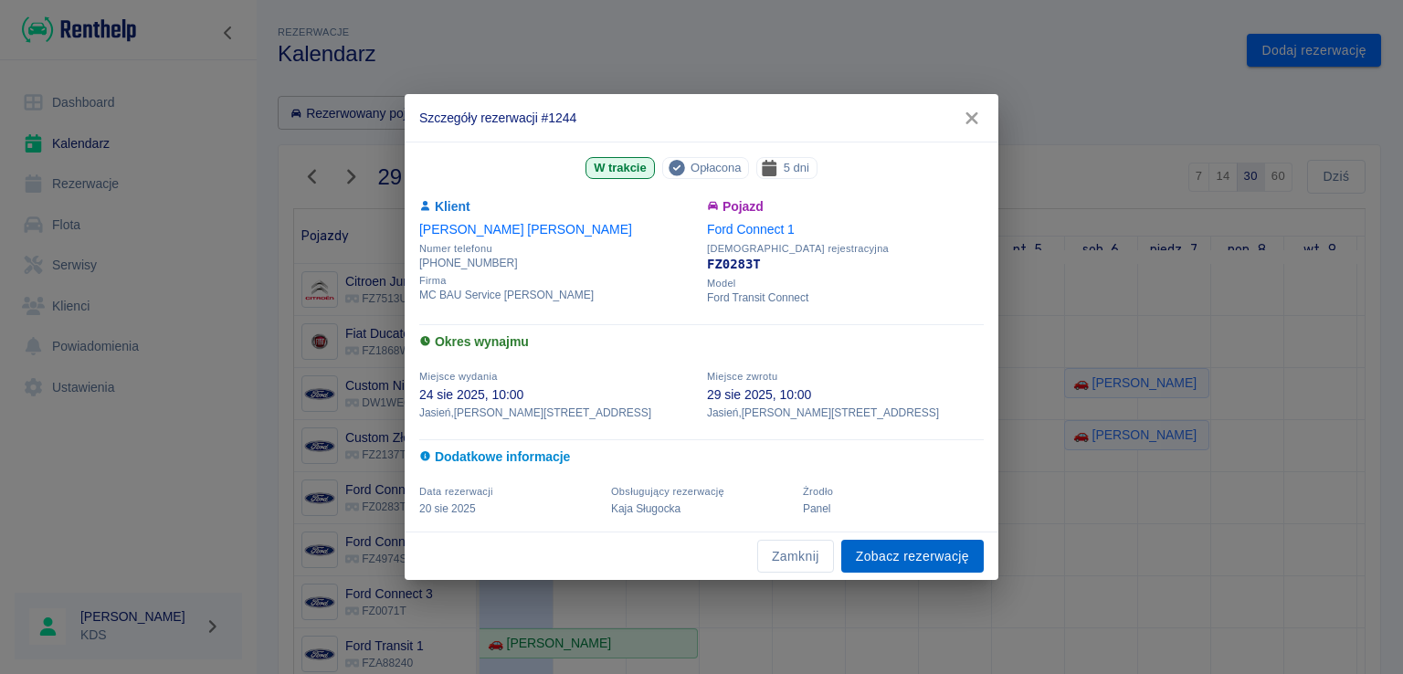
click at [886, 549] on link "Zobacz rezerwację" at bounding box center [912, 557] width 143 height 34
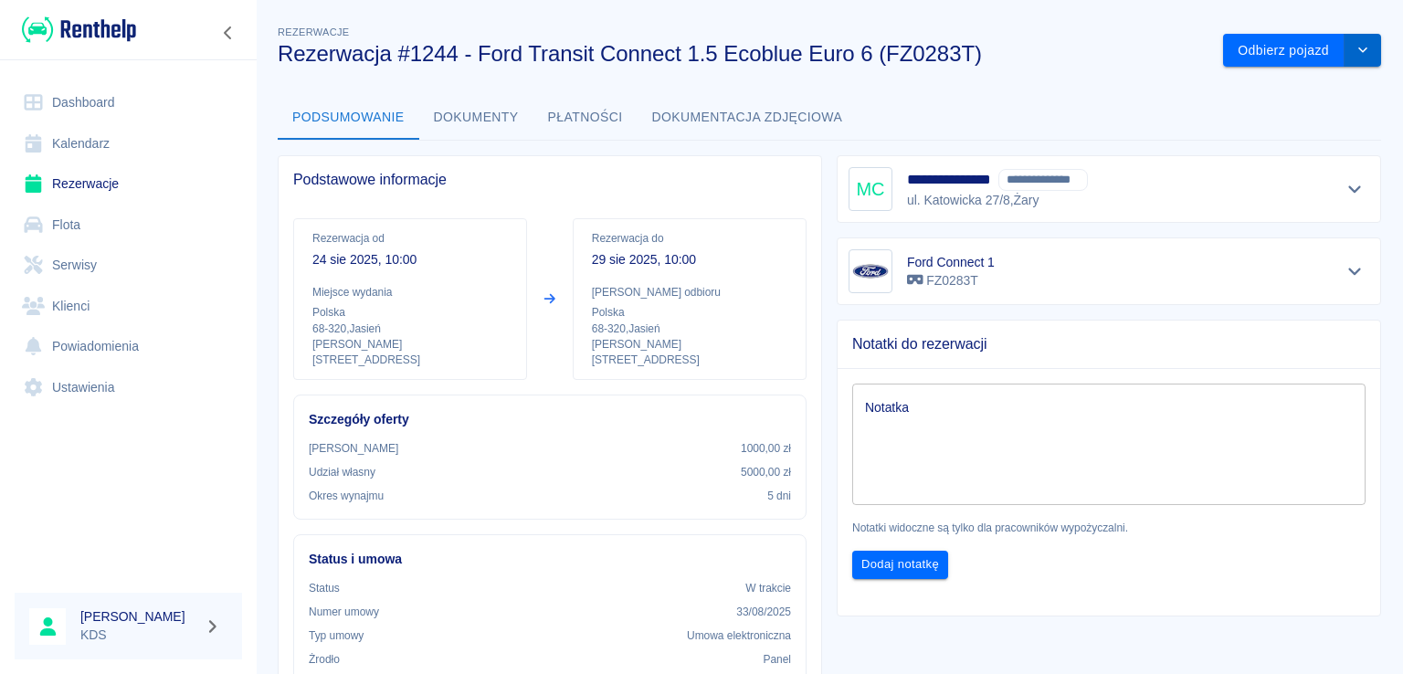
click at [1356, 50] on icon "drop-down" at bounding box center [1363, 50] width 15 height 12
click at [1304, 94] on li "Przedłuż rezerwację" at bounding box center [1288, 89] width 143 height 30
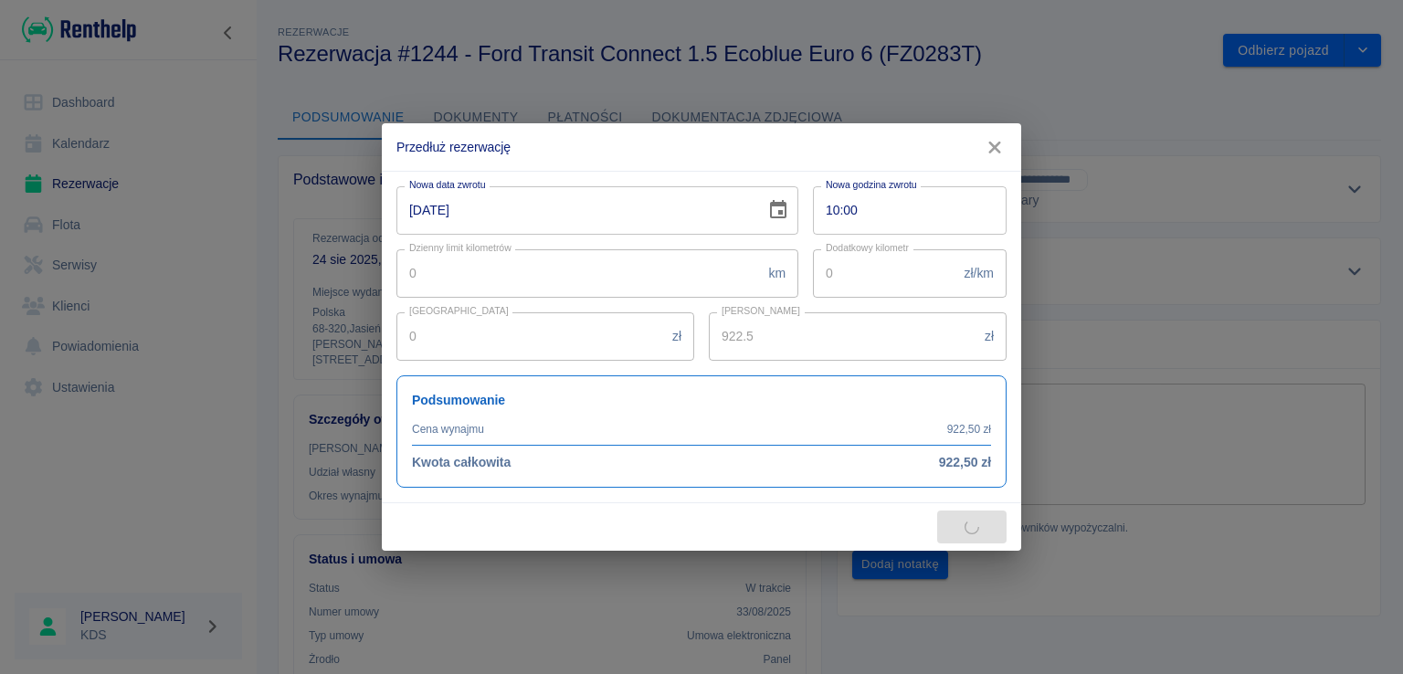
type input "2000"
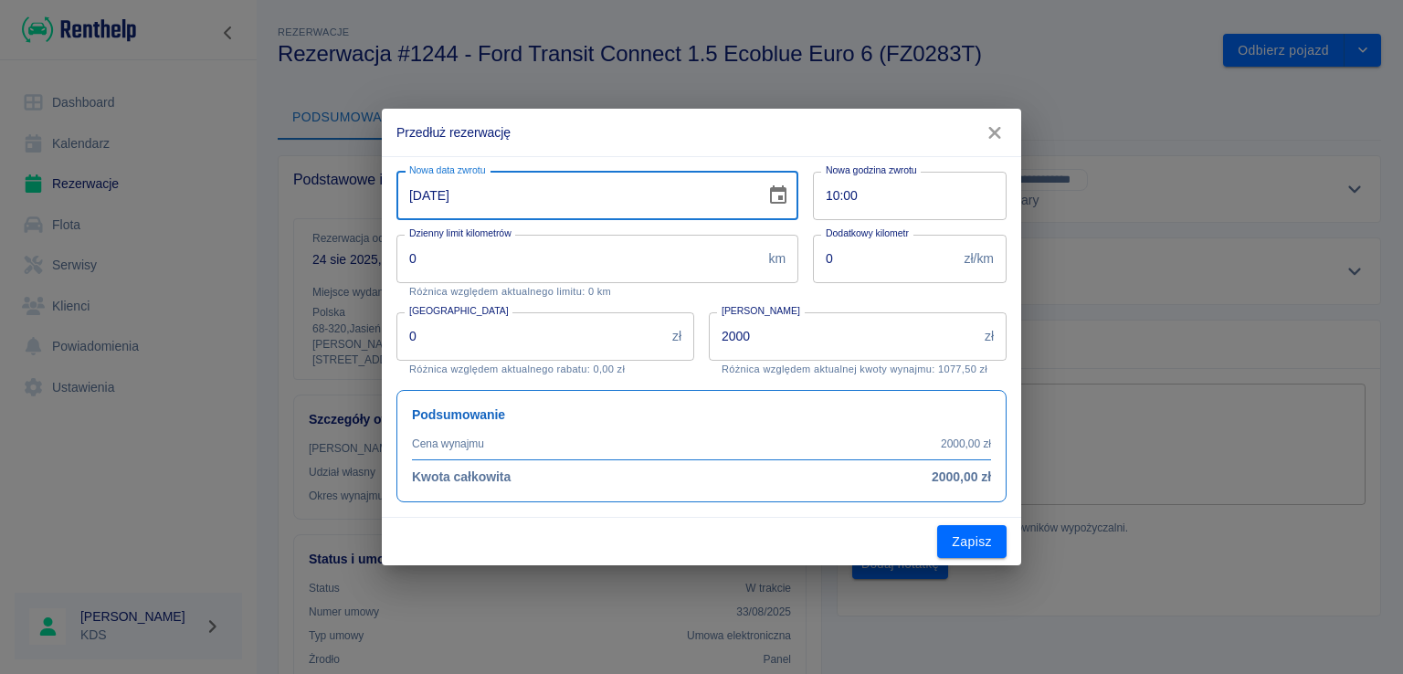
click at [635, 198] on input "[DATE]" at bounding box center [574, 196] width 356 height 48
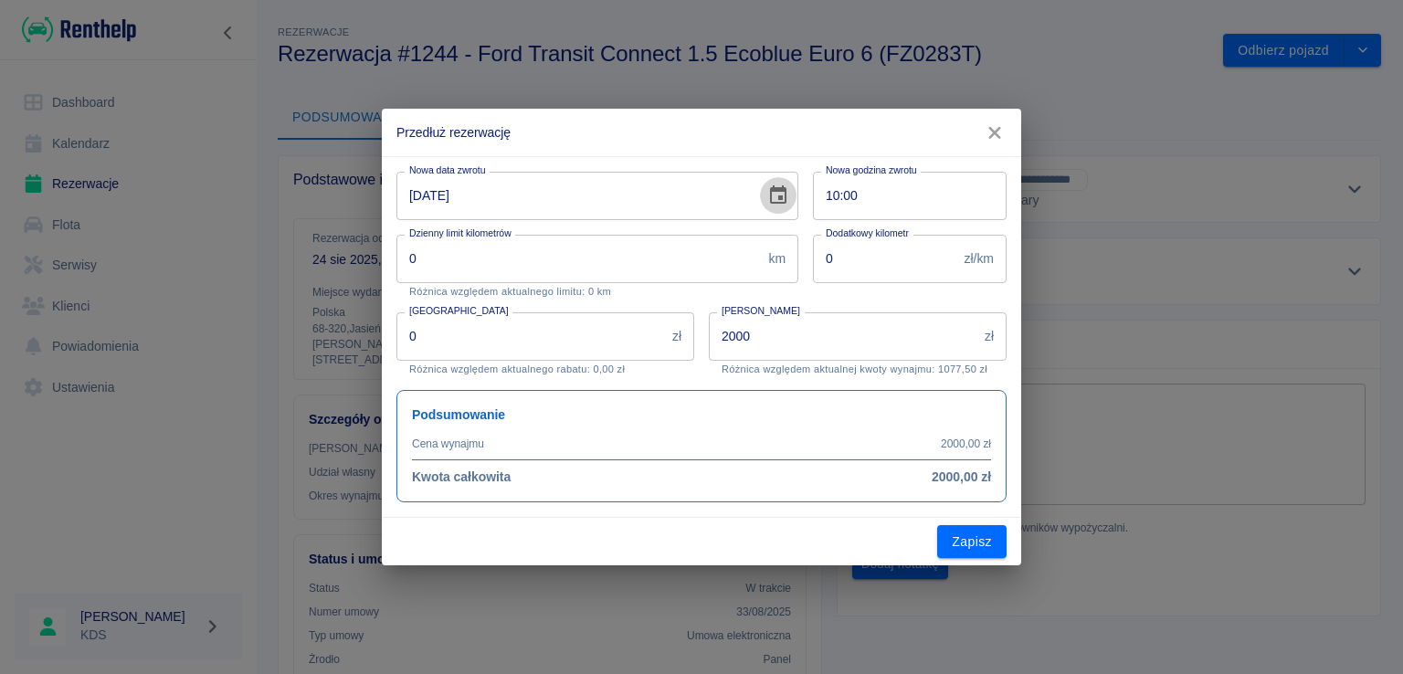
click at [783, 191] on icon "Choose date, selected date is 29 sie 2025" at bounding box center [778, 196] width 22 height 22
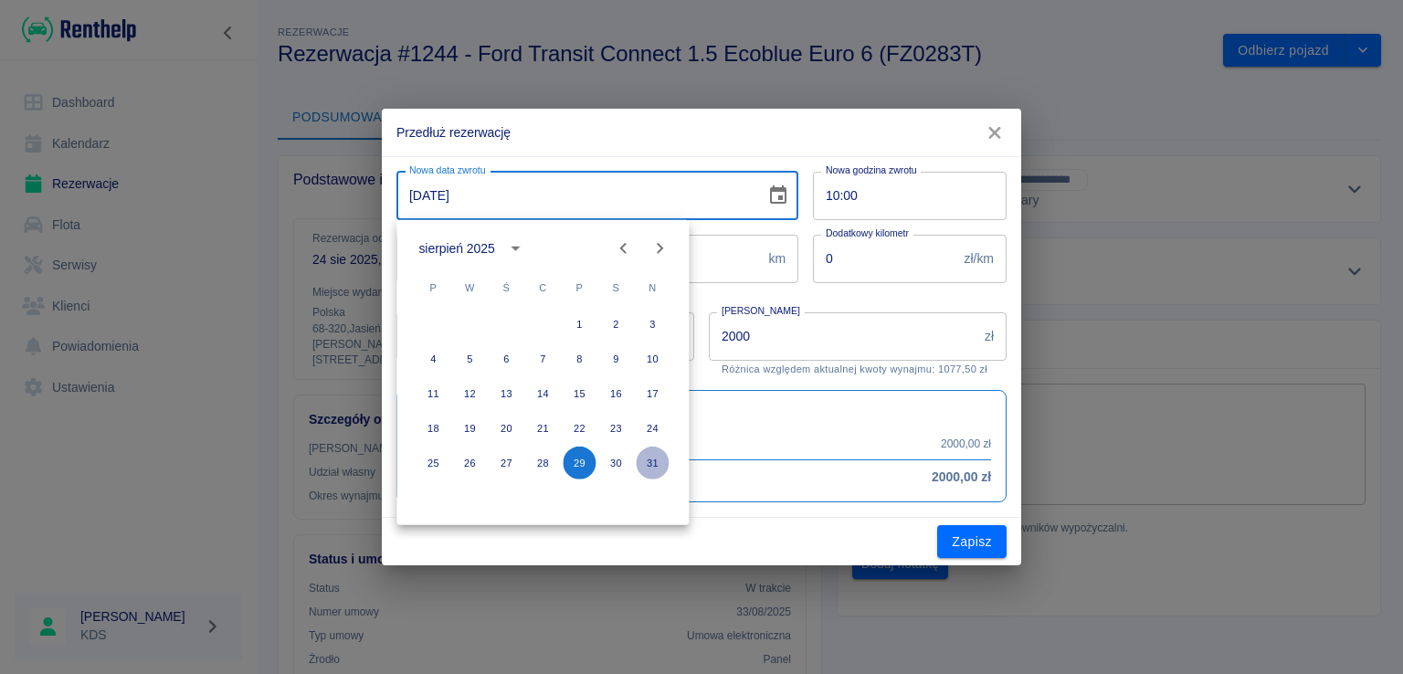
click at [649, 461] on button "31" at bounding box center [652, 463] width 33 height 33
type input "[DATE]"
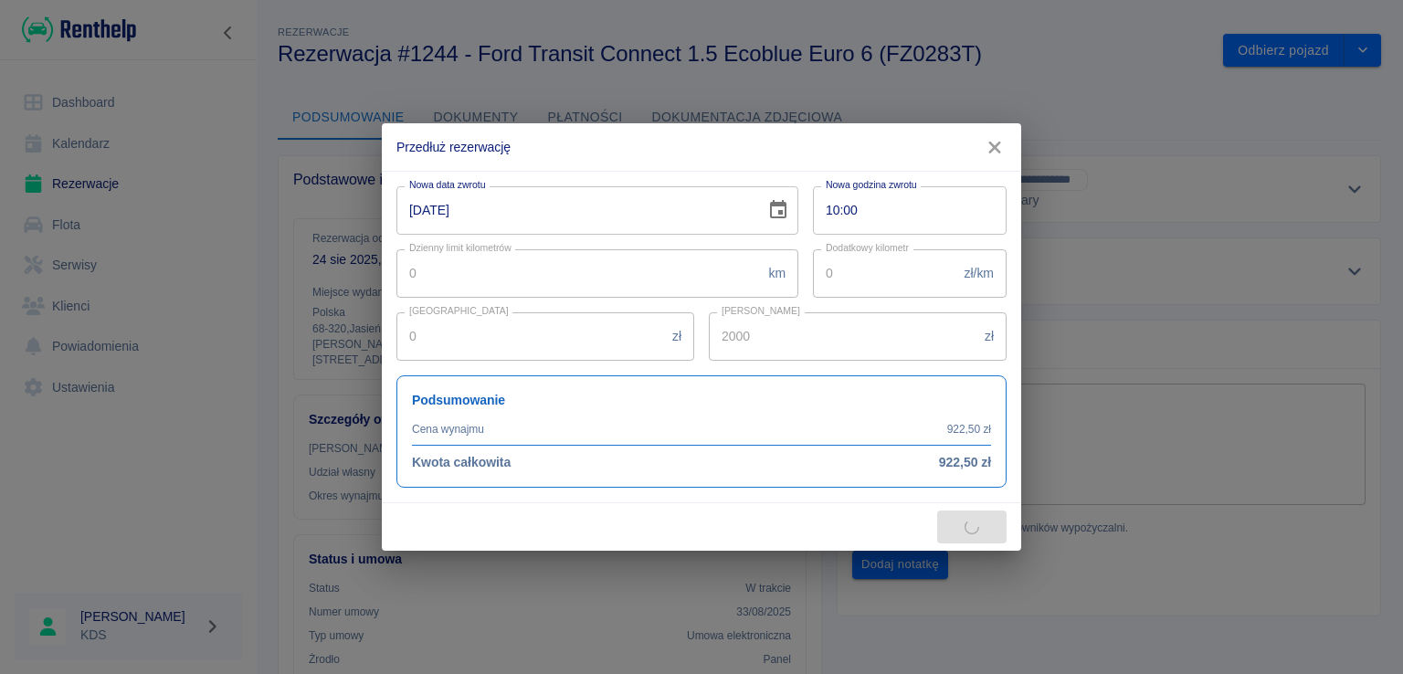
type input "2800"
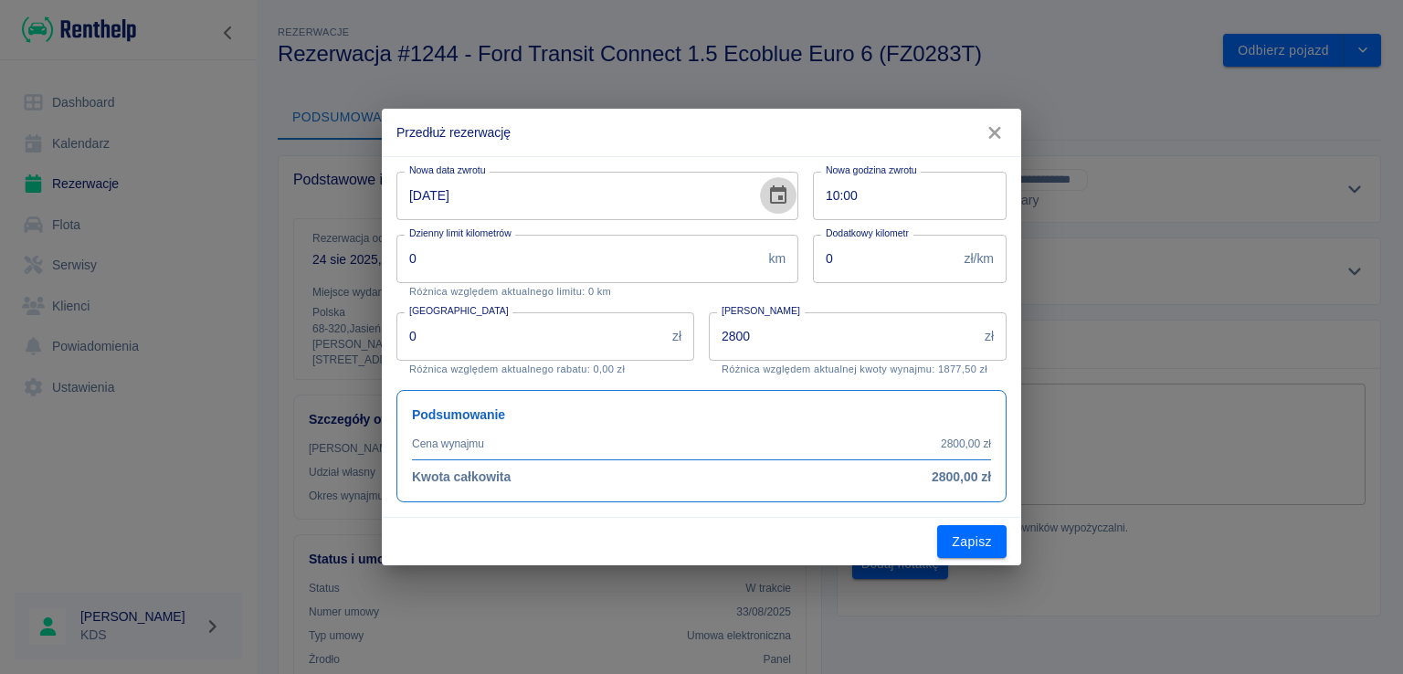
click at [778, 200] on icon "Choose date, selected date is 31 sie 2025" at bounding box center [778, 196] width 22 height 22
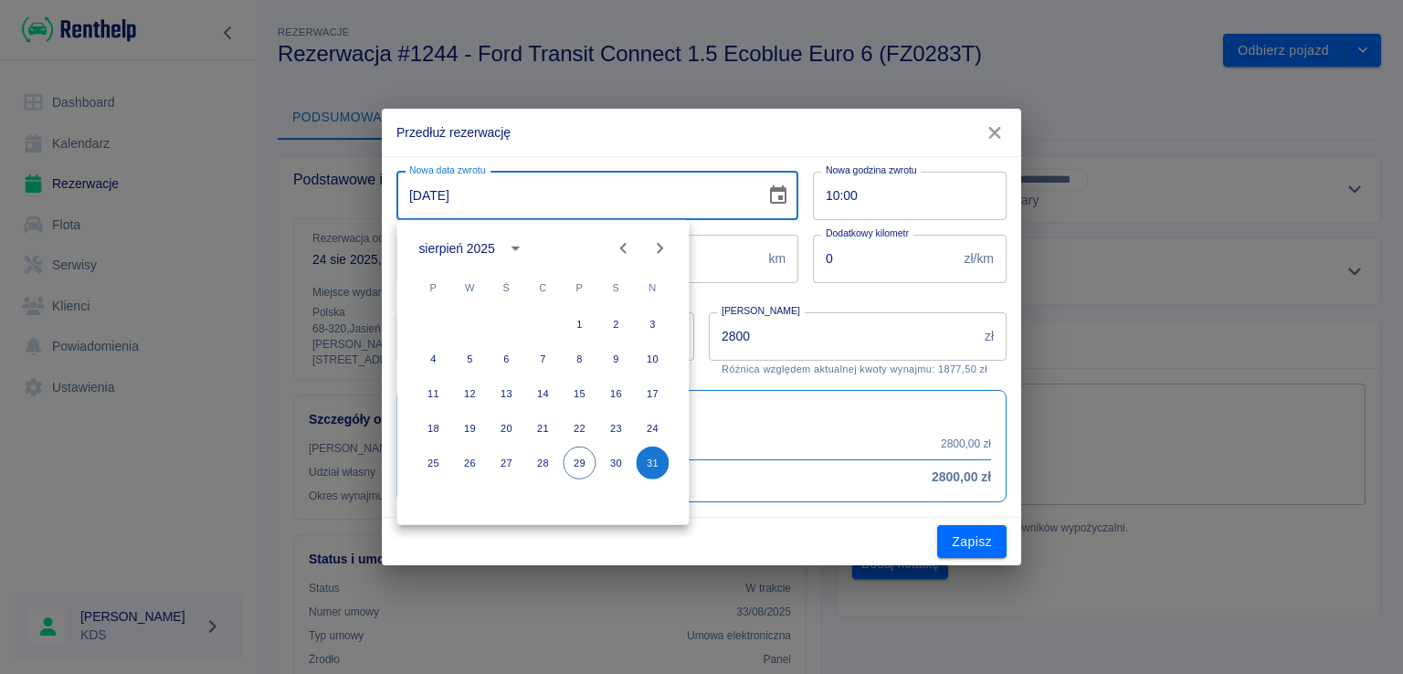
click at [660, 249] on icon "Next month" at bounding box center [660, 248] width 6 height 11
click at [574, 322] on button "5" at bounding box center [579, 324] width 33 height 33
type input "[DATE]"
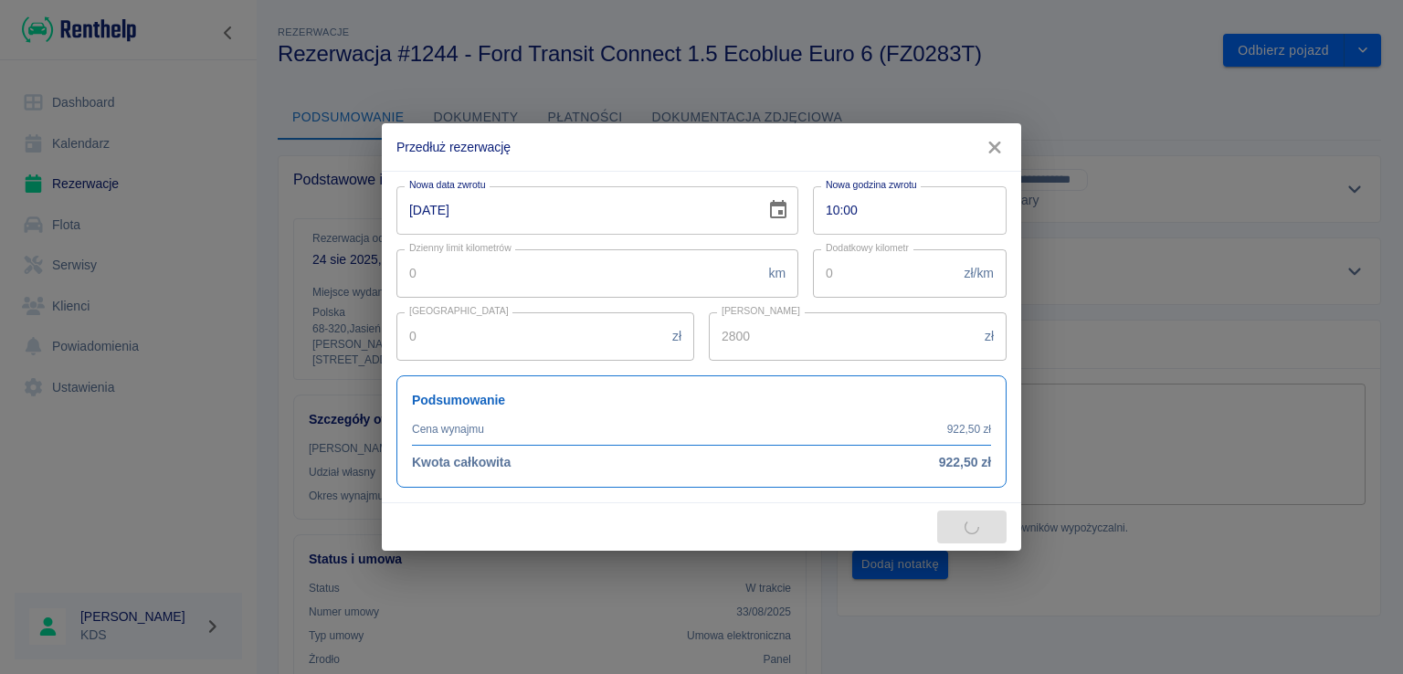
type input "4800"
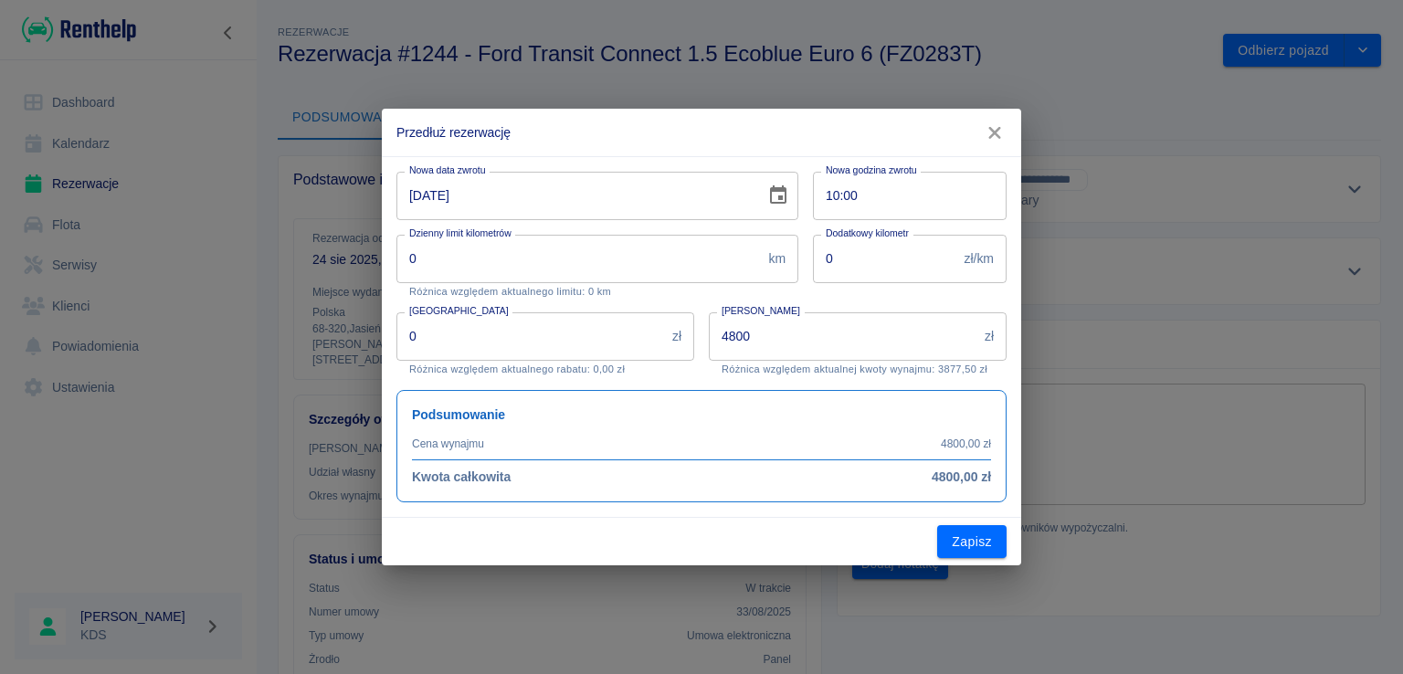
click at [992, 132] on icon "button" at bounding box center [995, 132] width 24 height 19
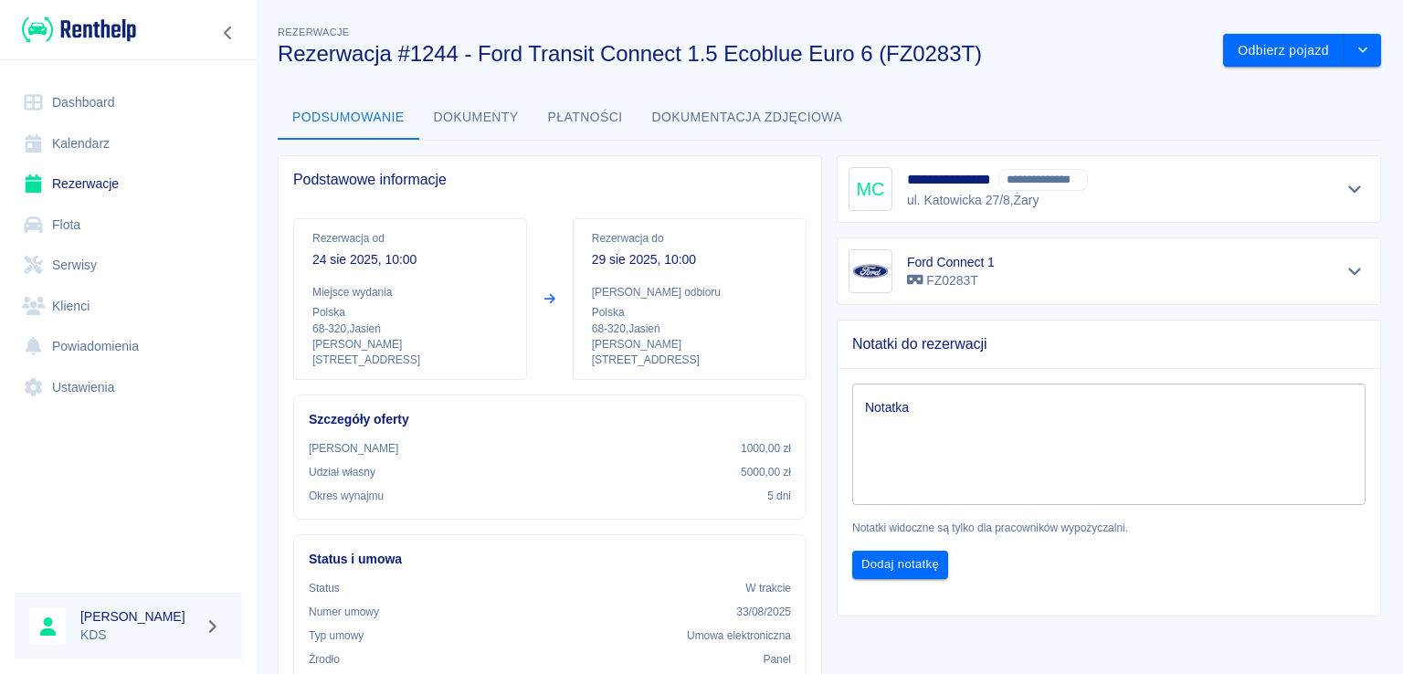
click at [996, 101] on div "Podsumowanie Dokumenty Płatności Dokumentacja zdjęciowa" at bounding box center [829, 118] width 1103 height 44
click at [1356, 50] on icon "drop-down" at bounding box center [1363, 50] width 15 height 12
click at [1283, 92] on li "Przedłuż rezerwację" at bounding box center [1288, 89] width 143 height 30
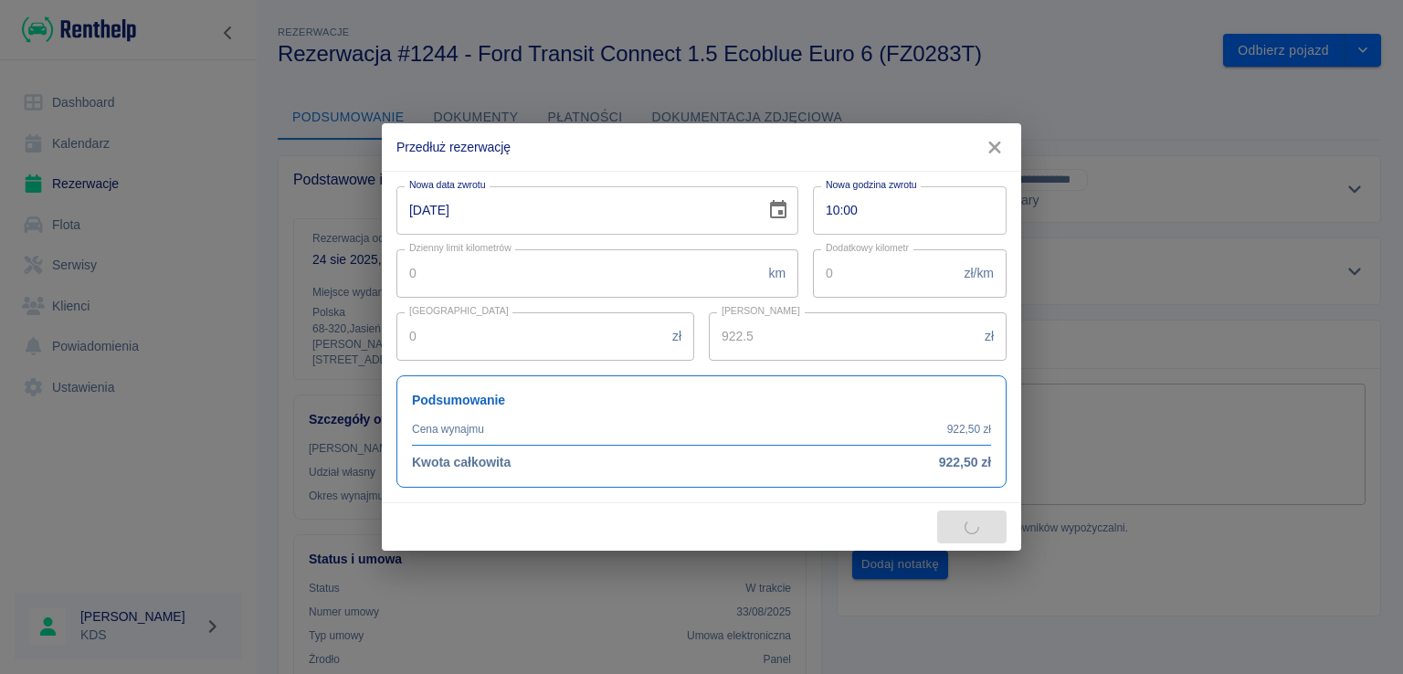
type input "2000"
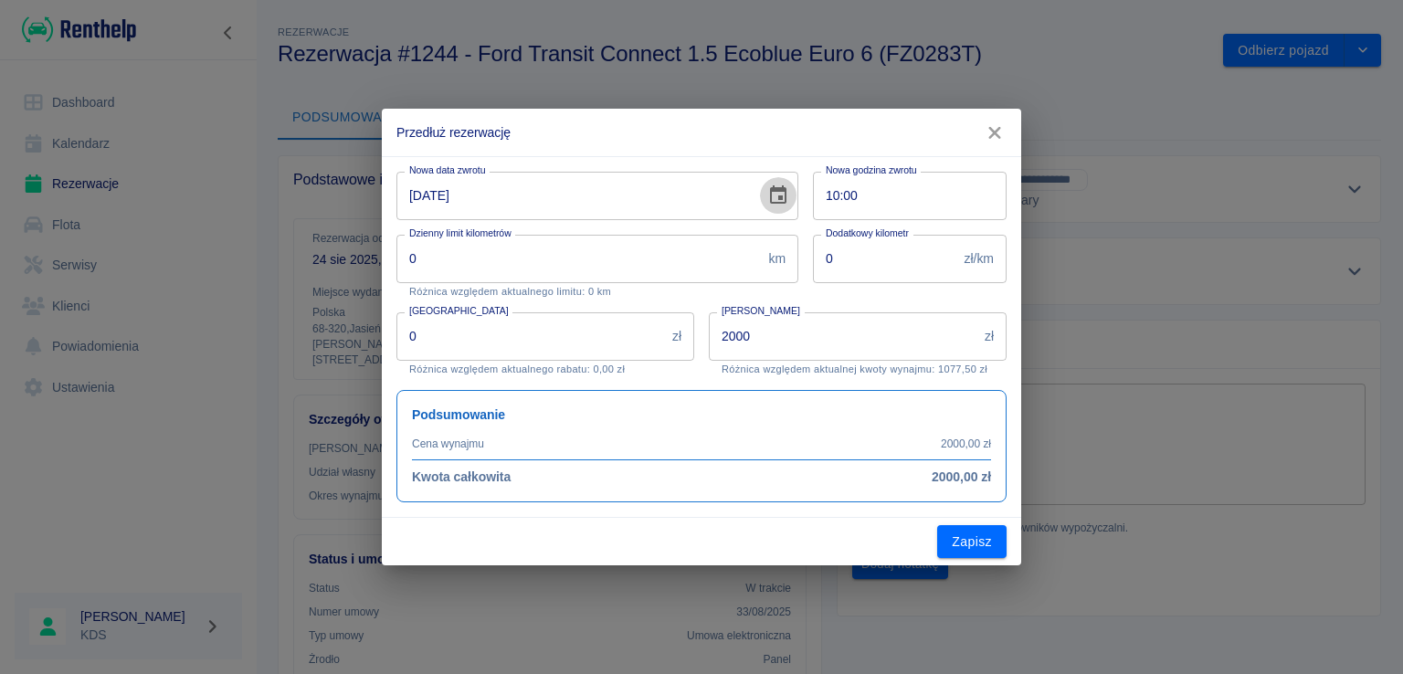
click at [780, 198] on icon "Choose date, selected date is 29 sie 2025" at bounding box center [778, 194] width 16 height 18
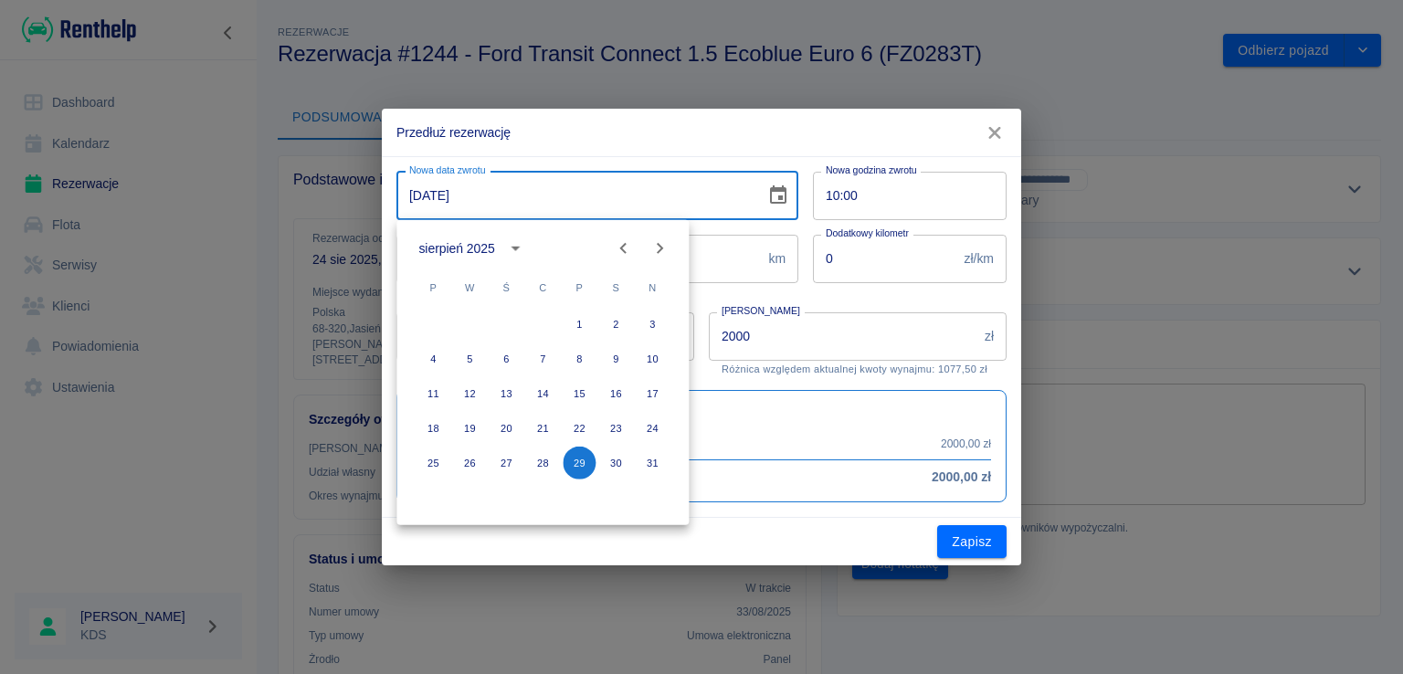
click at [659, 257] on icon "Next month" at bounding box center [660, 249] width 22 height 22
click at [577, 323] on button "5" at bounding box center [579, 324] width 33 height 33
type input "[DATE]"
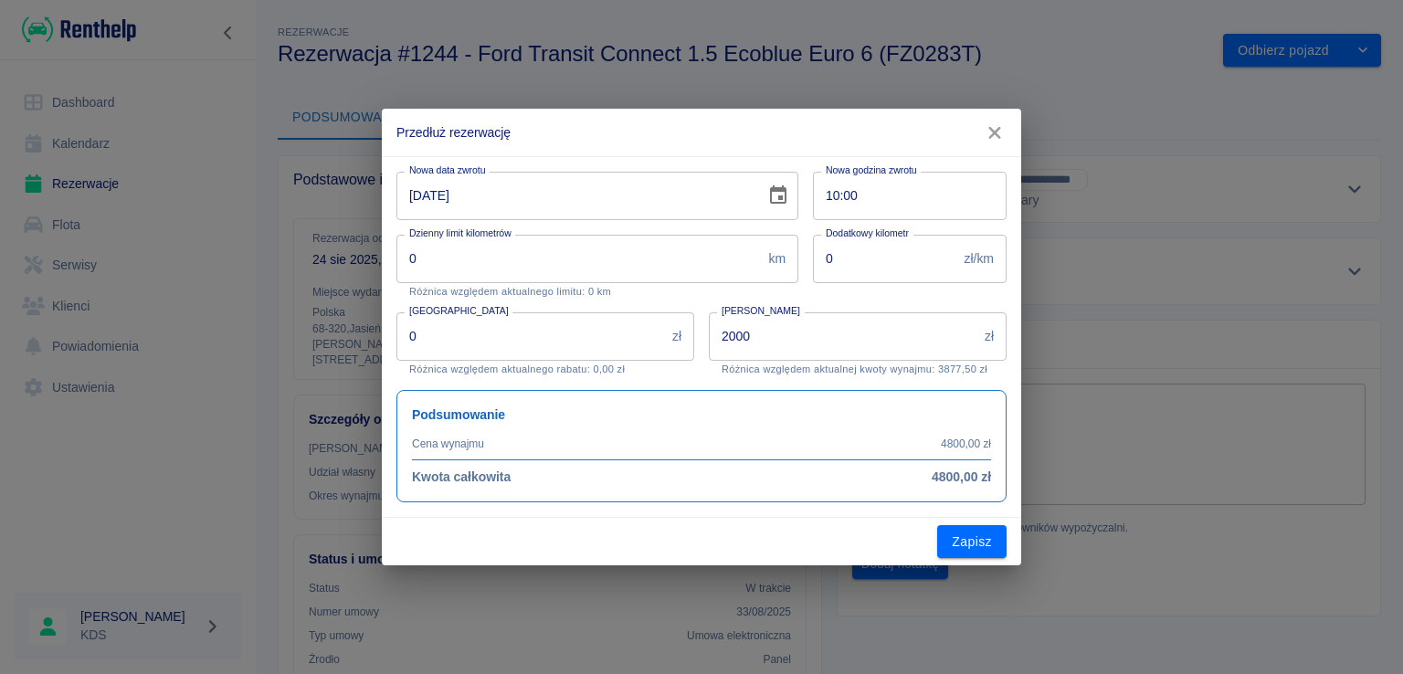
type input "4800"
click at [822, 339] on input "4800" at bounding box center [843, 336] width 269 height 48
click at [765, 206] on button "Choose date, selected date is 5 wrz 2025" at bounding box center [778, 195] width 37 height 37
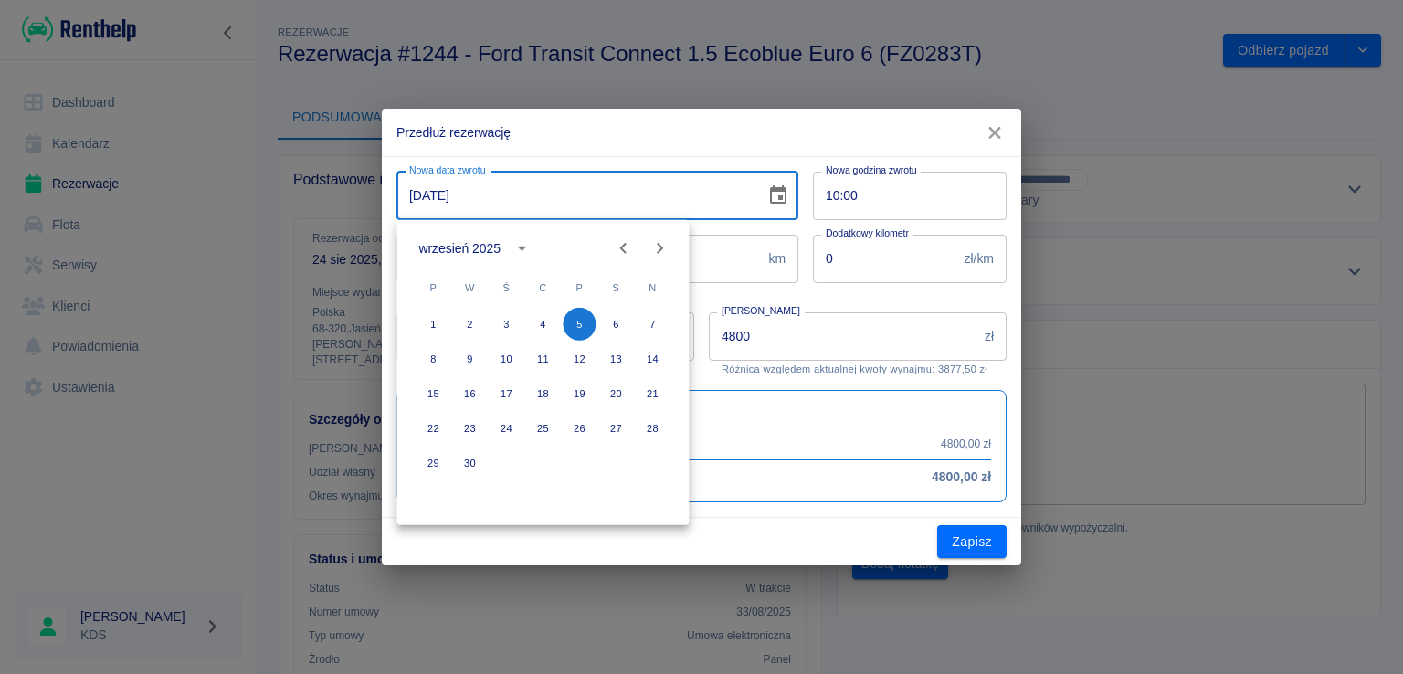
click at [804, 331] on input "4800" at bounding box center [843, 336] width 269 height 48
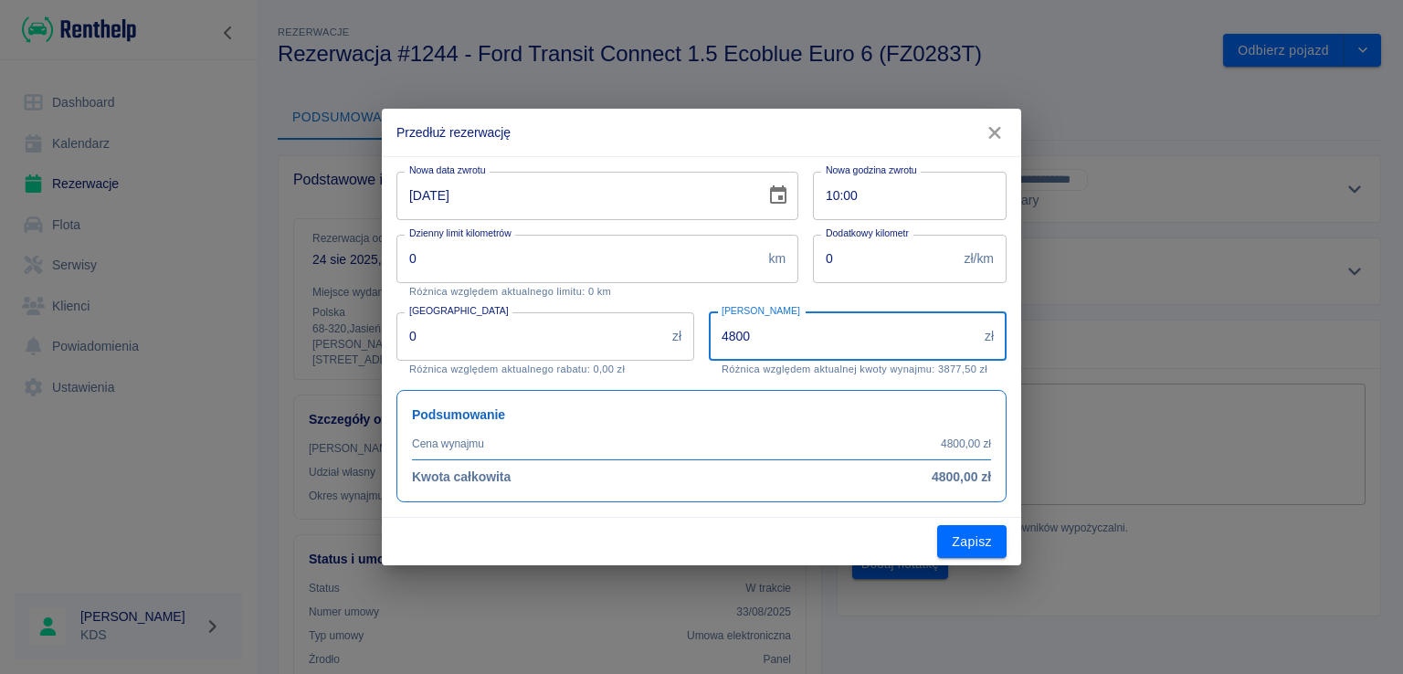
click at [804, 331] on input "4800" at bounding box center [843, 336] width 269 height 48
type input "4"
type input "1845"
click at [980, 528] on button "Zapisz" at bounding box center [971, 542] width 69 height 34
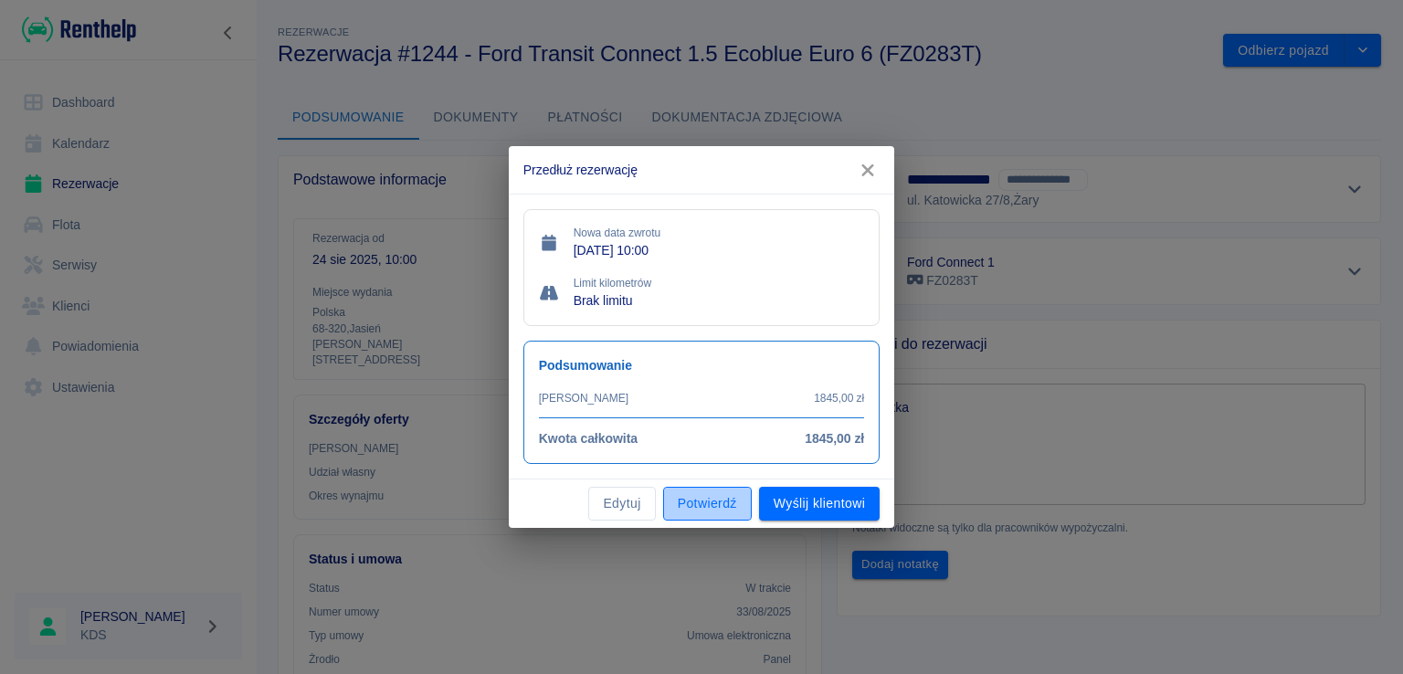
click at [708, 496] on button "Potwierdź" at bounding box center [707, 504] width 89 height 34
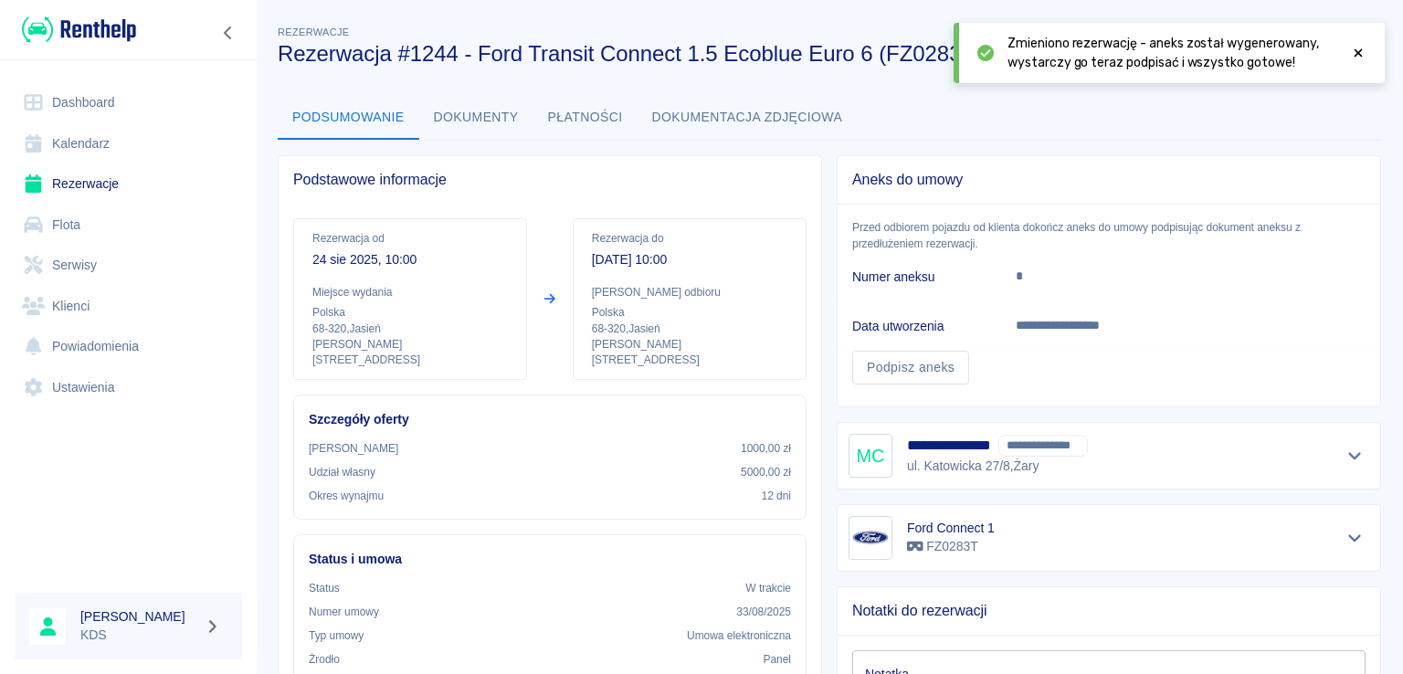
click at [607, 96] on button "Płatności" at bounding box center [585, 118] width 104 height 44
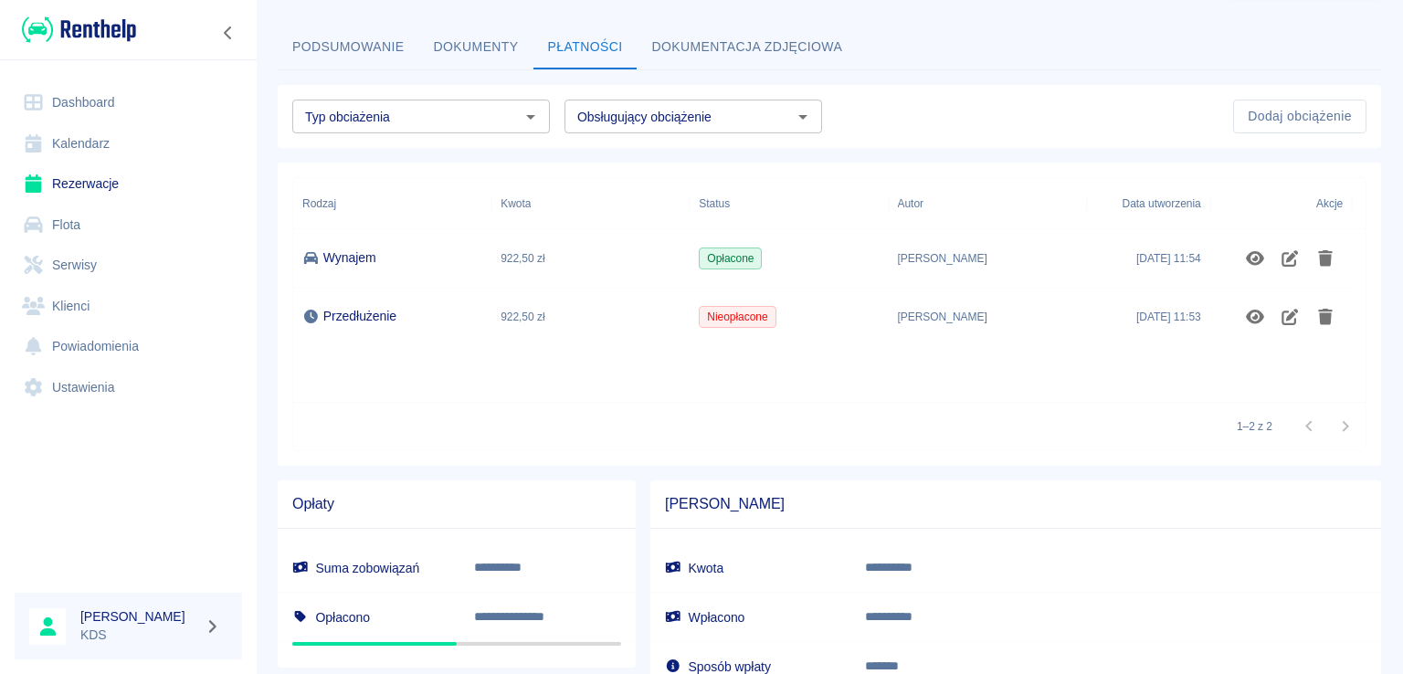
scroll to position [183, 0]
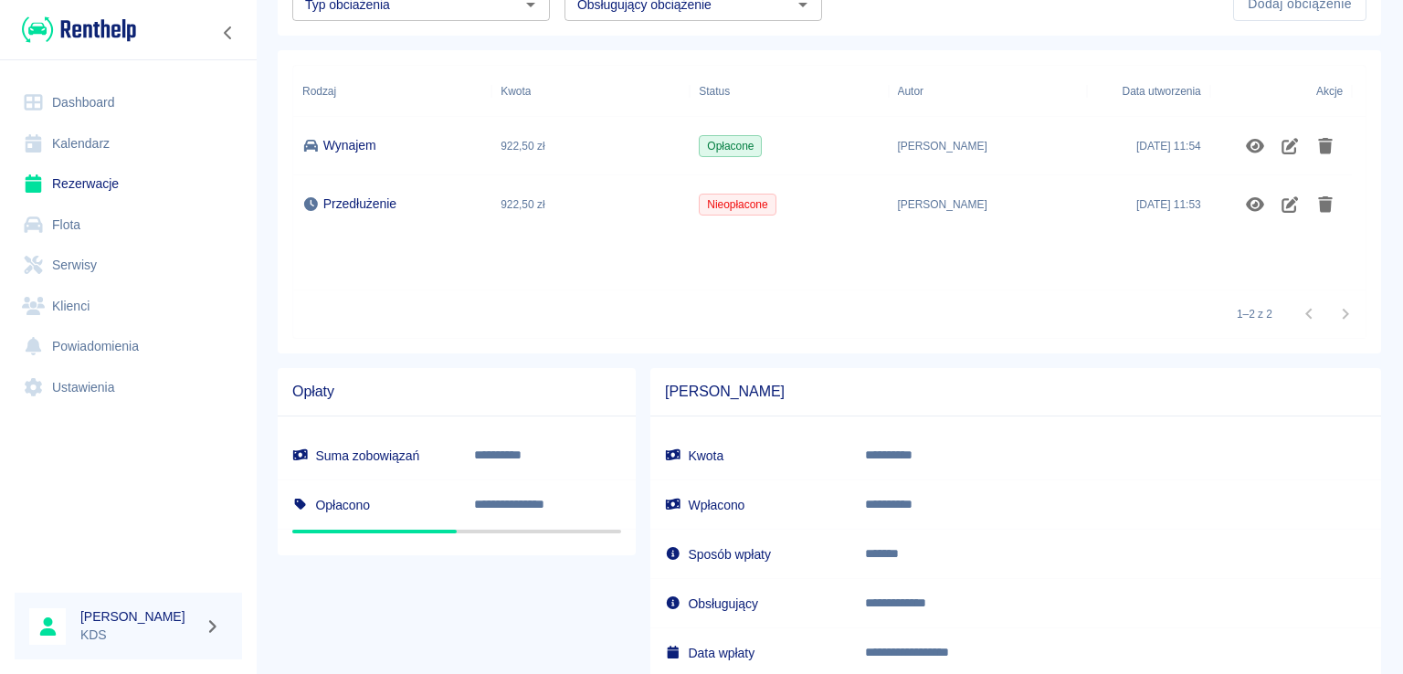
click at [119, 138] on link "Kalendarz" at bounding box center [128, 143] width 227 height 41
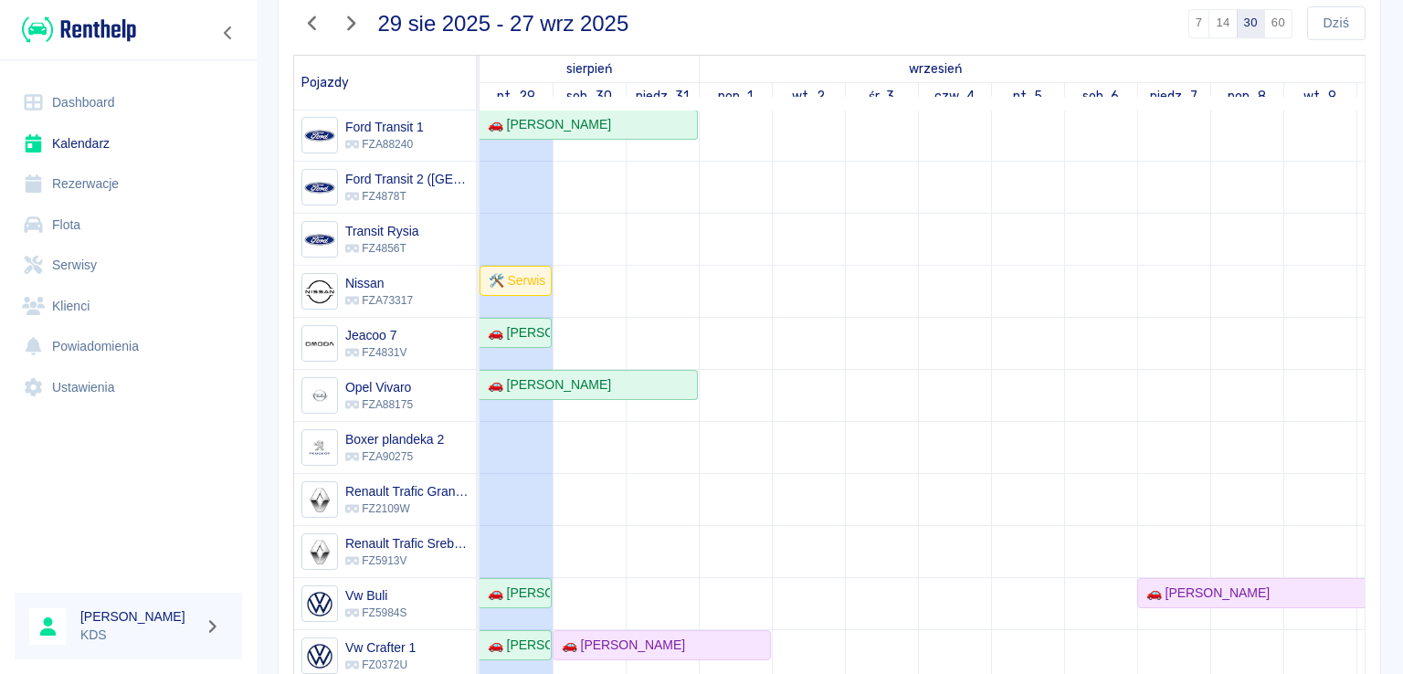
scroll to position [274, 0]
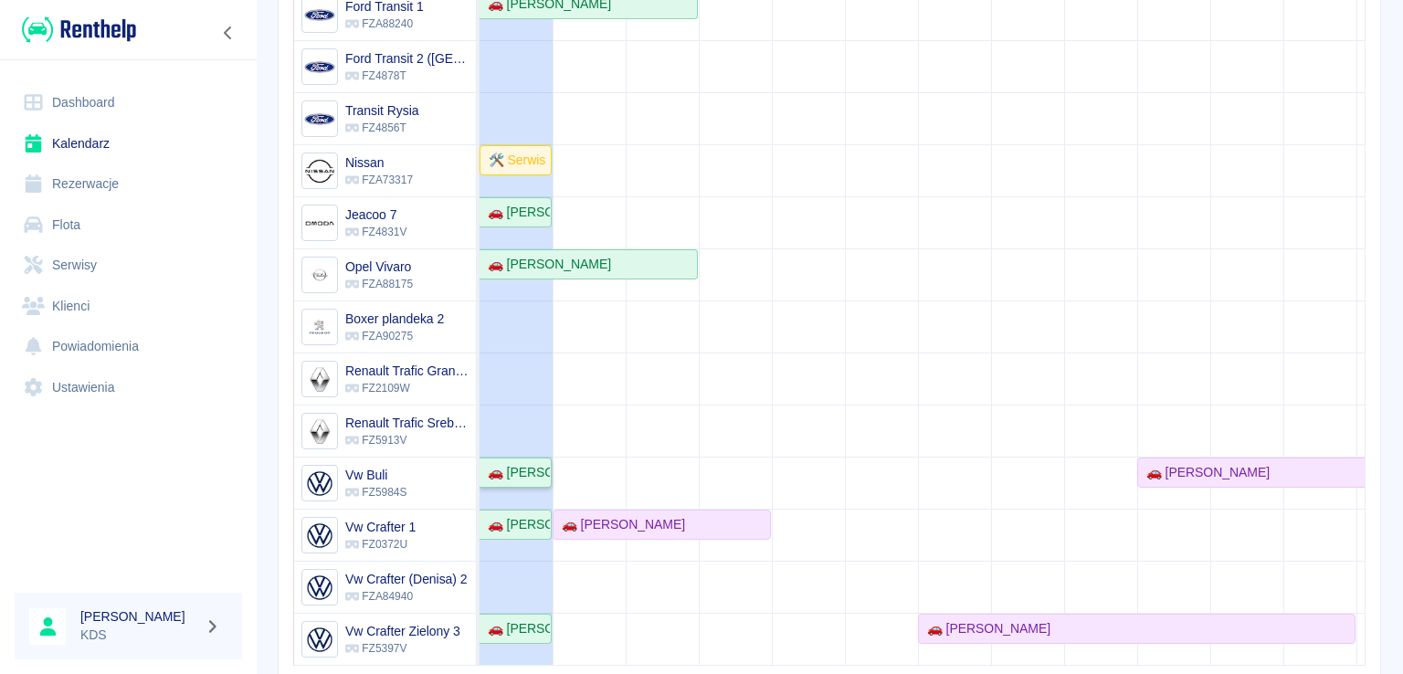
click at [510, 463] on div "🚗 [PERSON_NAME]" at bounding box center [514, 472] width 69 height 19
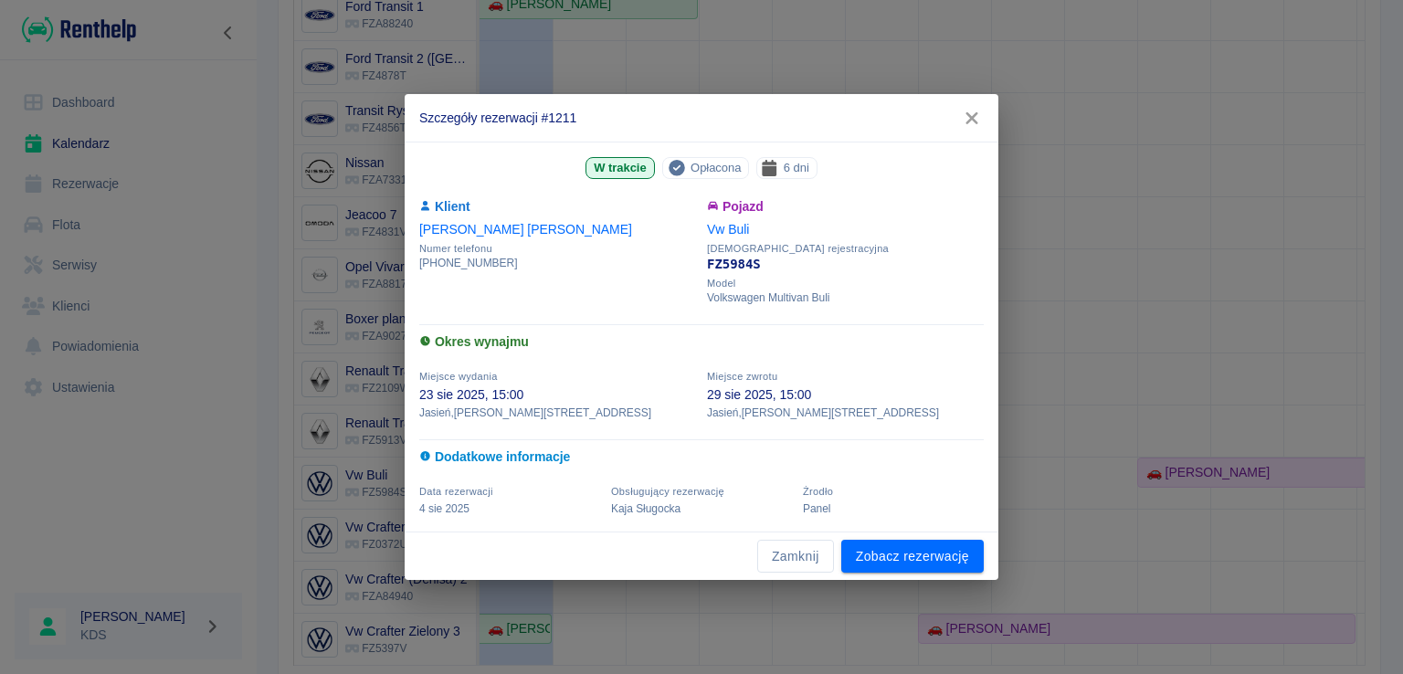
drag, startPoint x: 786, startPoint y: 549, endPoint x: 762, endPoint y: 519, distance: 38.9
click at [787, 549] on button "Zamknij" at bounding box center [795, 557] width 77 height 34
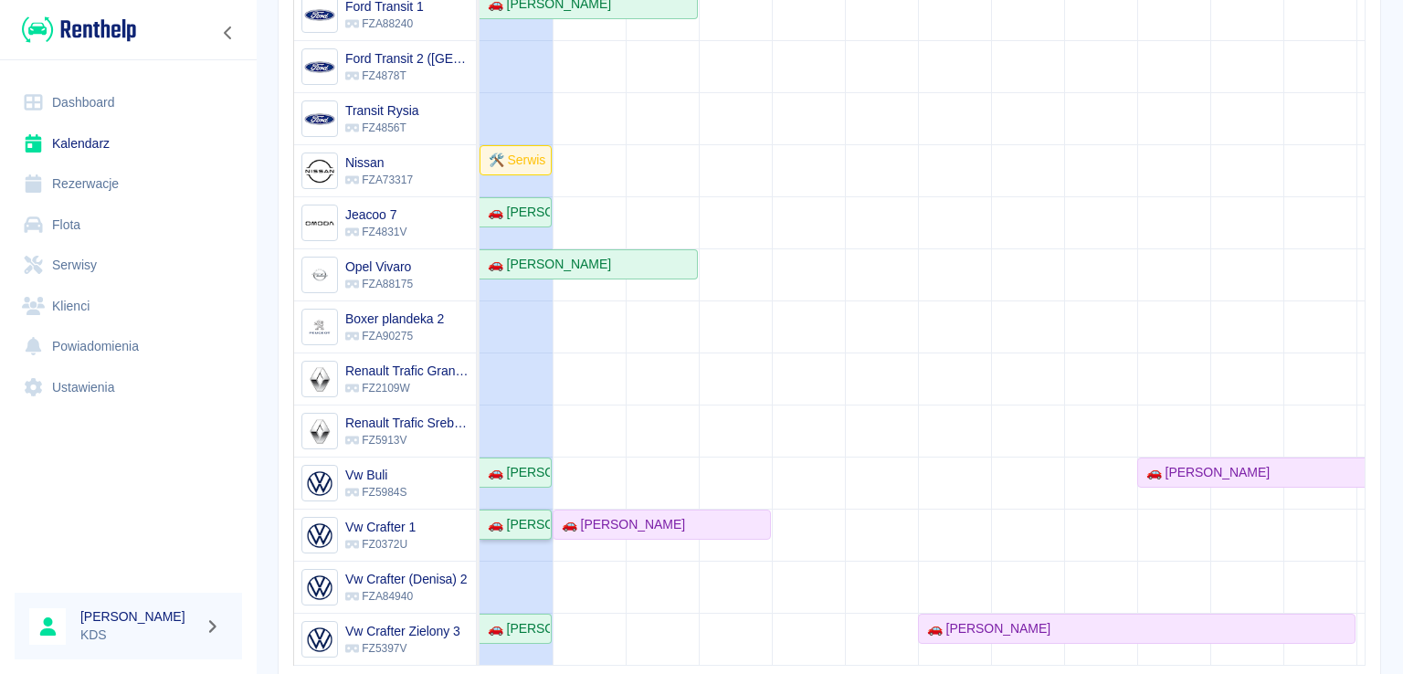
click at [523, 516] on div "🚗 [PERSON_NAME]" at bounding box center [514, 524] width 69 height 19
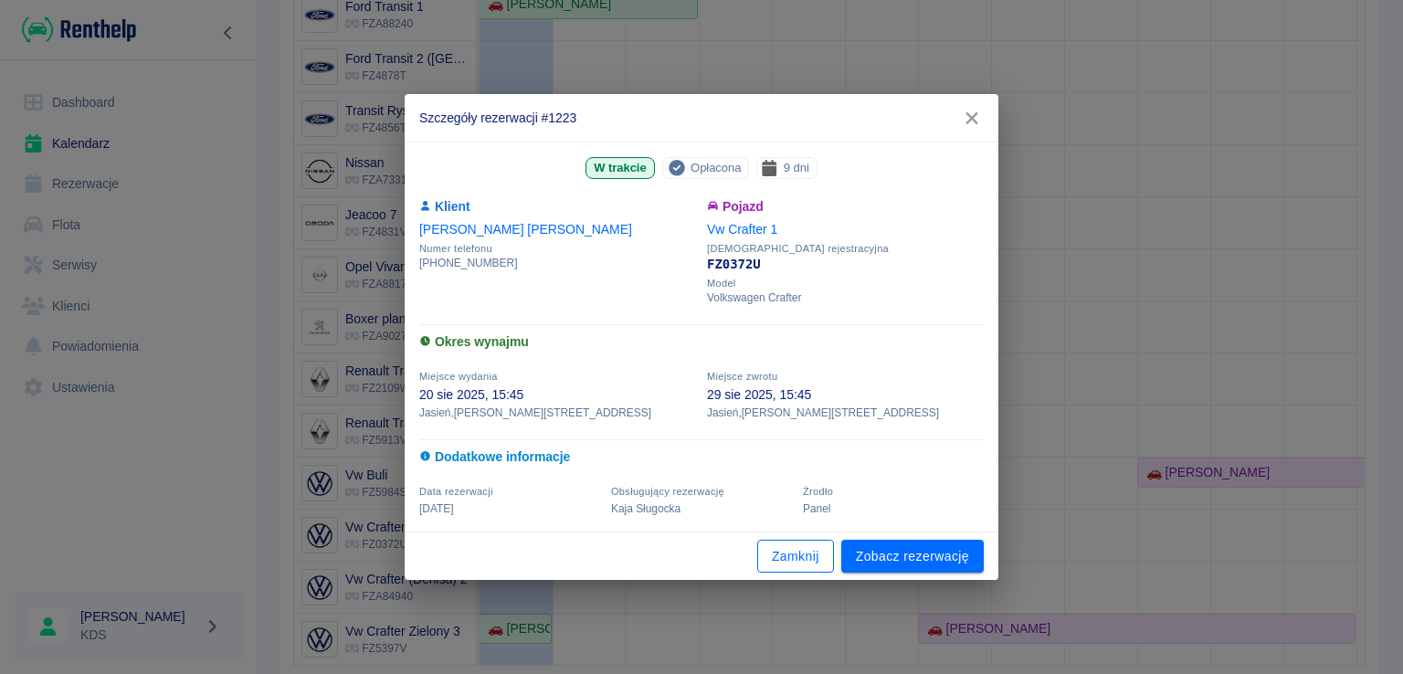
click at [797, 565] on button "Zamknij" at bounding box center [795, 557] width 77 height 34
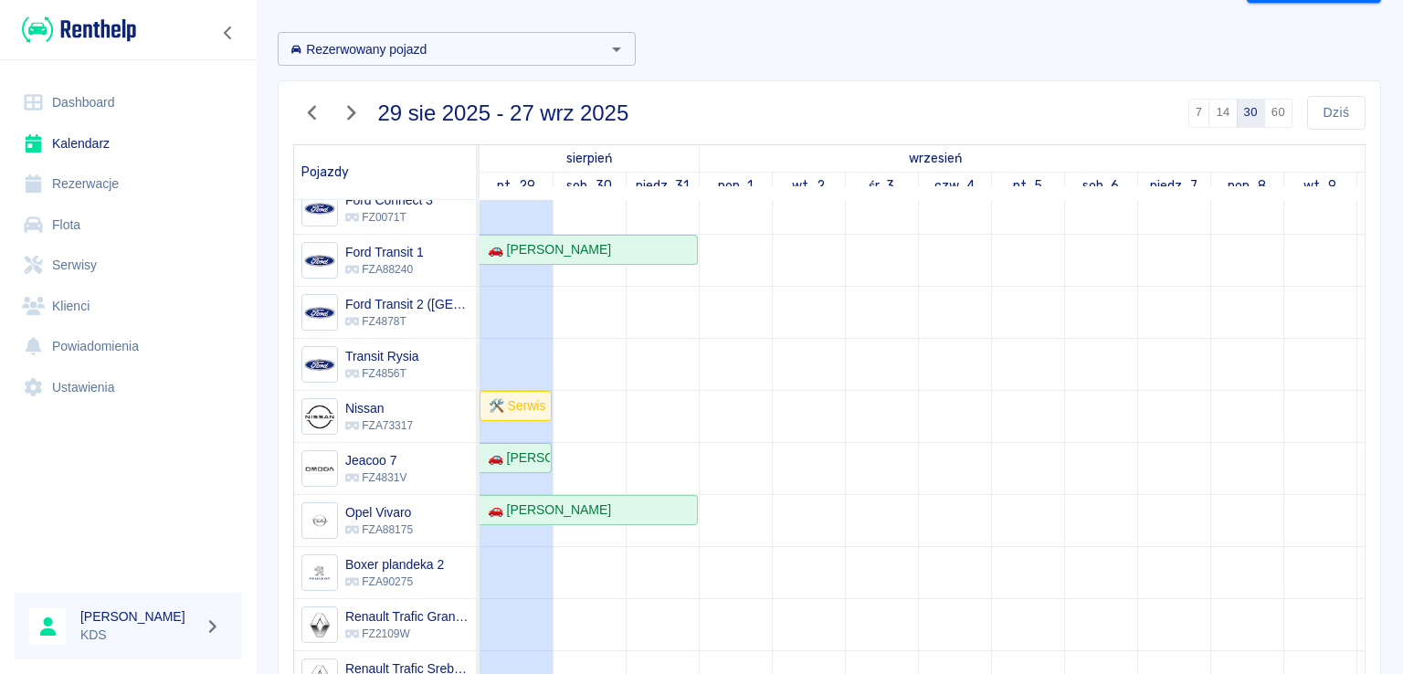
scroll to position [374, 0]
